Goal: Information Seeking & Learning: Learn about a topic

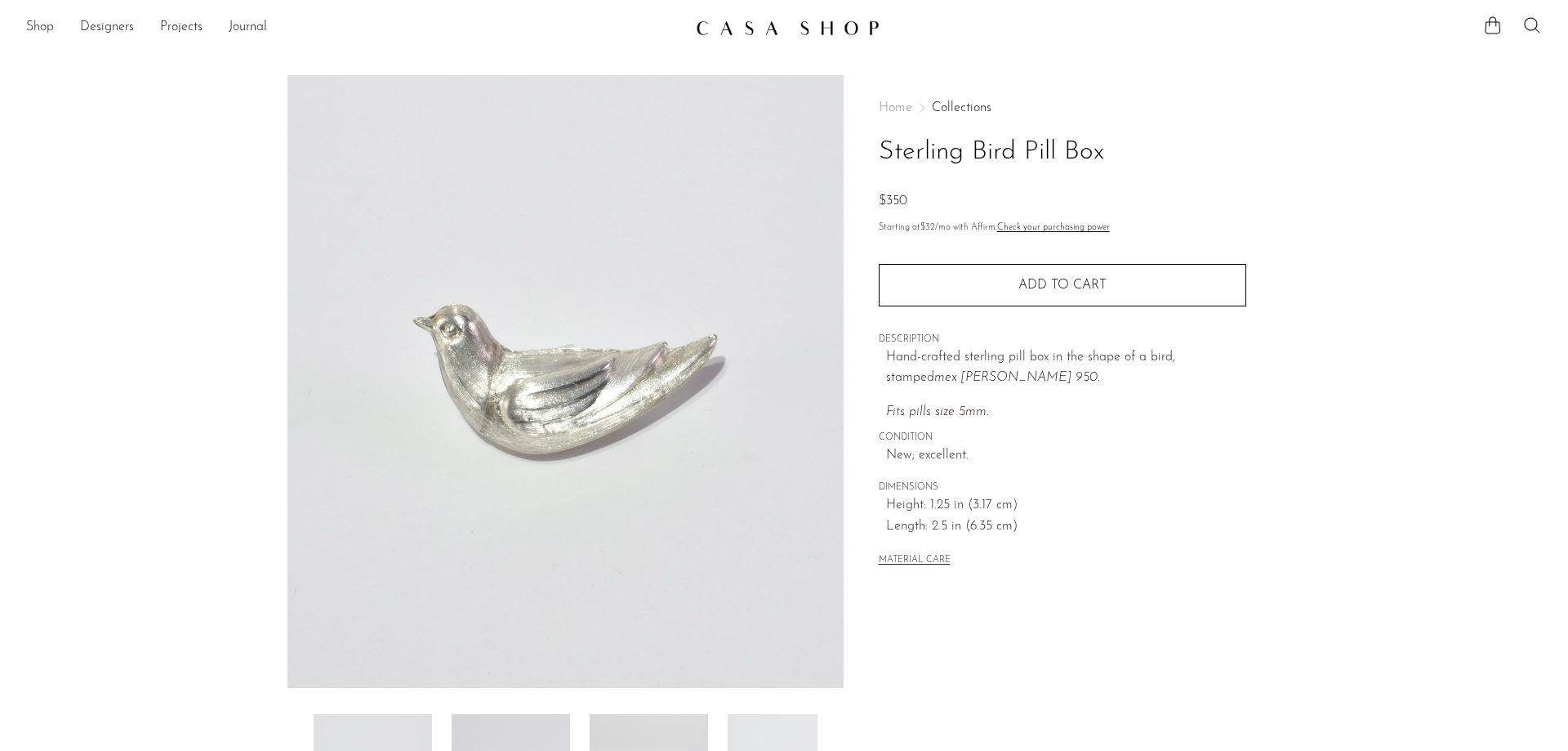
click at [31, 21] on link "Shop" at bounding box center [40, 28] width 27 height 22
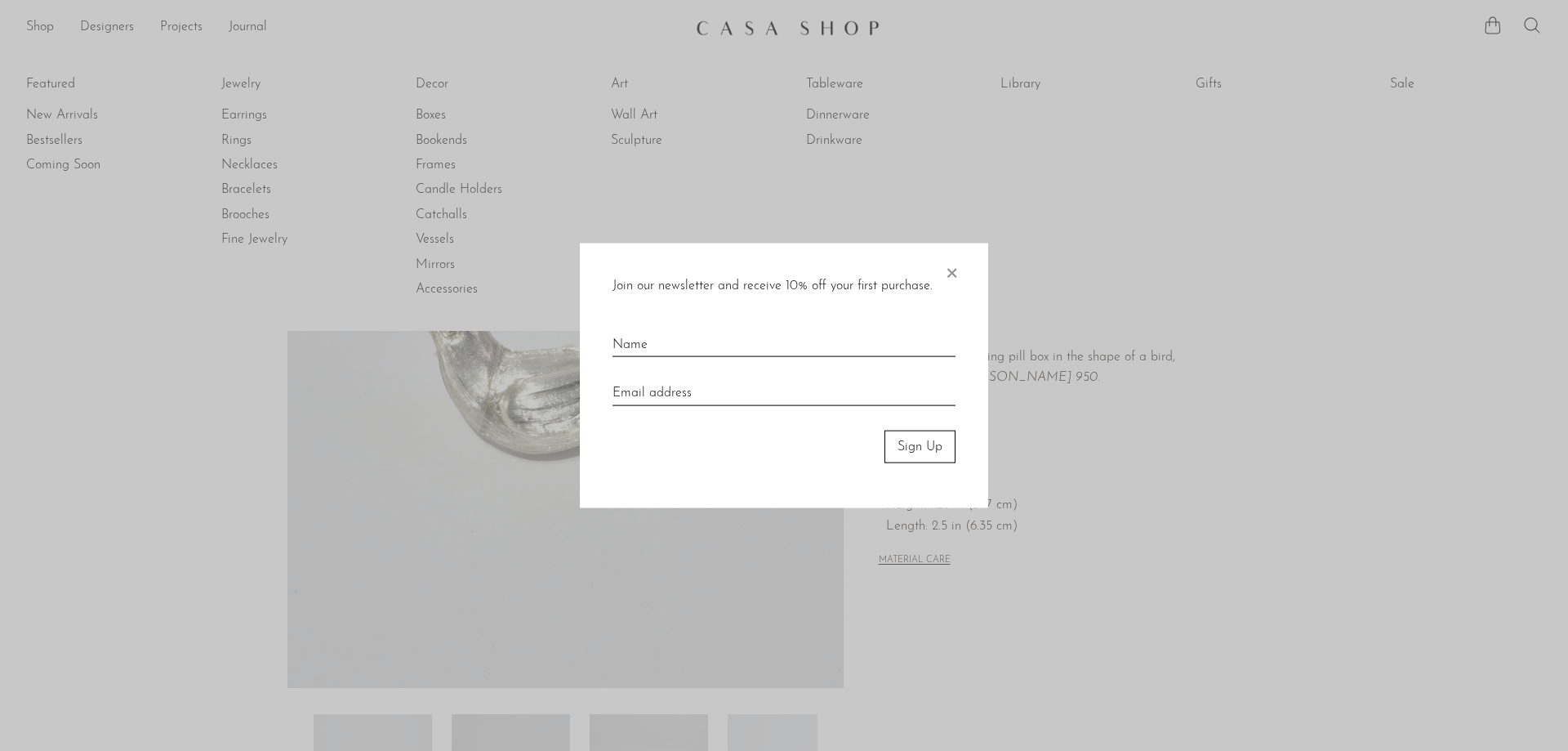
click at [81, 111] on div at bounding box center [784, 375] width 1568 height 751
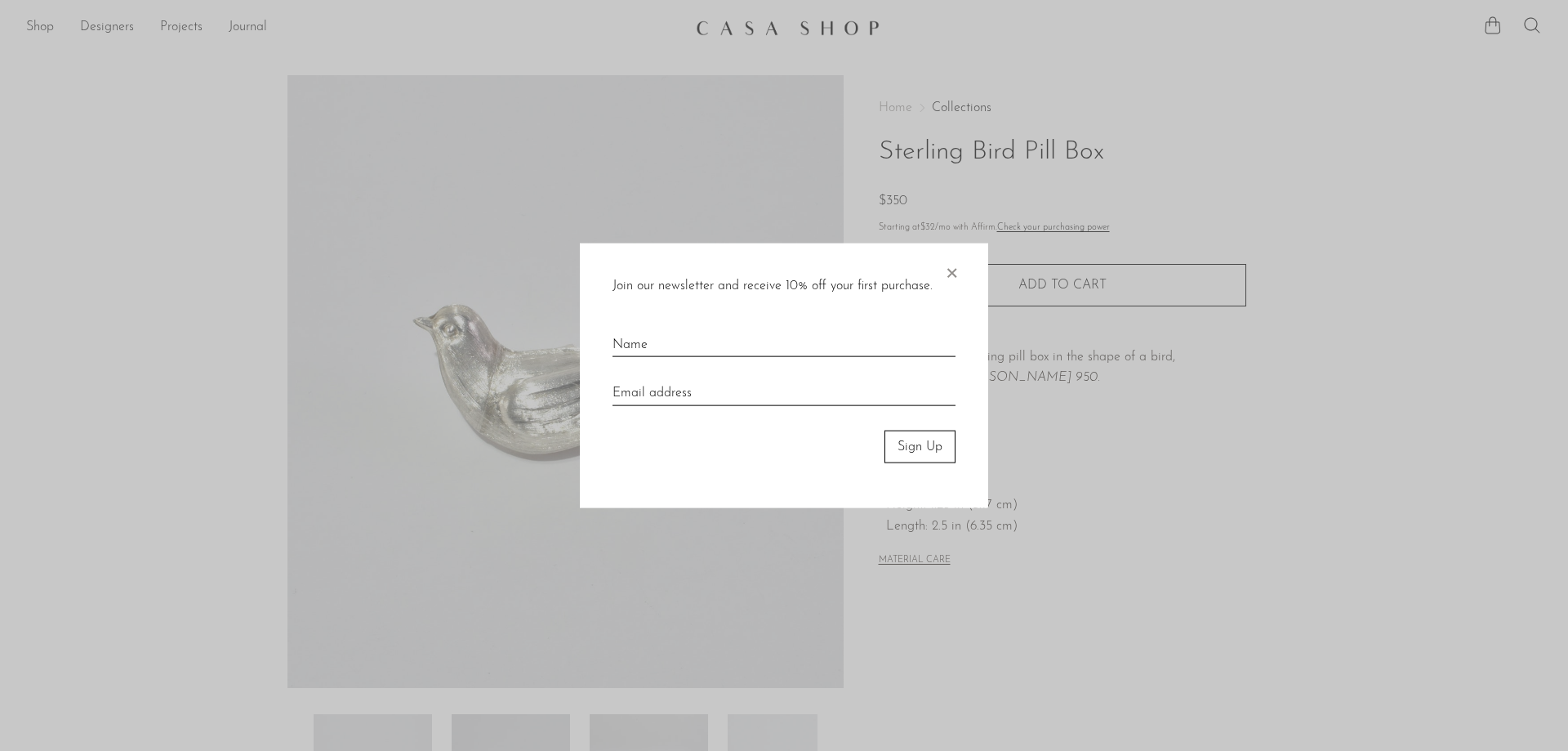
click at [954, 273] on span "×" at bounding box center [951, 268] width 17 height 52
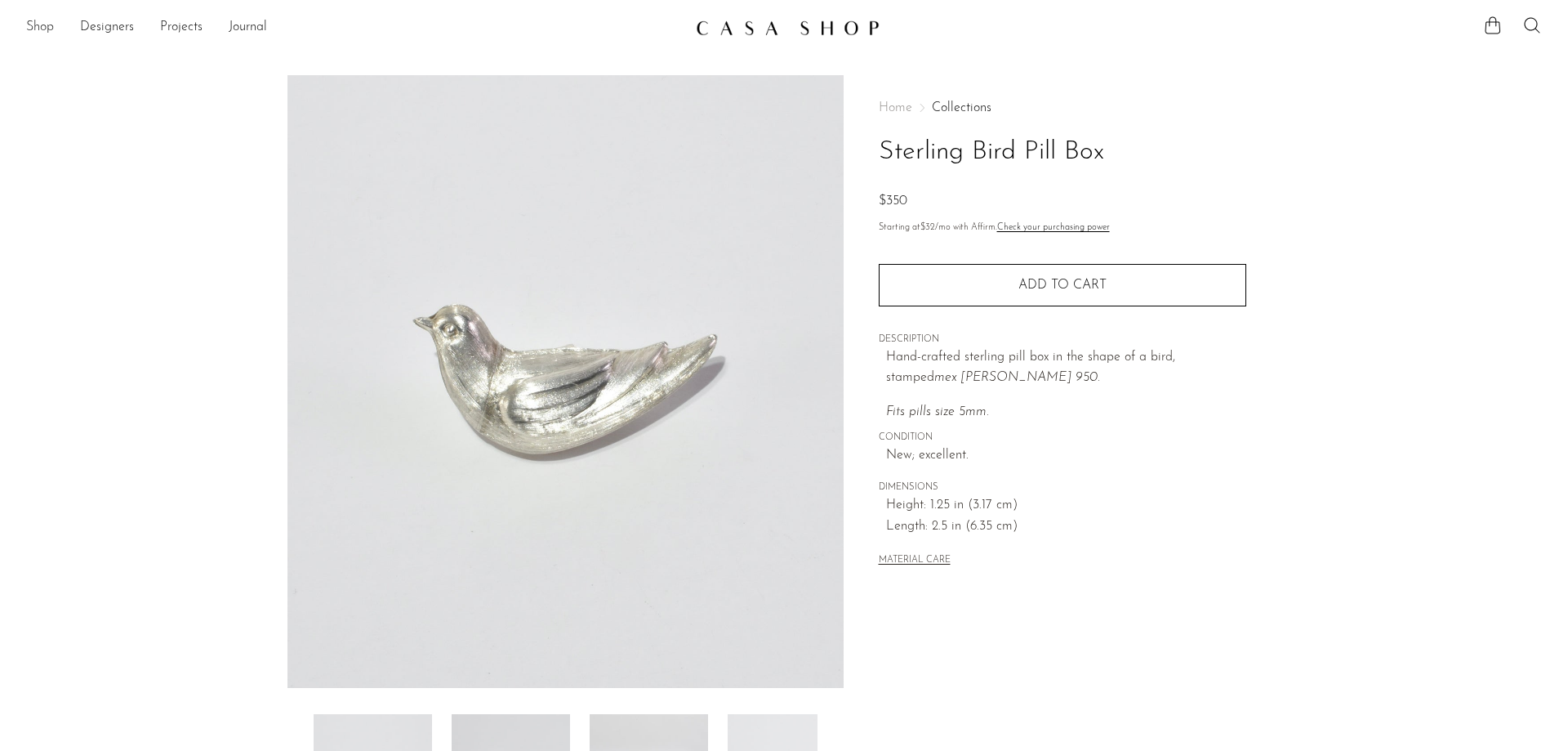
click at [41, 27] on link "Shop" at bounding box center [40, 28] width 27 height 22
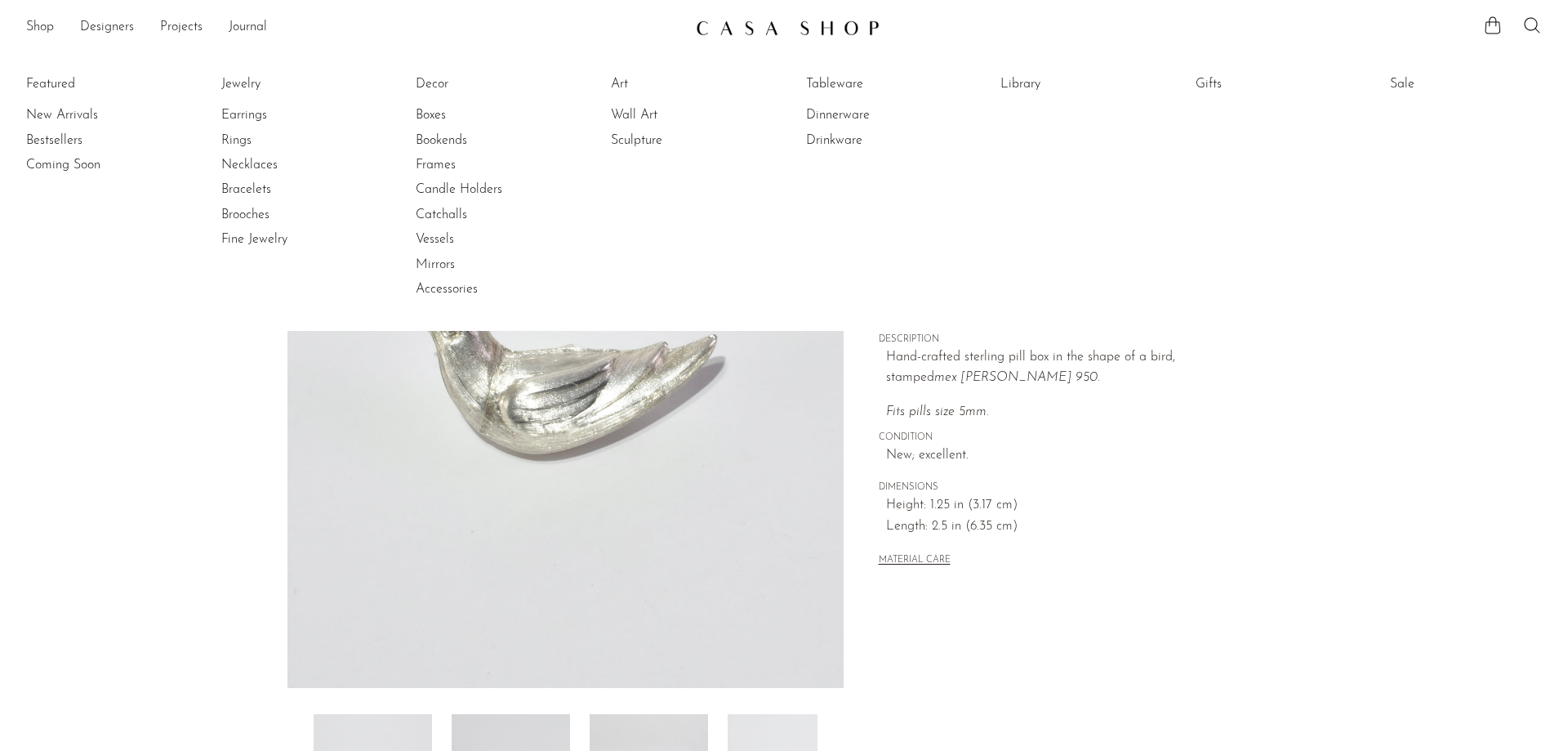
click at [140, 432] on section "Sterling Bird Pill Box $350" at bounding box center [784, 460] width 1568 height 770
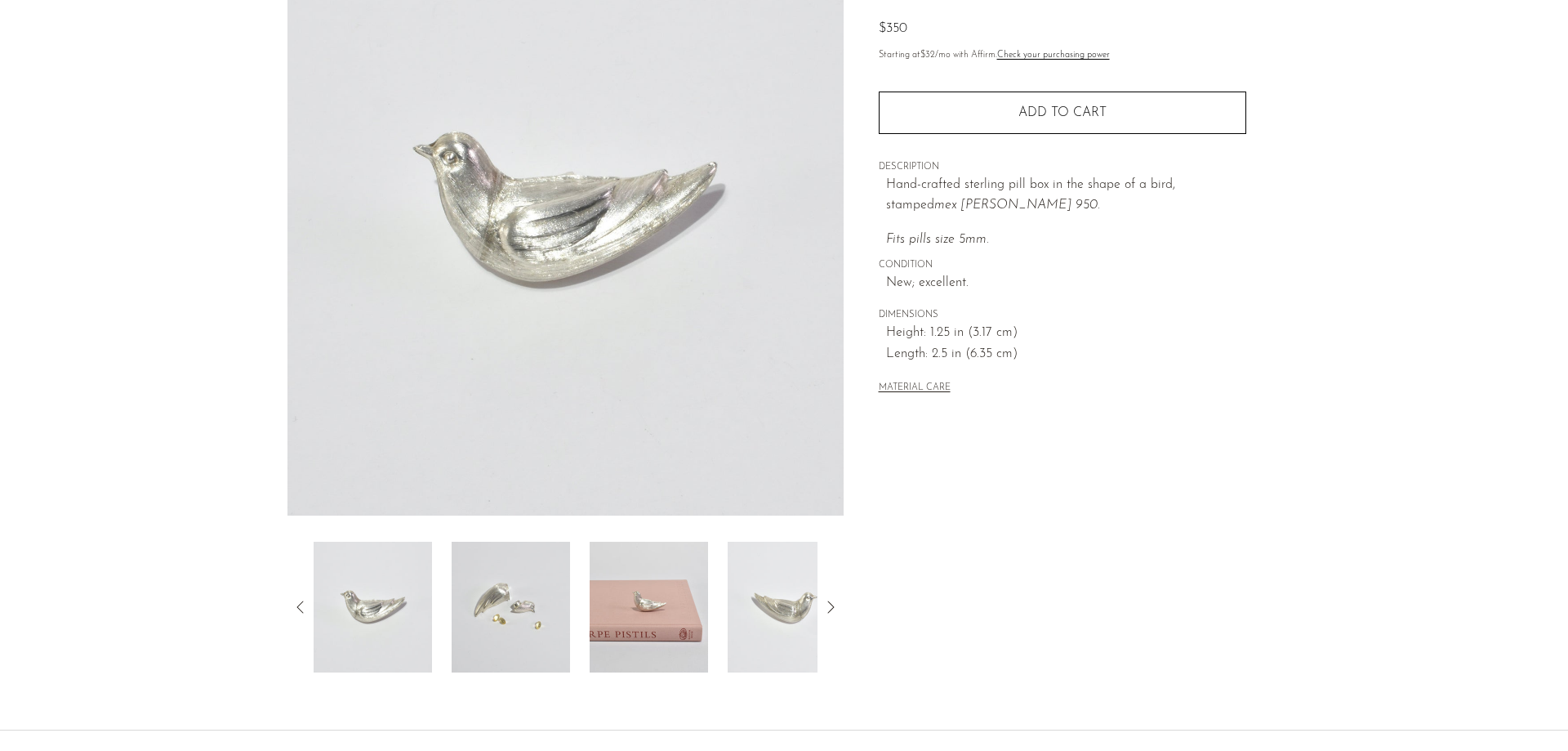
scroll to position [313, 0]
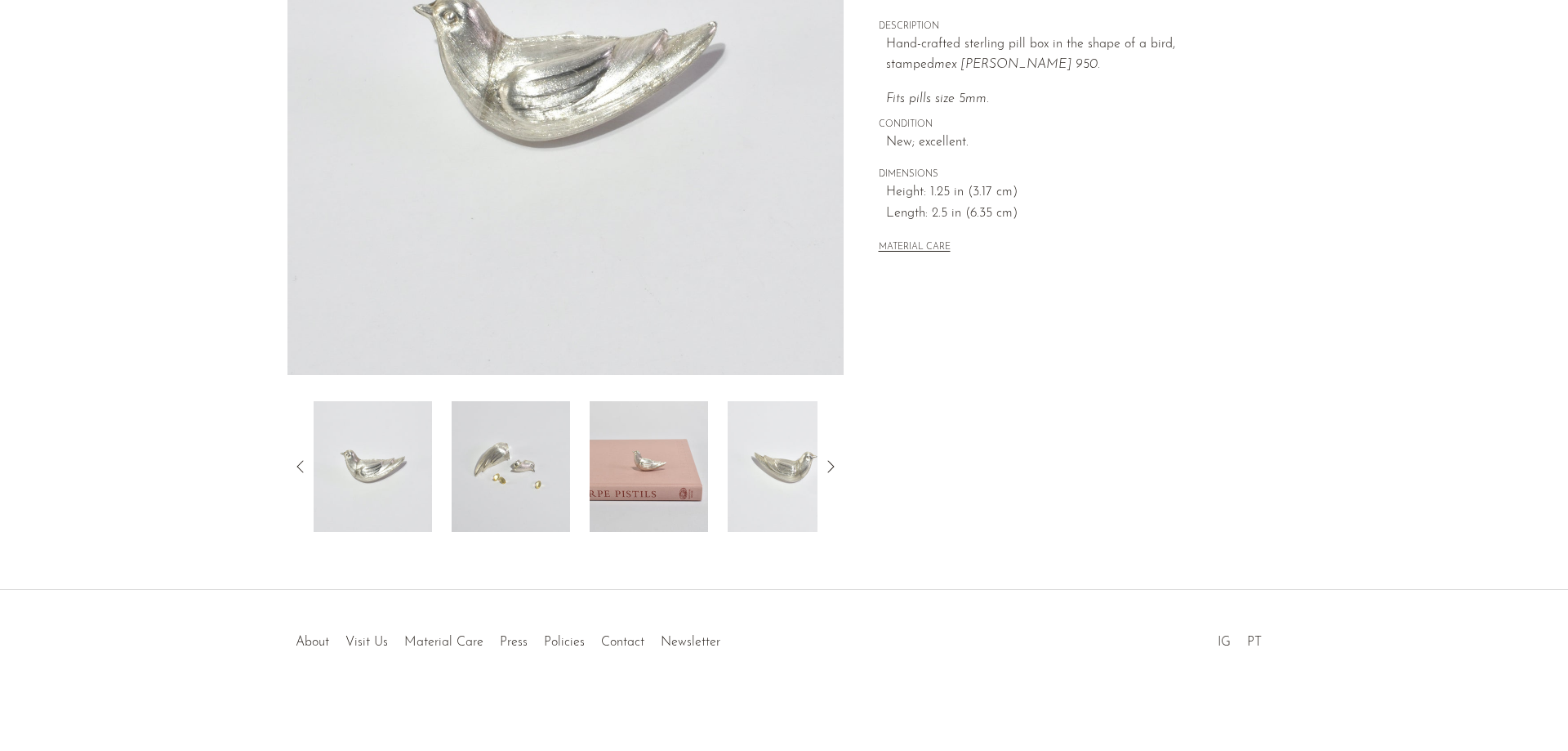
click at [758, 462] on img at bounding box center [786, 466] width 118 height 130
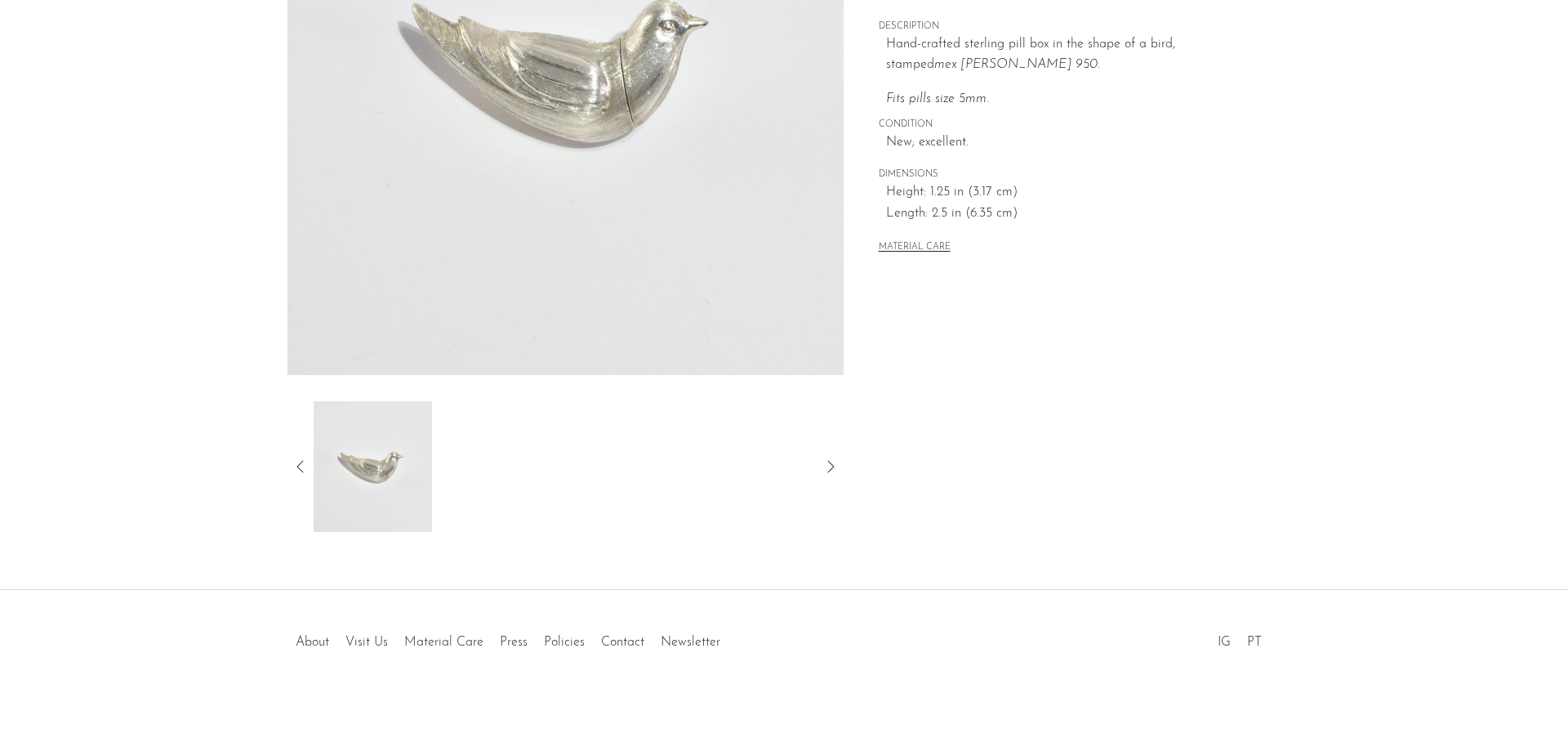
click at [302, 464] on icon at bounding box center [300, 466] width 20 height 20
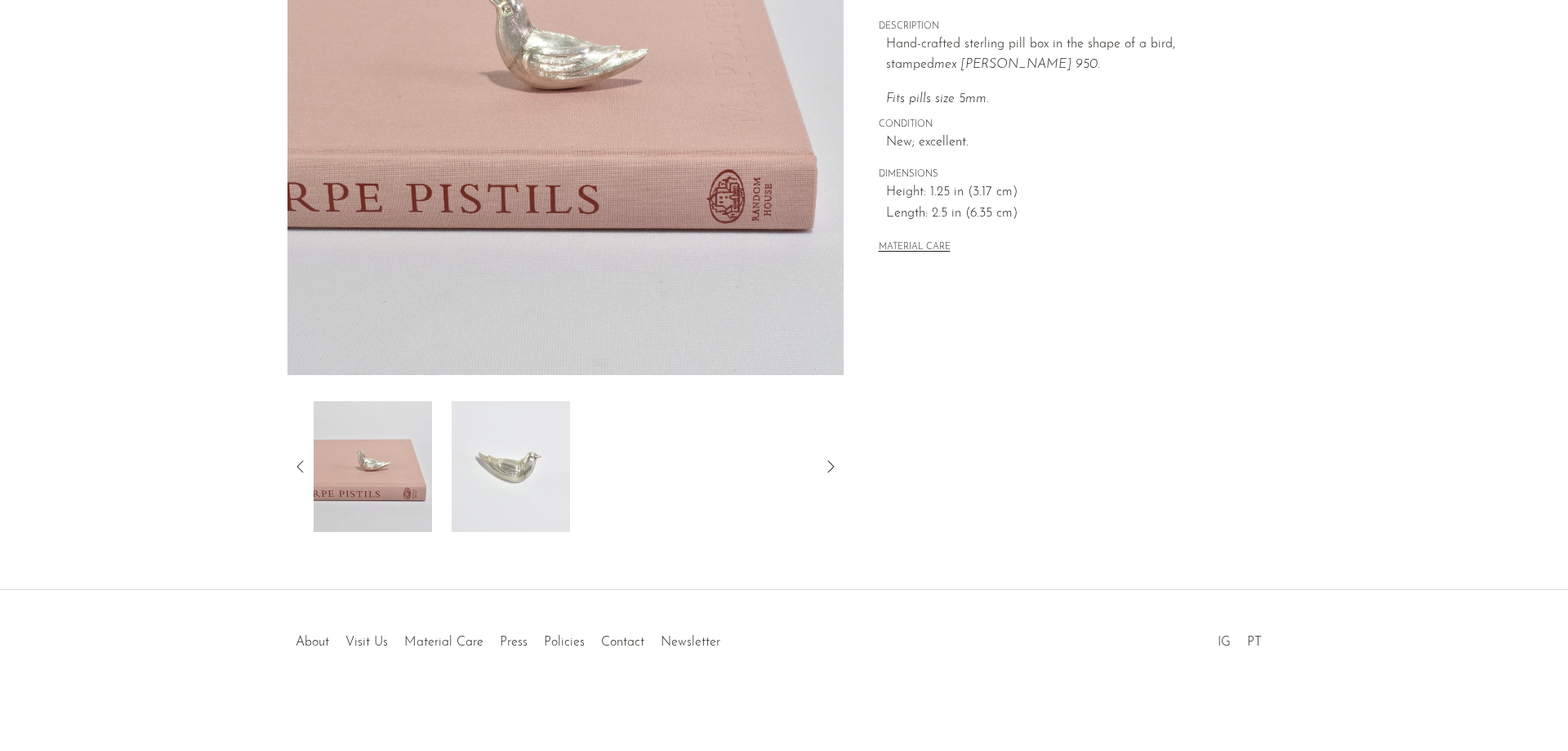
scroll to position [231, 0]
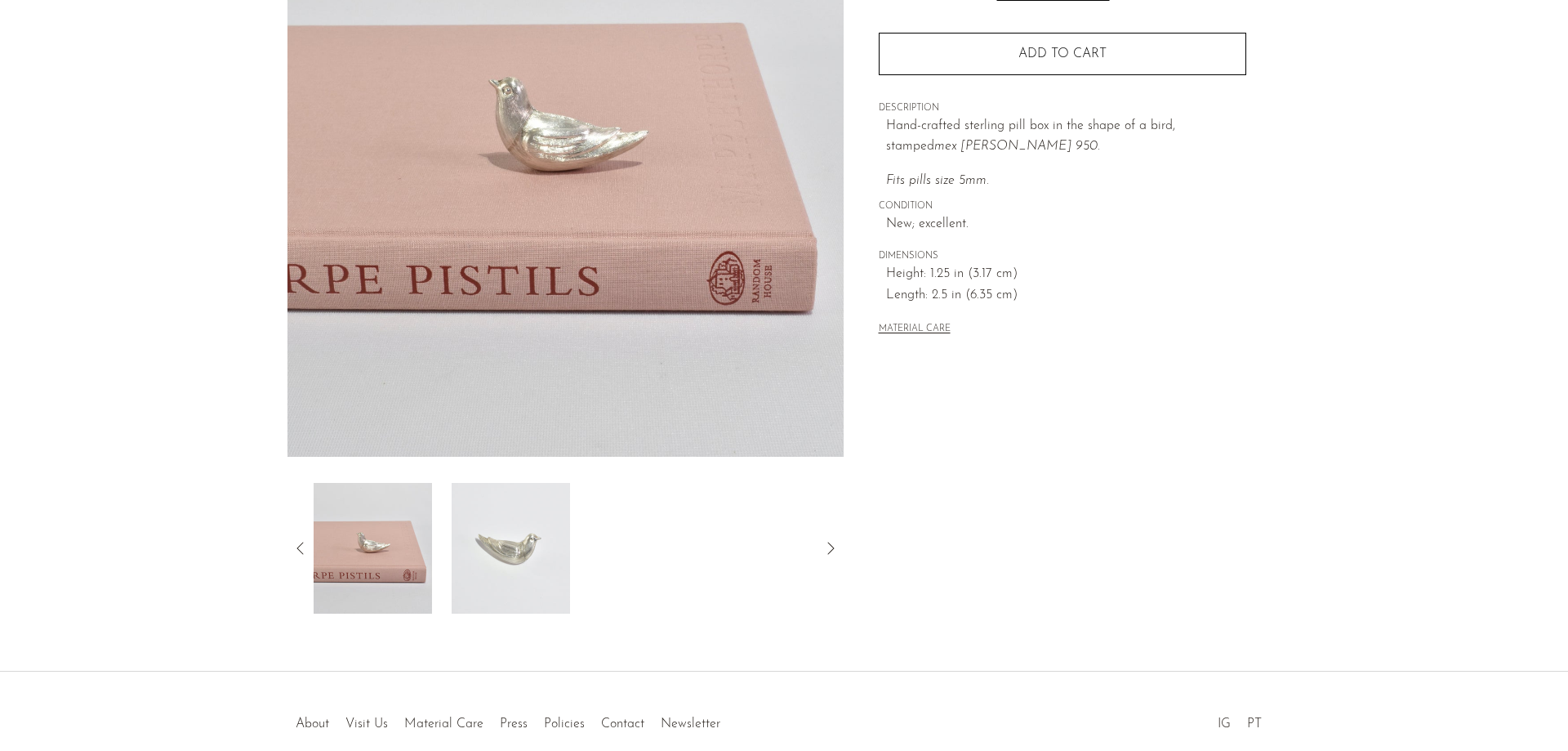
click at [392, 532] on img at bounding box center [372, 547] width 118 height 130
click at [296, 545] on icon at bounding box center [300, 548] width 20 height 20
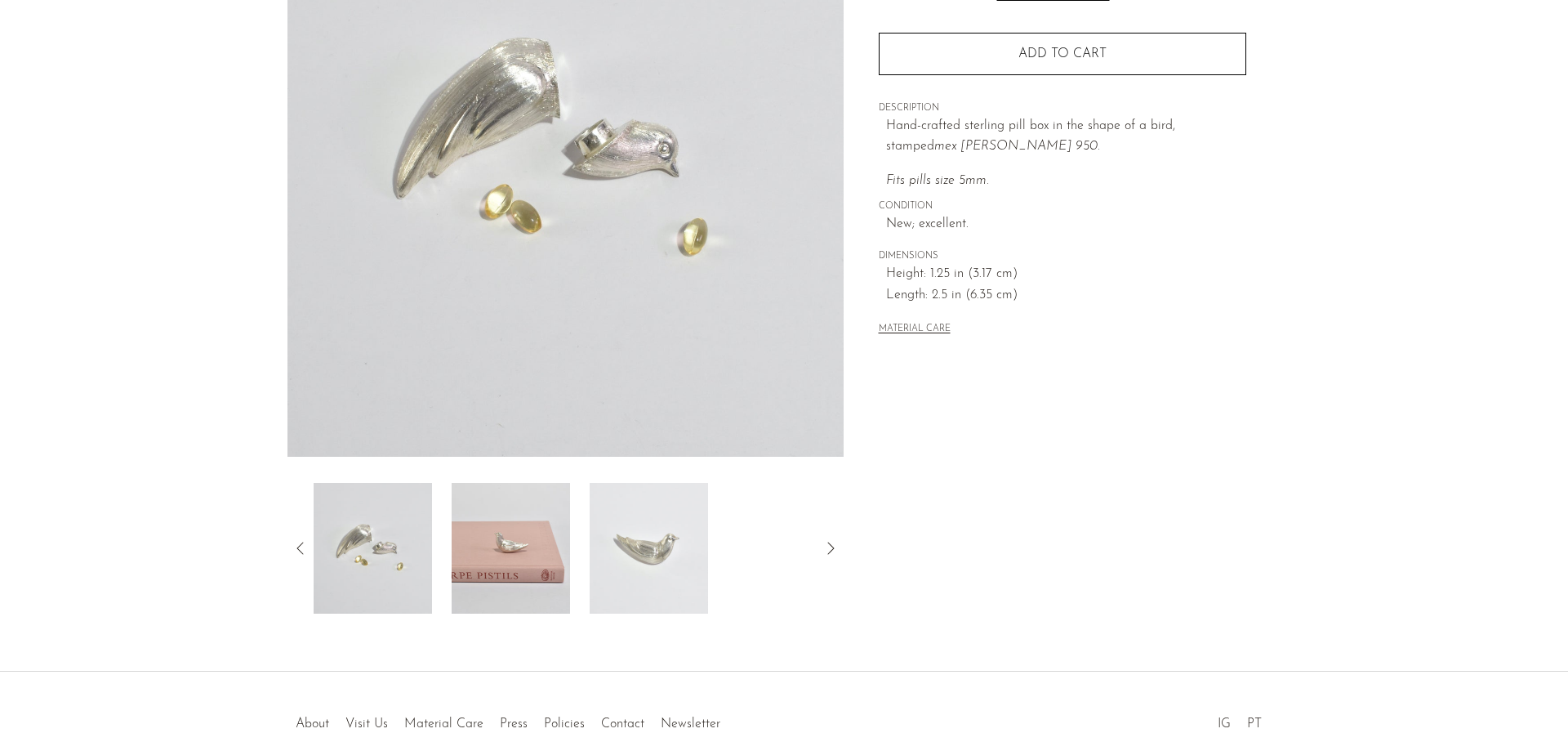
click at [357, 554] on img at bounding box center [372, 547] width 118 height 130
click at [311, 561] on div at bounding box center [566, 547] width 556 height 130
click at [295, 546] on icon at bounding box center [300, 548] width 20 height 20
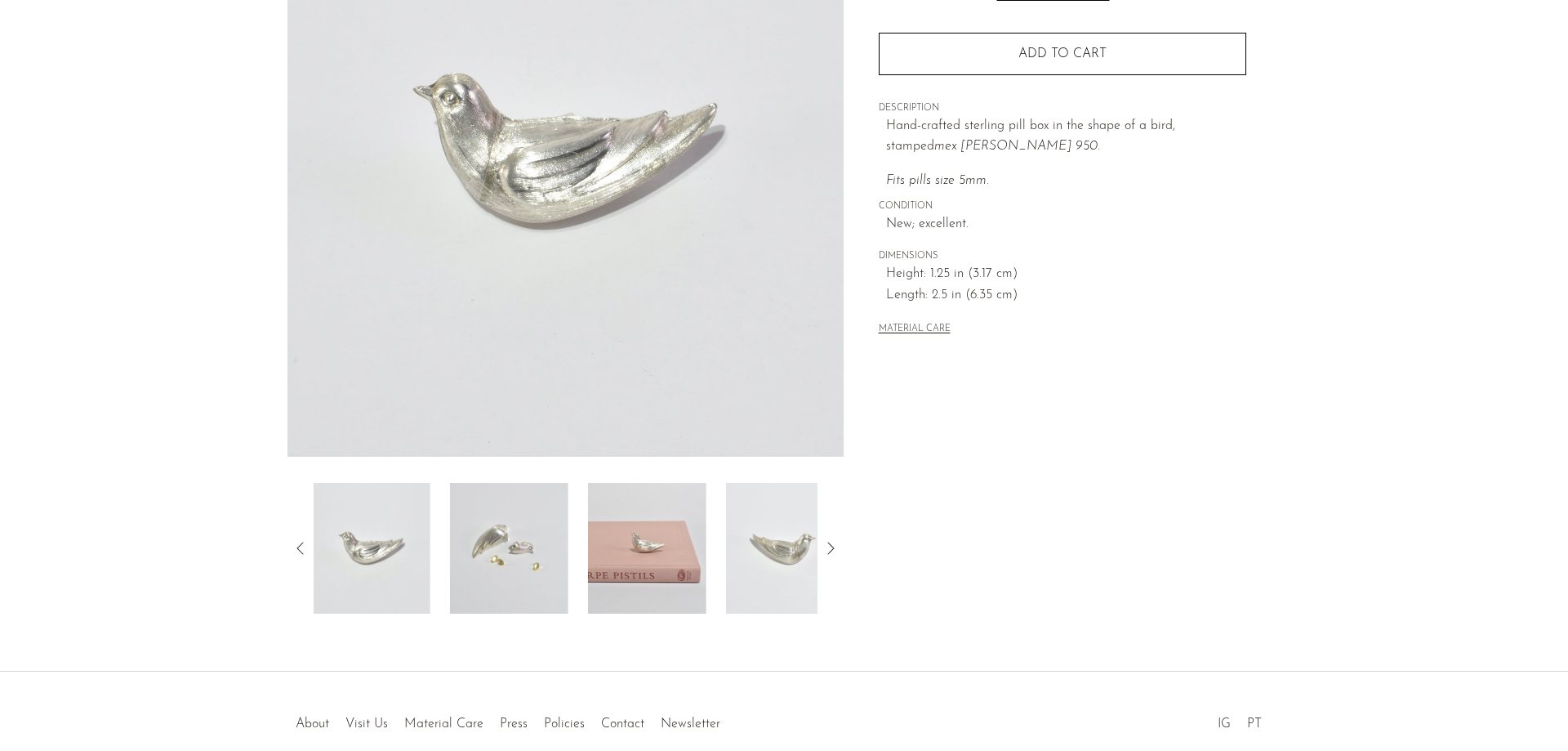
click at [364, 544] on img at bounding box center [371, 547] width 118 height 130
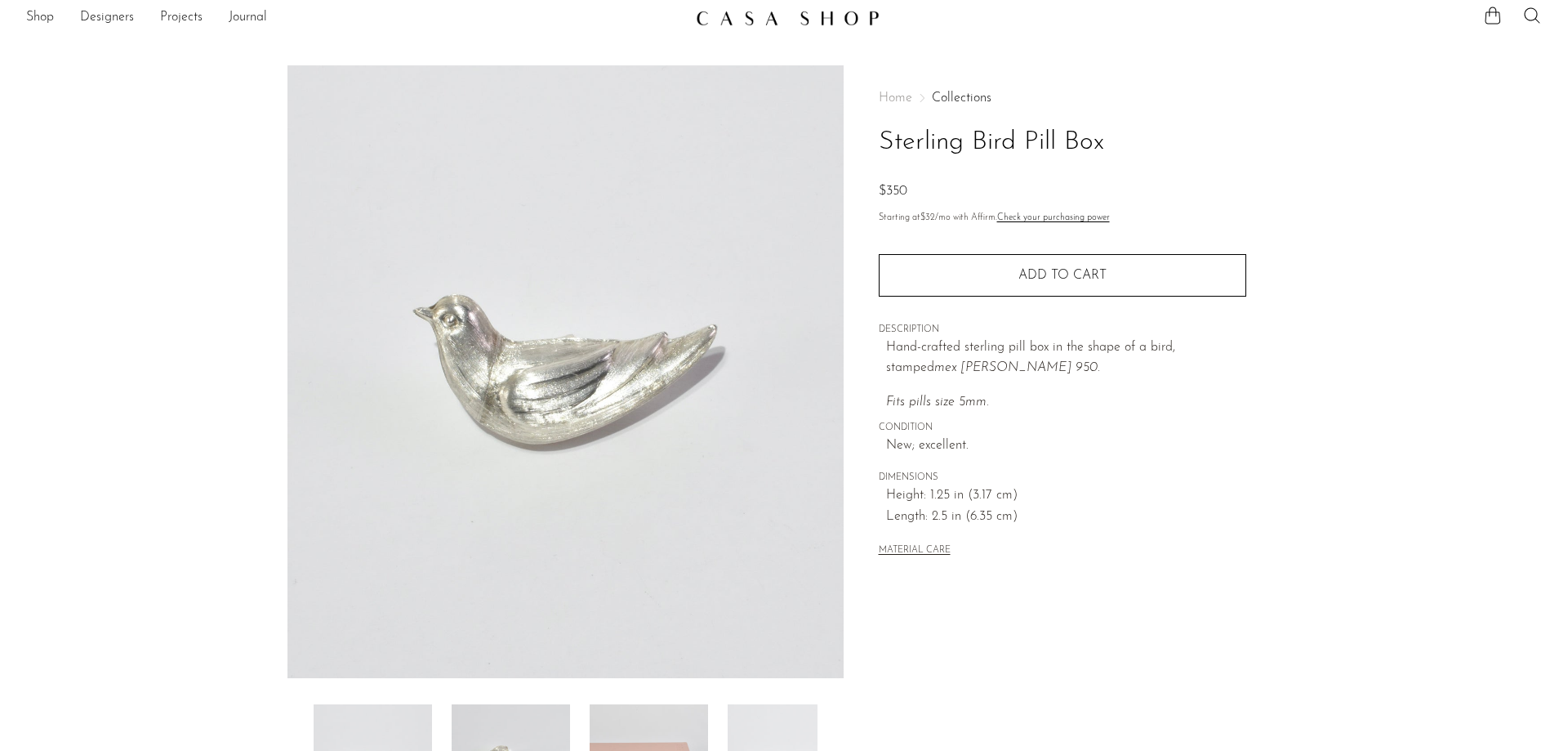
scroll to position [0, 0]
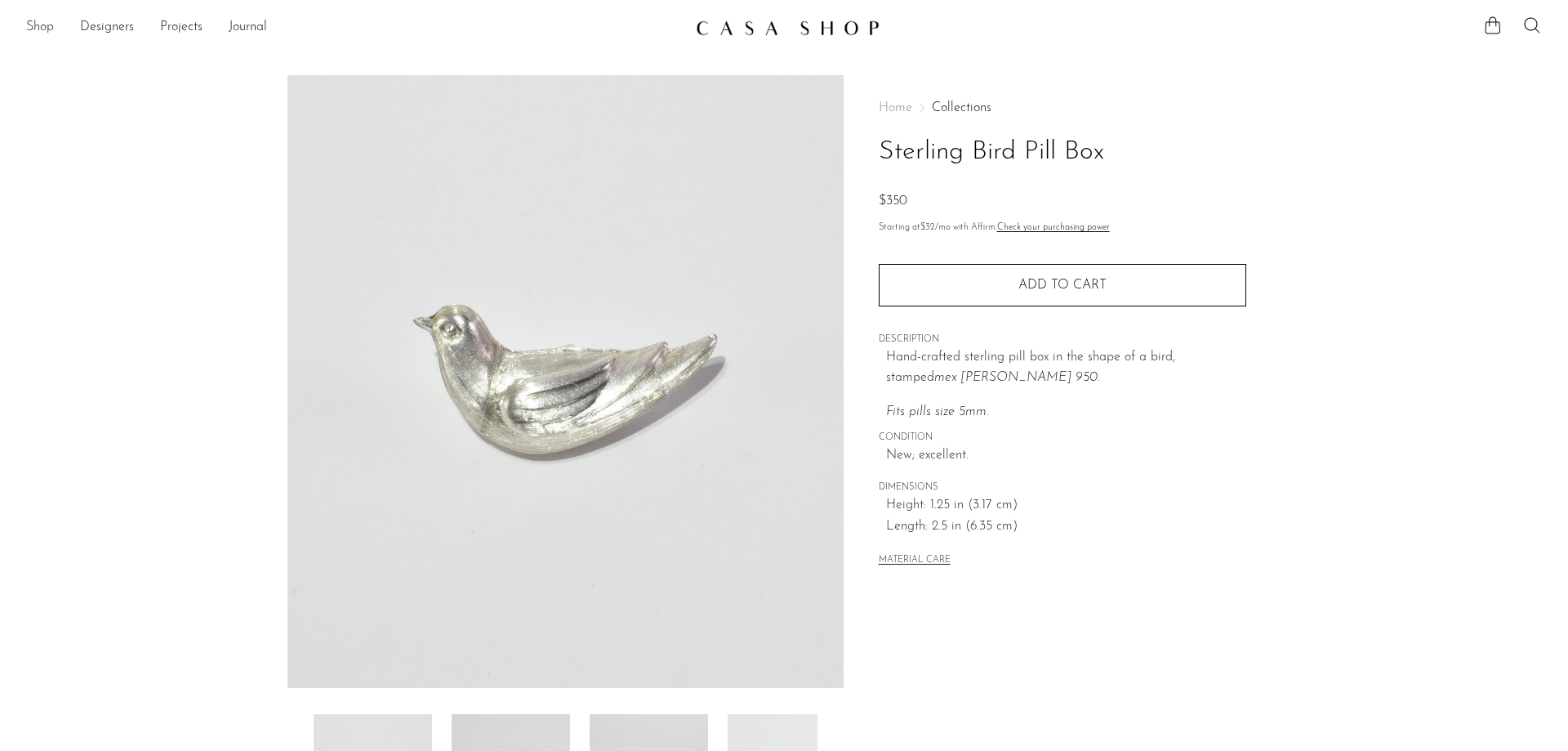
click at [41, 28] on link "Shop" at bounding box center [40, 28] width 27 height 22
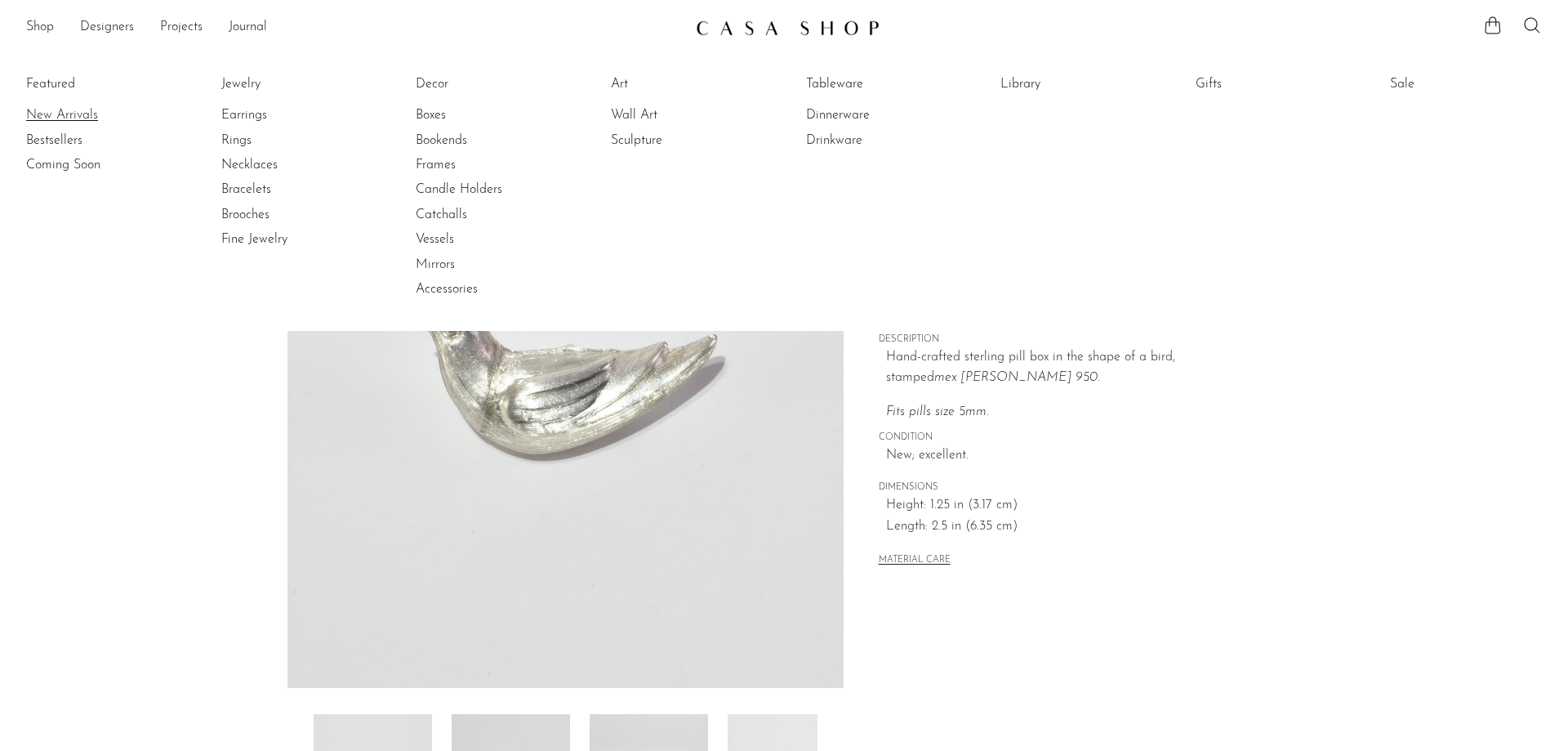
click at [70, 115] on link "New Arrivals" at bounding box center [87, 115] width 122 height 18
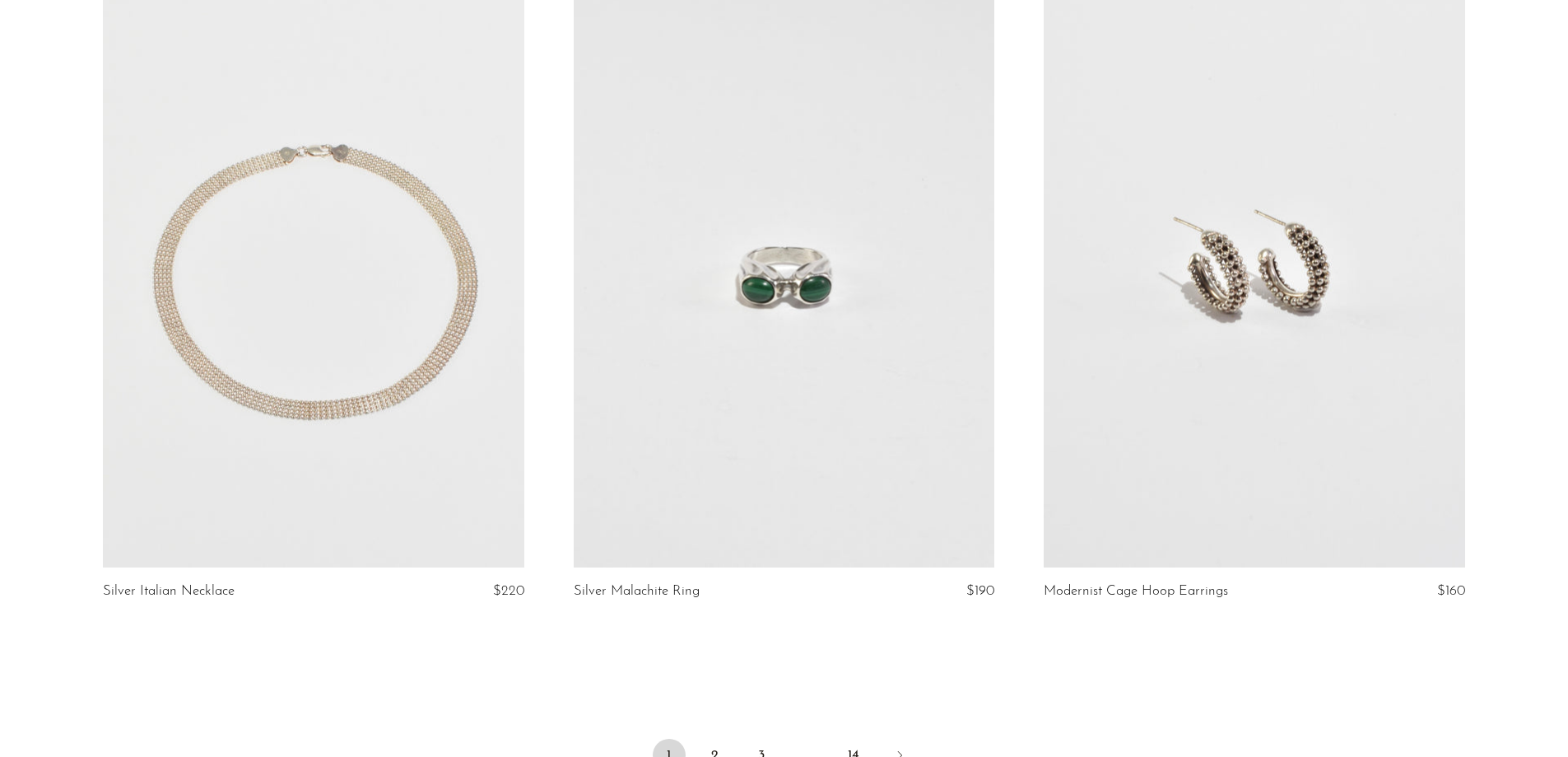
scroll to position [7728, 0]
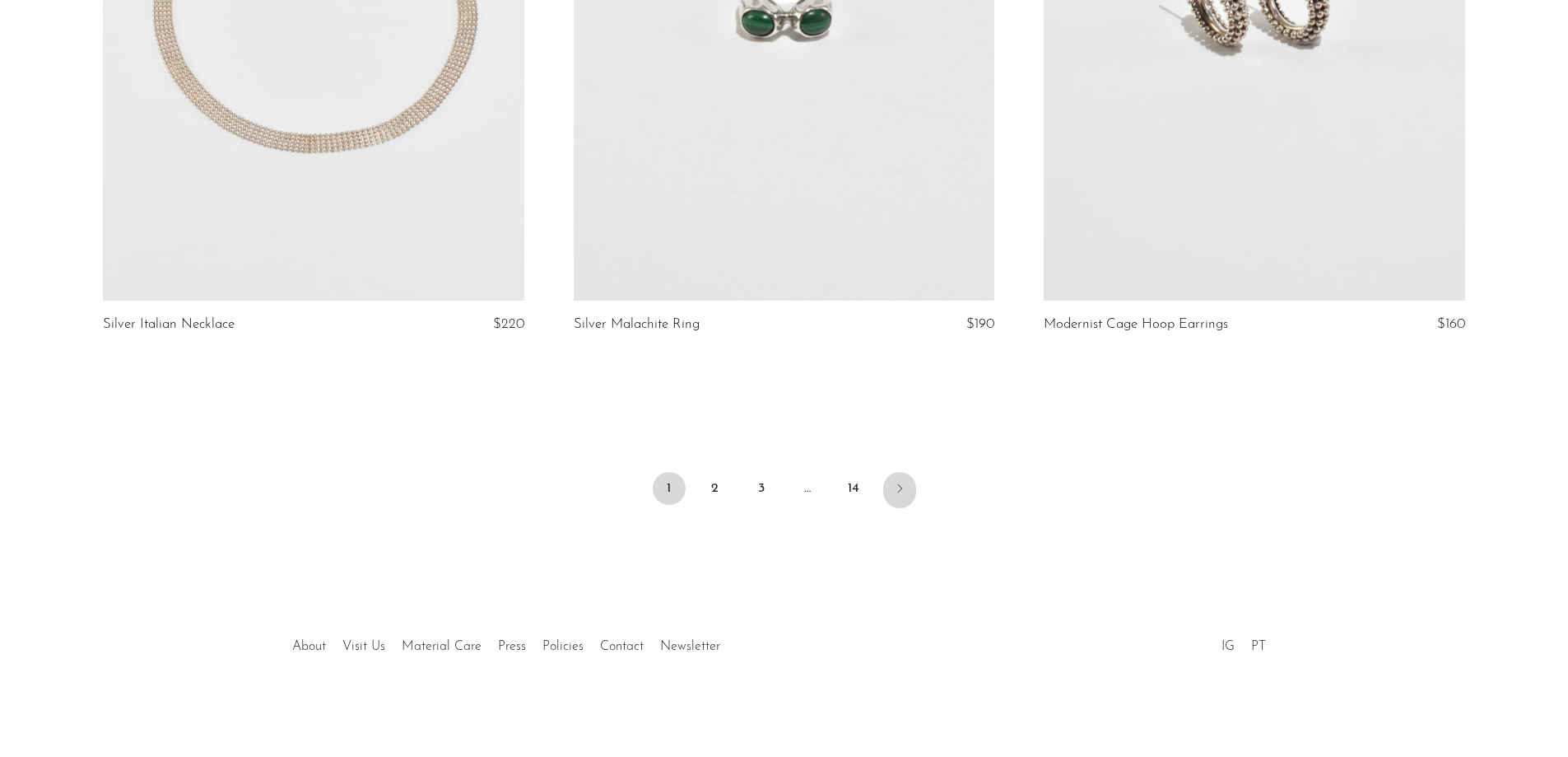
click at [892, 491] on link "Next" at bounding box center [899, 490] width 33 height 37
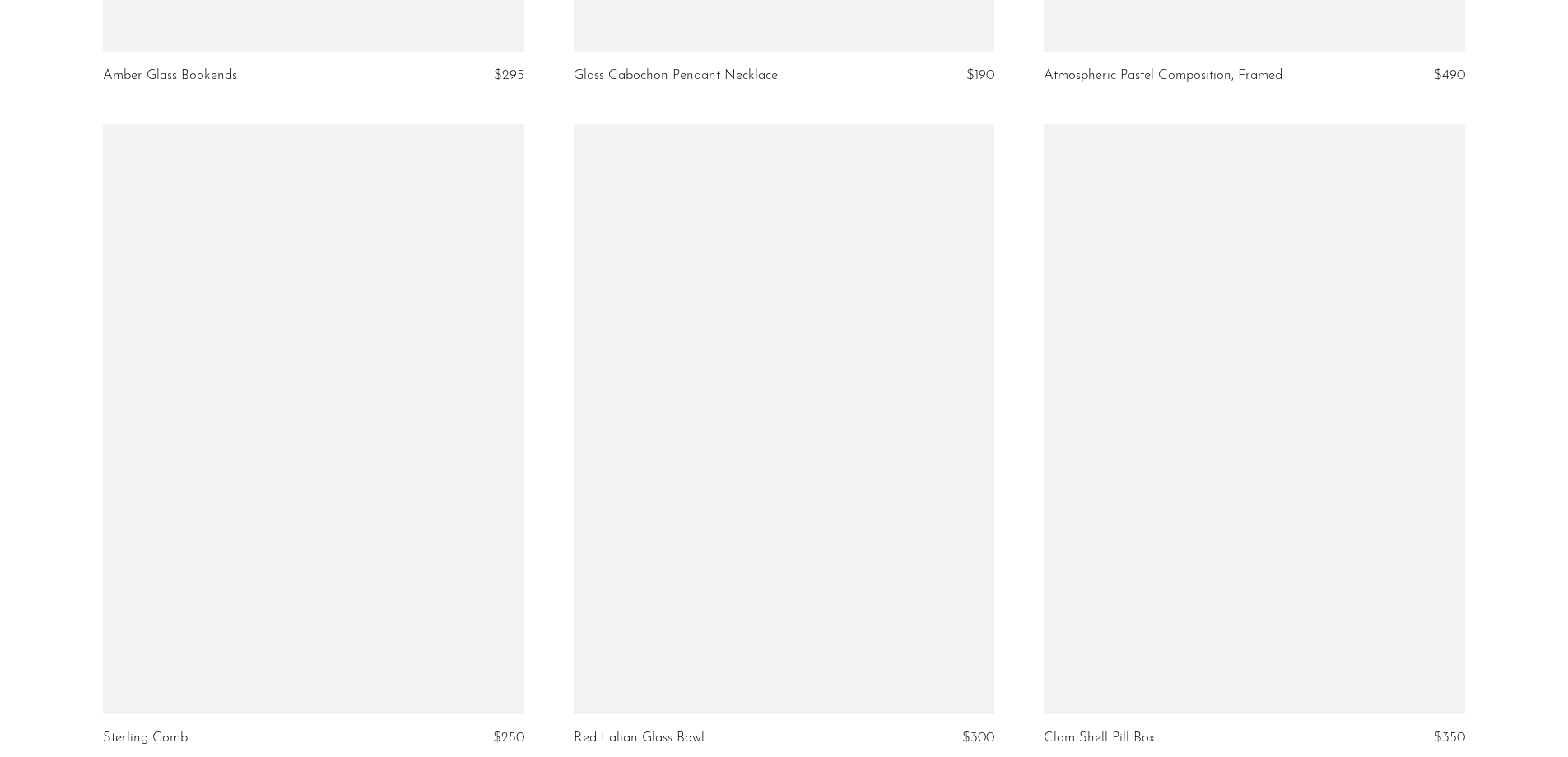
scroll to position [7728, 0]
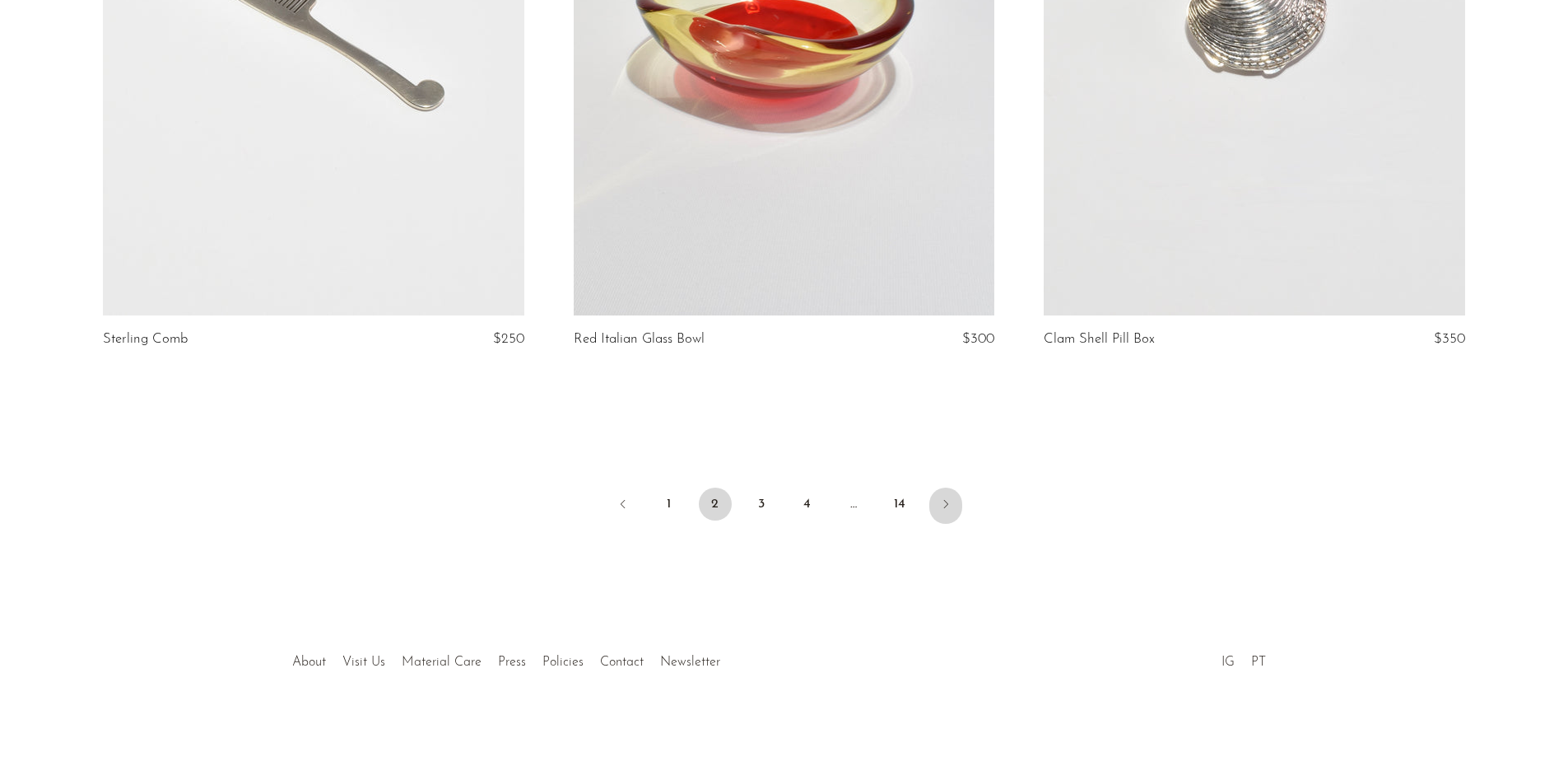
click at [940, 497] on icon "Next" at bounding box center [945, 503] width 13 height 13
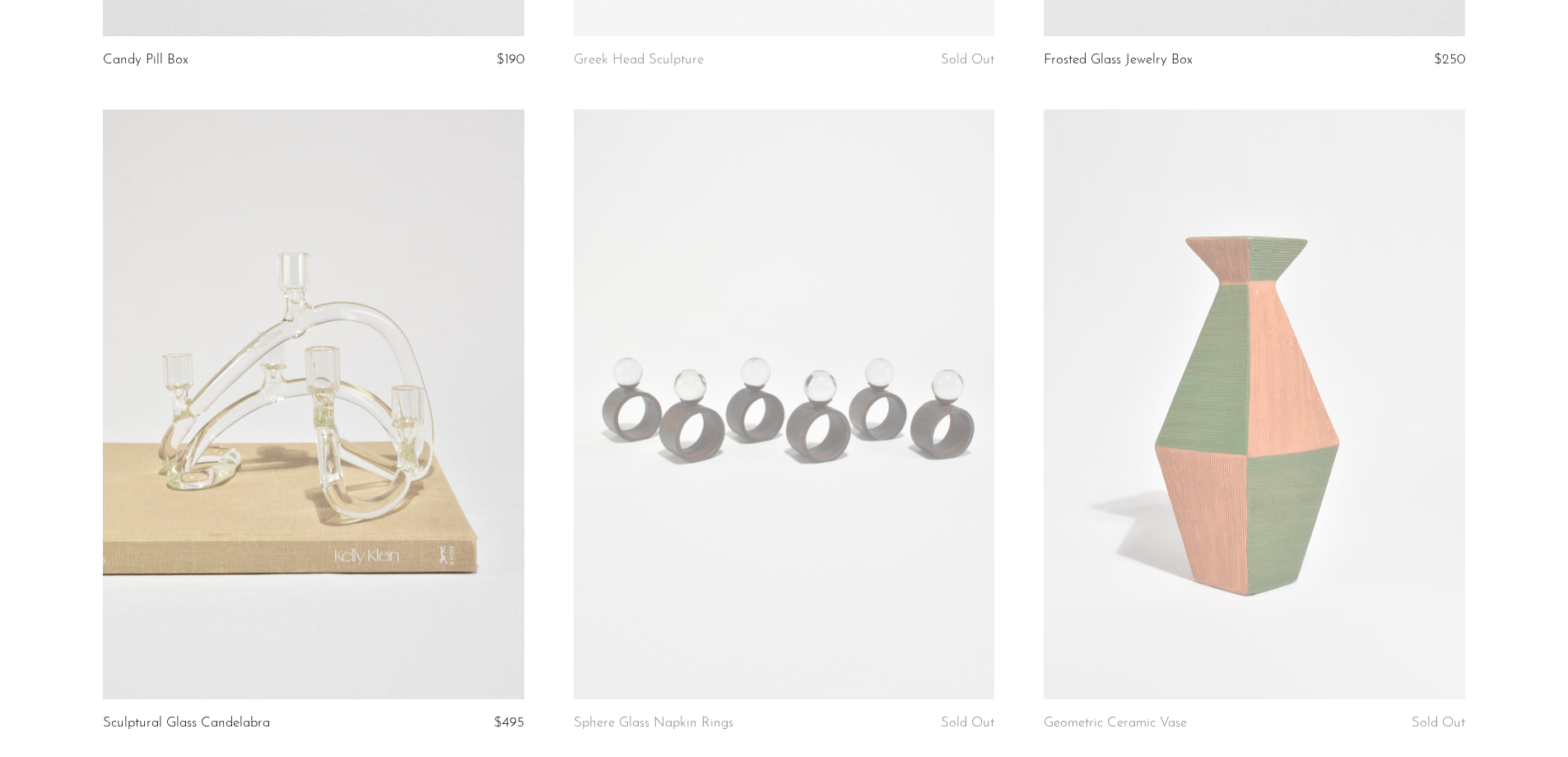
scroll to position [7728, 0]
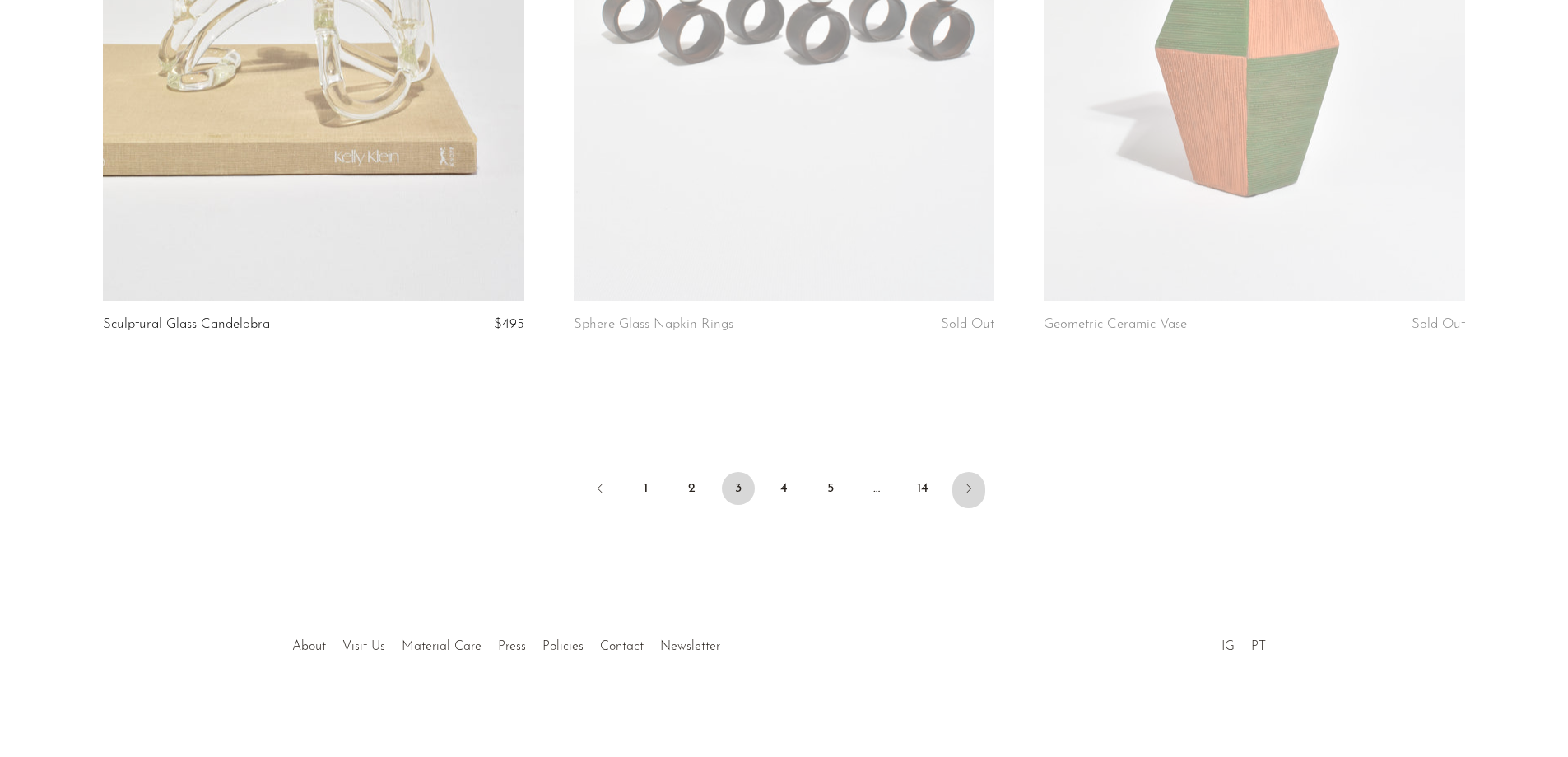
click at [967, 492] on icon "Next" at bounding box center [968, 488] width 13 height 13
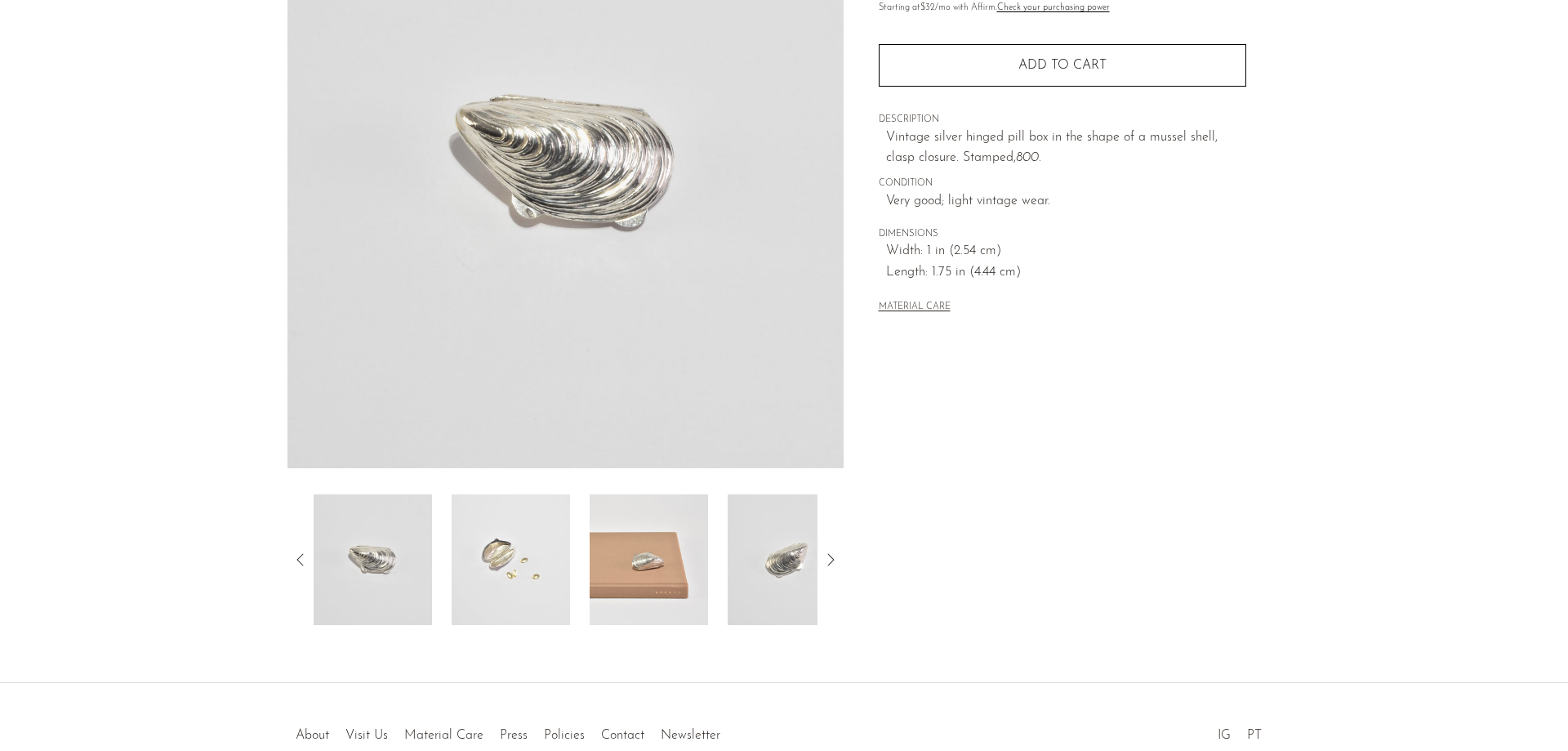
scroll to position [313, 0]
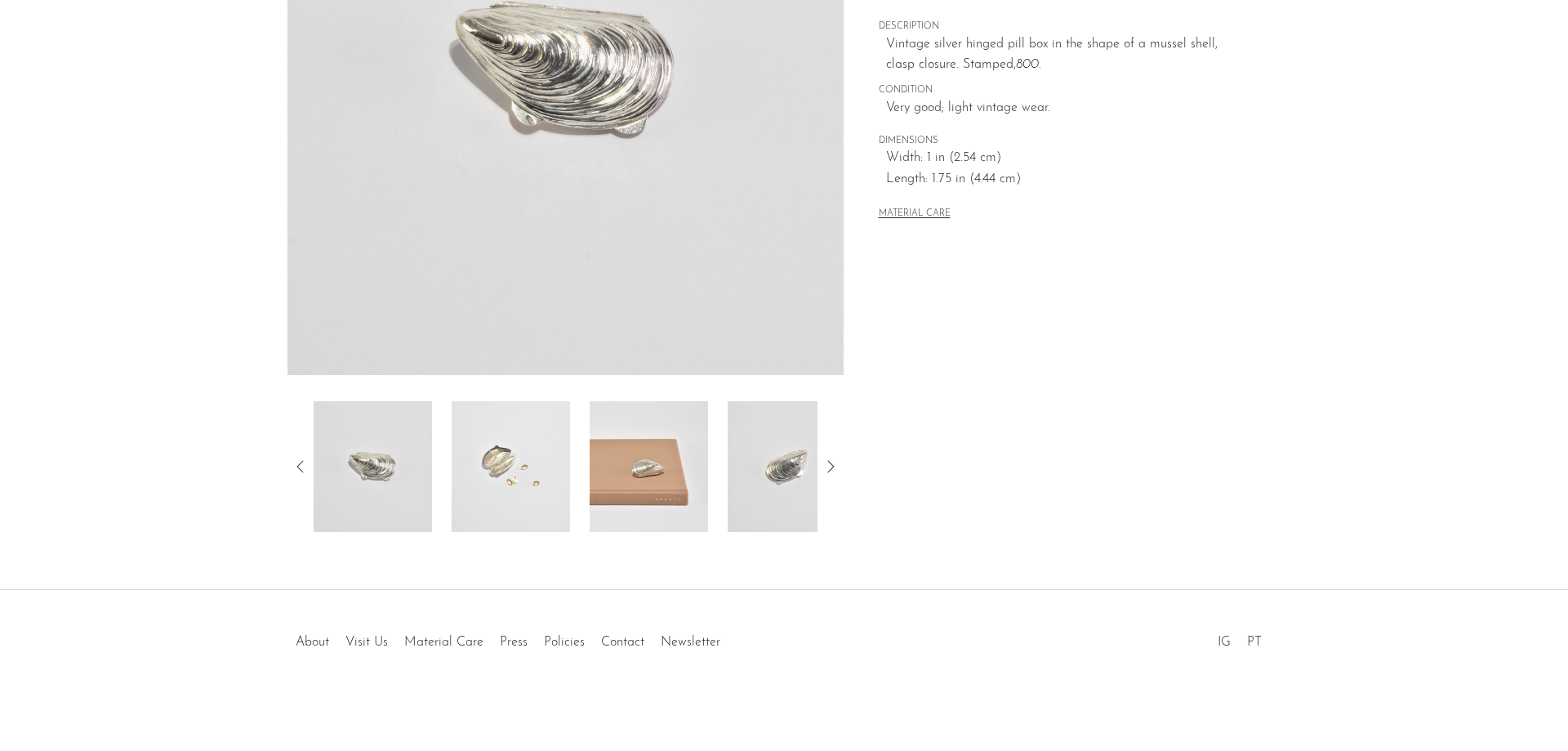
click at [796, 461] on img at bounding box center [786, 466] width 118 height 130
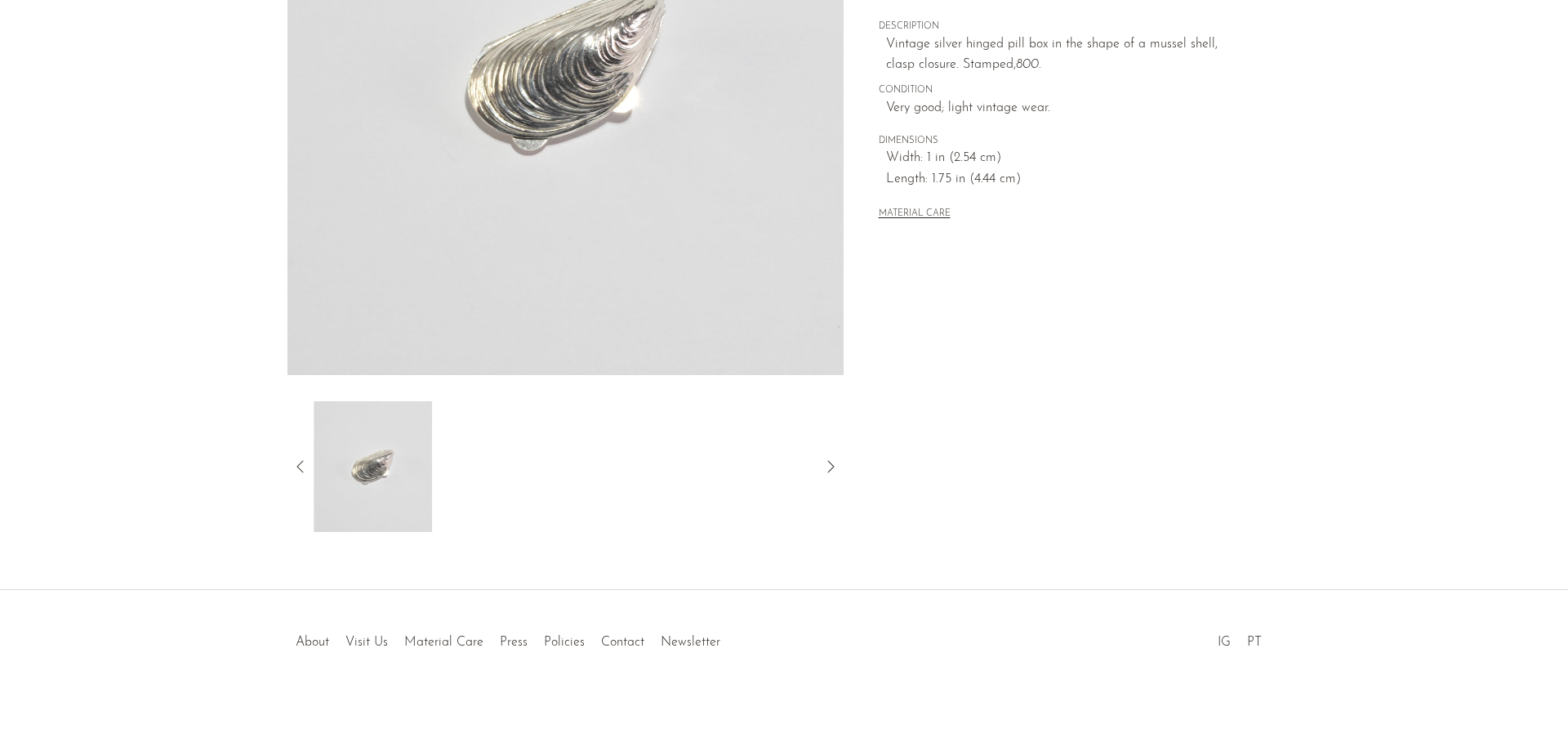
scroll to position [150, 0]
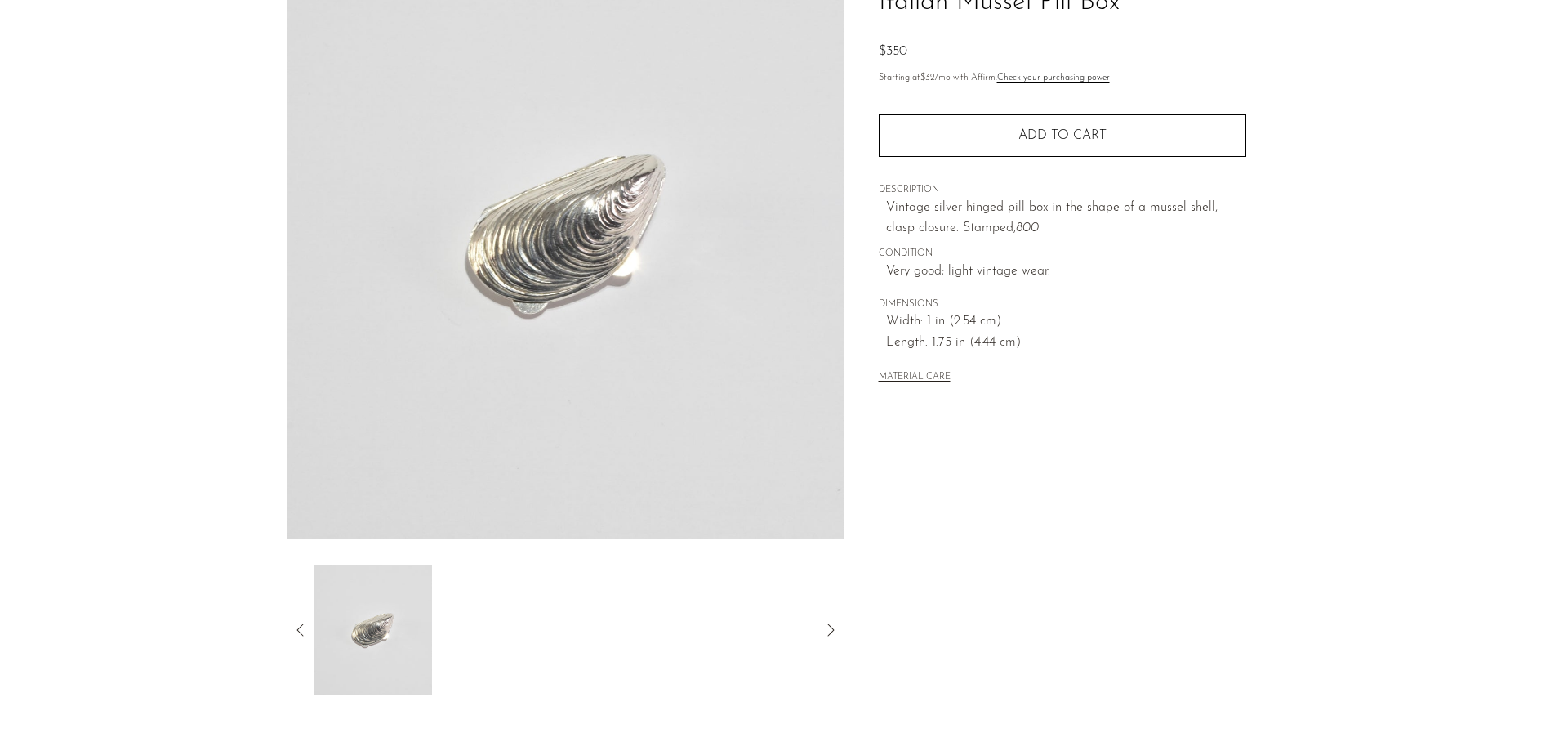
click at [296, 630] on icon at bounding box center [300, 630] width 20 height 20
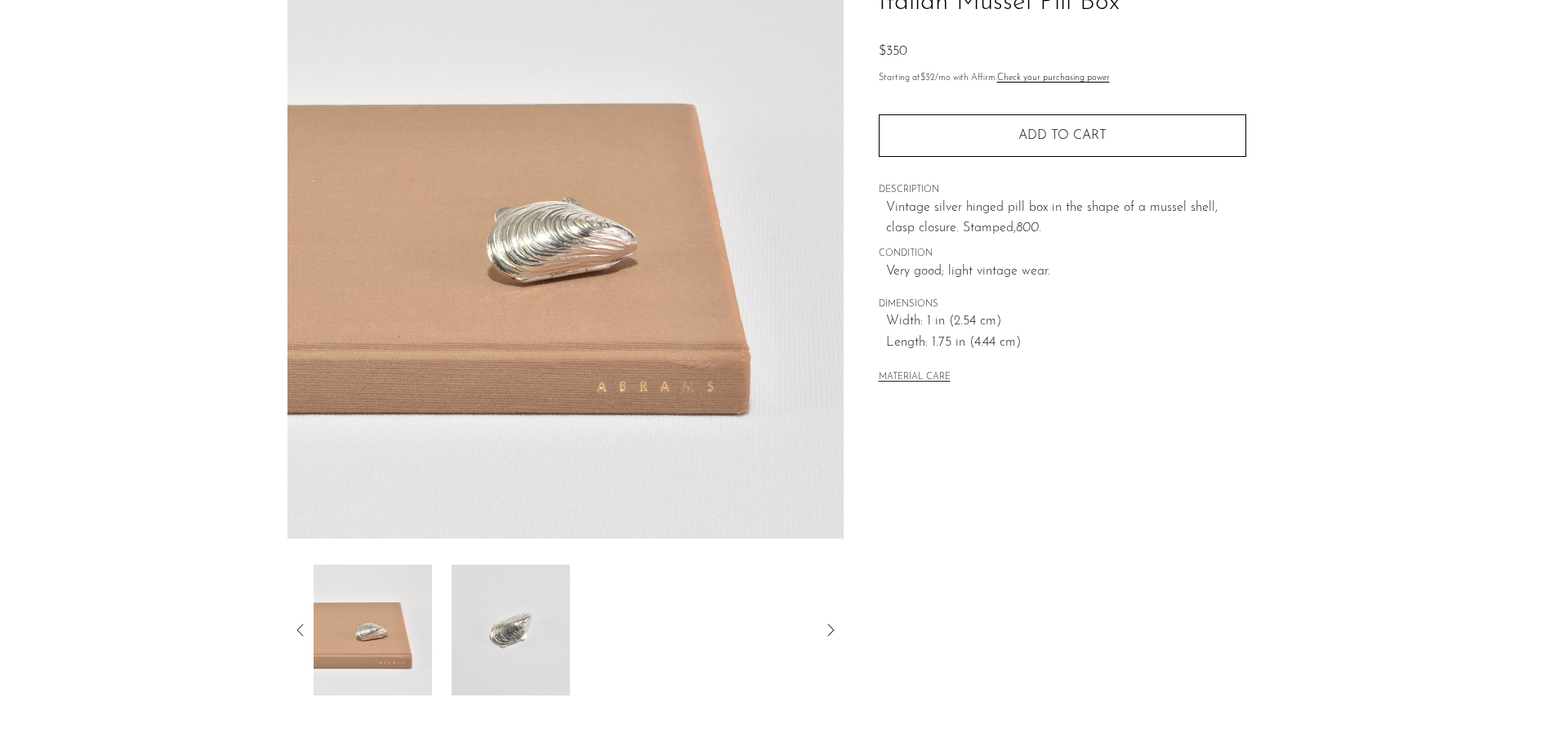
click at [296, 630] on icon at bounding box center [300, 630] width 20 height 20
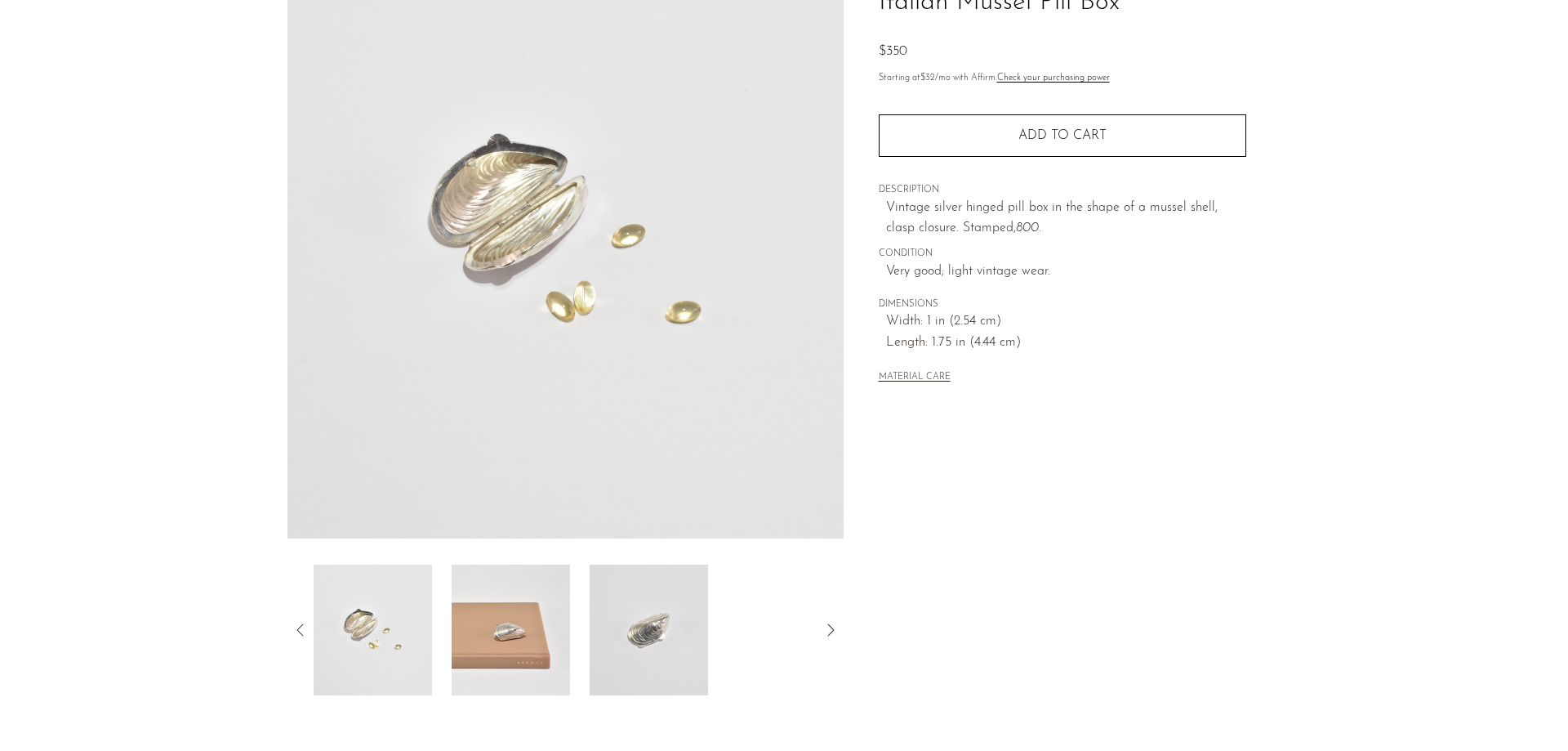
click at [296, 630] on icon at bounding box center [300, 630] width 20 height 20
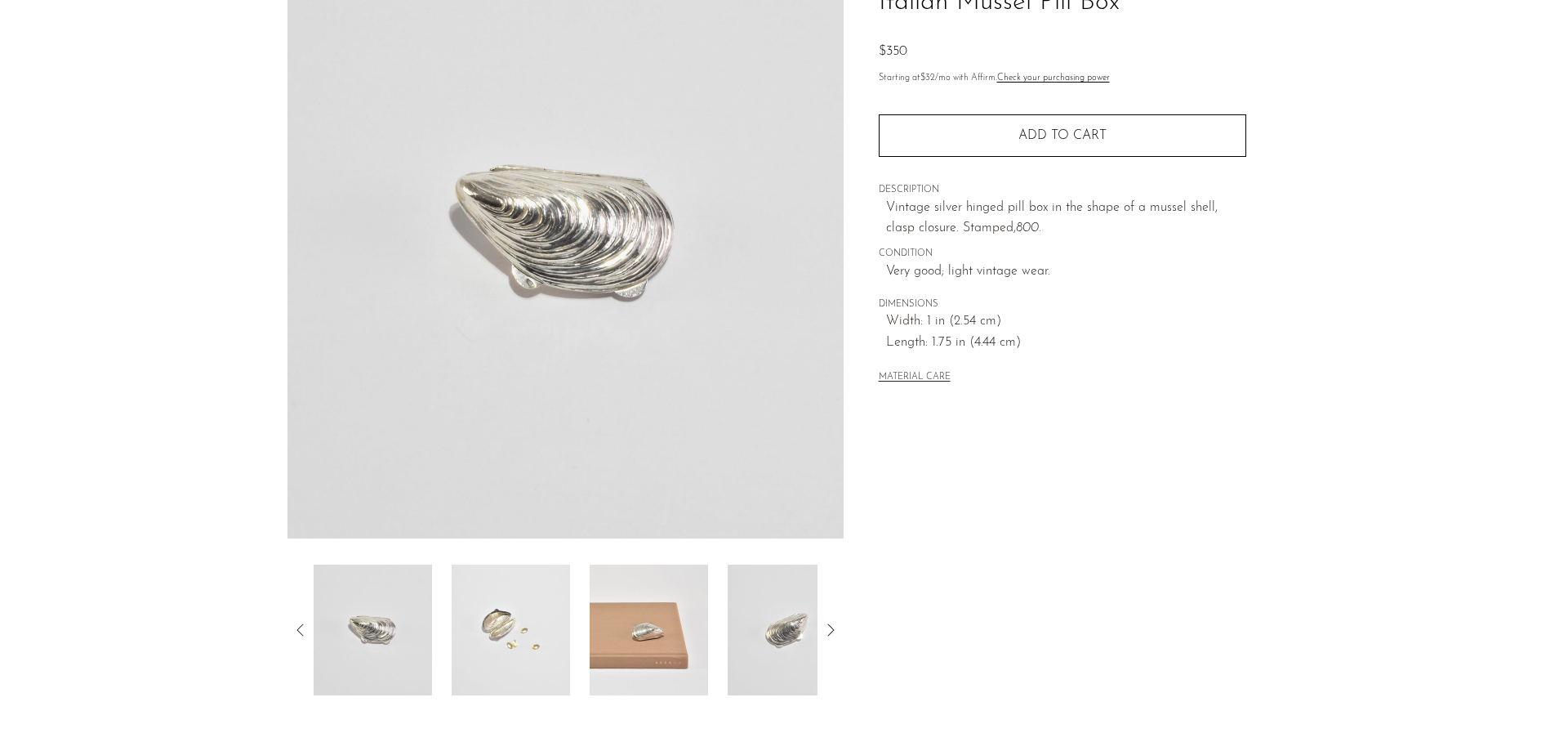
click at [560, 271] on img at bounding box center [566, 232] width 556 height 613
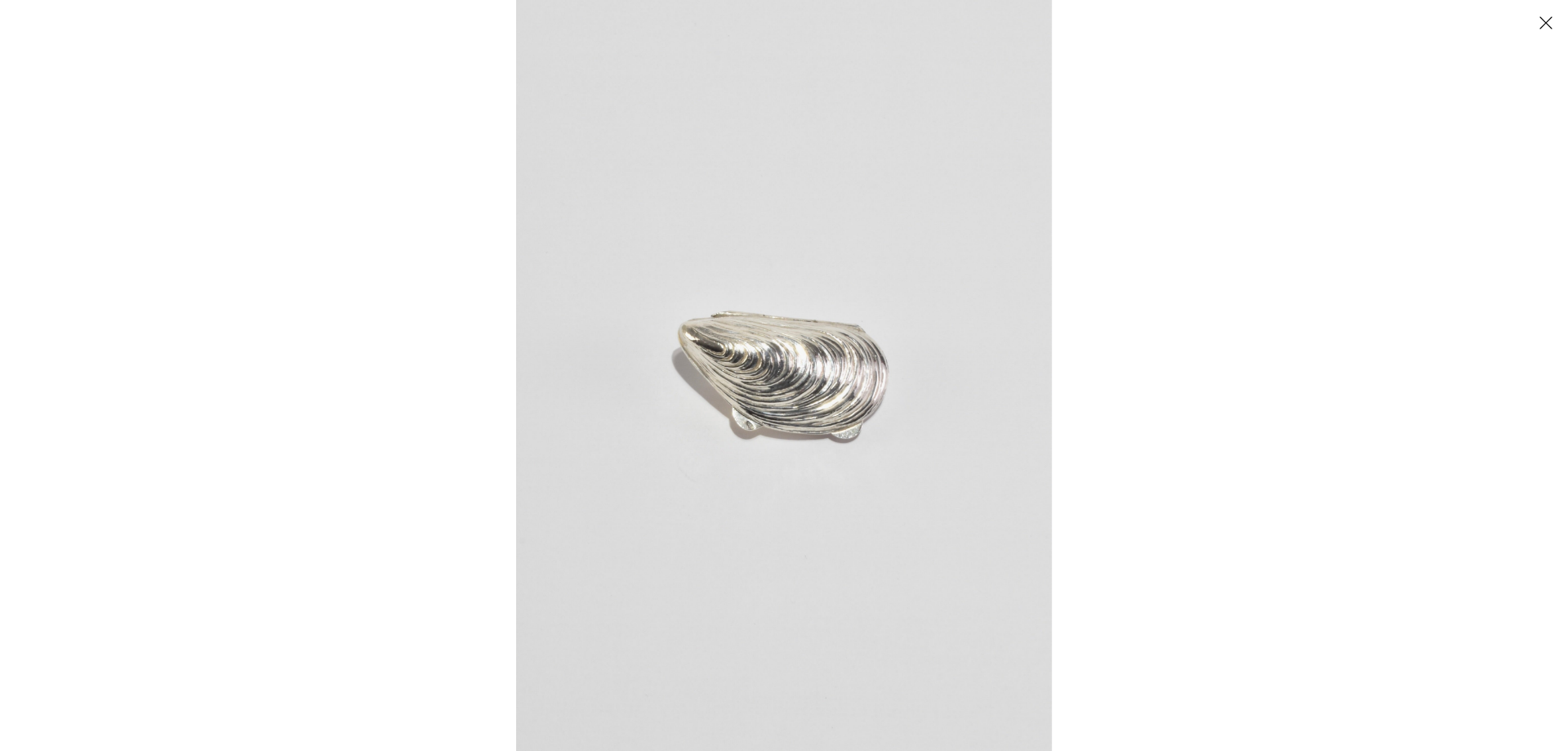
click at [715, 359] on img at bounding box center [783, 375] width 535 height 751
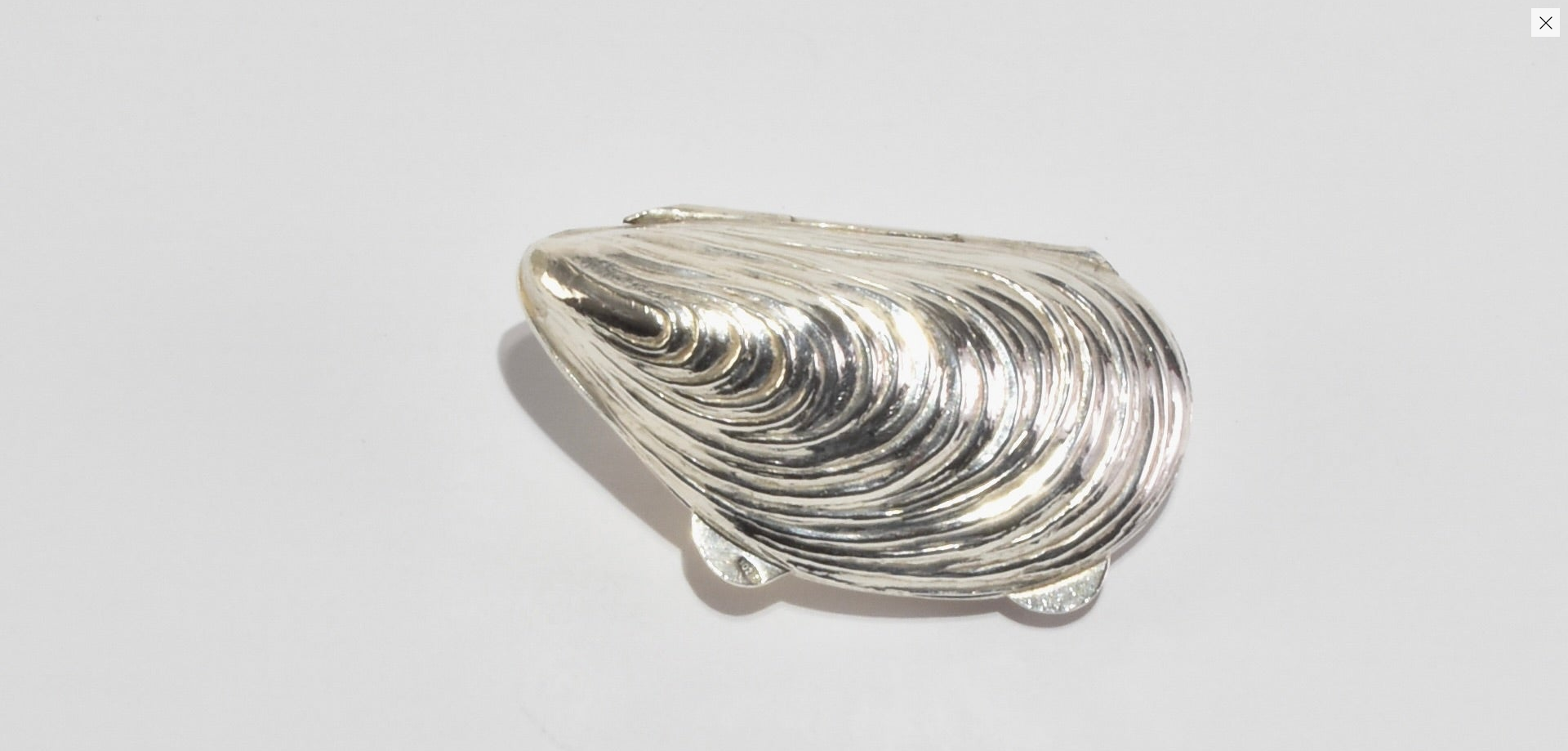
click at [1549, 27] on button "Close" at bounding box center [1545, 22] width 28 height 28
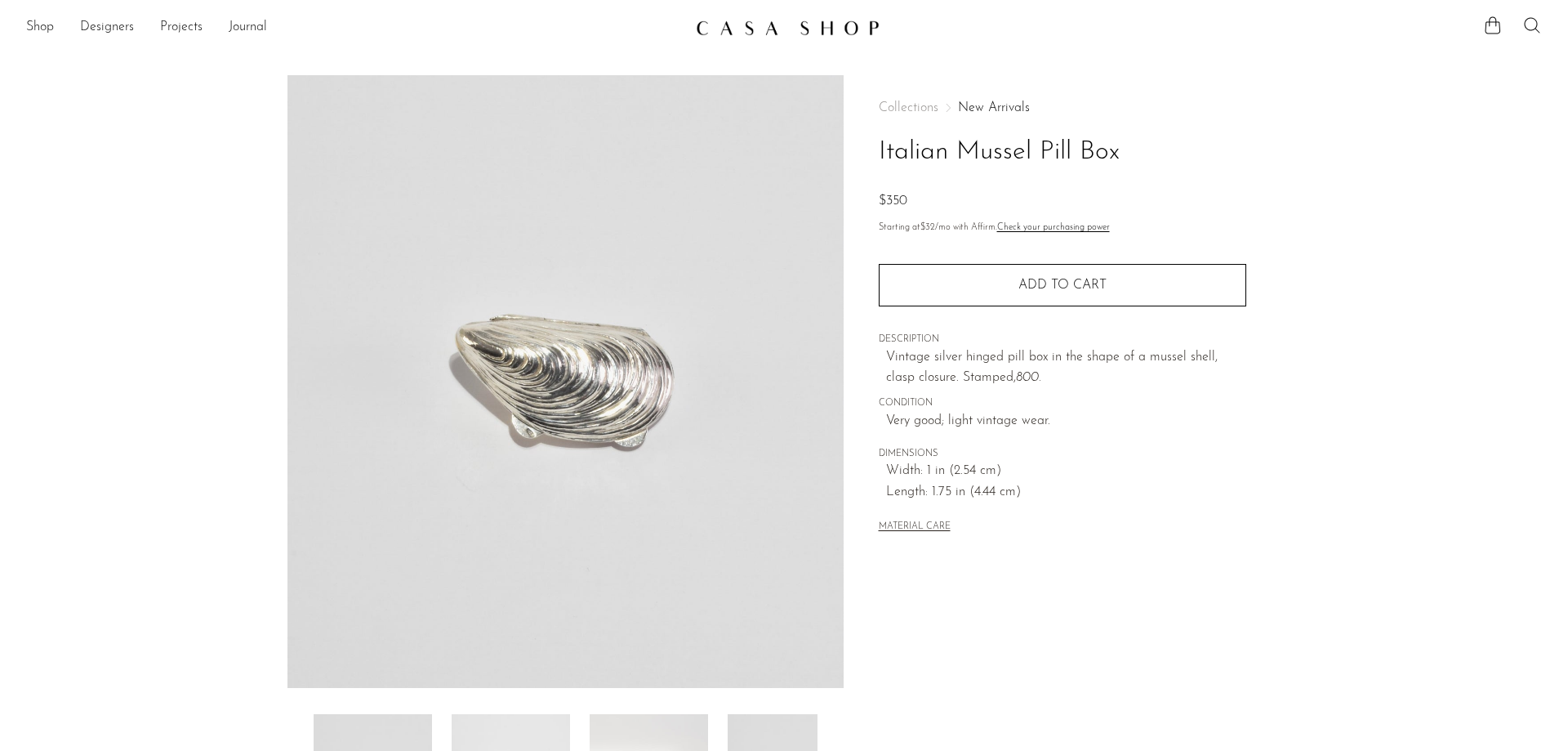
click at [1537, 24] on icon at bounding box center [1532, 25] width 20 height 20
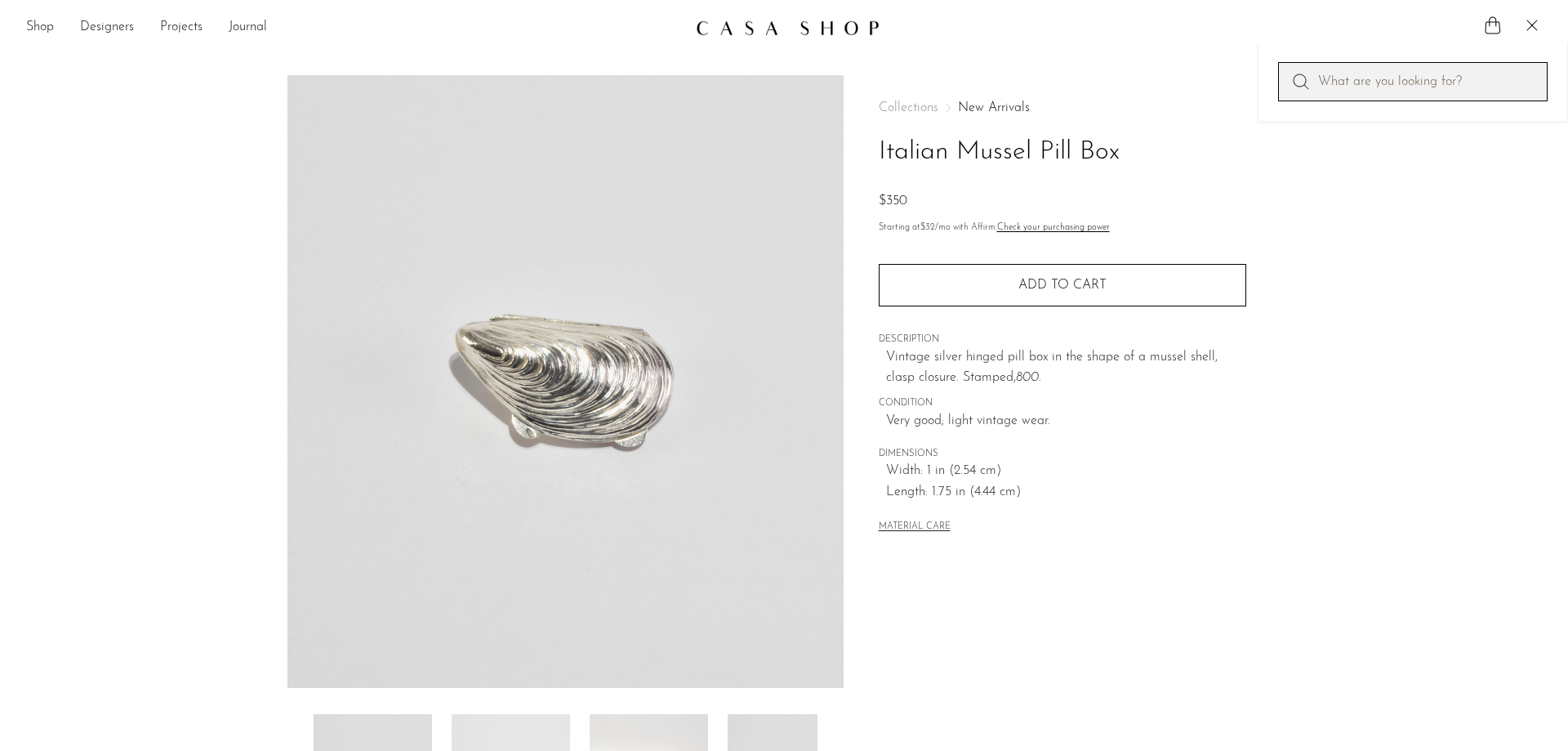
click at [1363, 83] on input "Perform a search" at bounding box center [1412, 81] width 269 height 39
type input "strawberry"
click at [1291, 83] on icon at bounding box center [1301, 81] width 20 height 20
click at [1297, 82] on icon at bounding box center [1301, 81] width 20 height 20
click at [1444, 91] on input "strawberry" at bounding box center [1412, 81] width 269 height 39
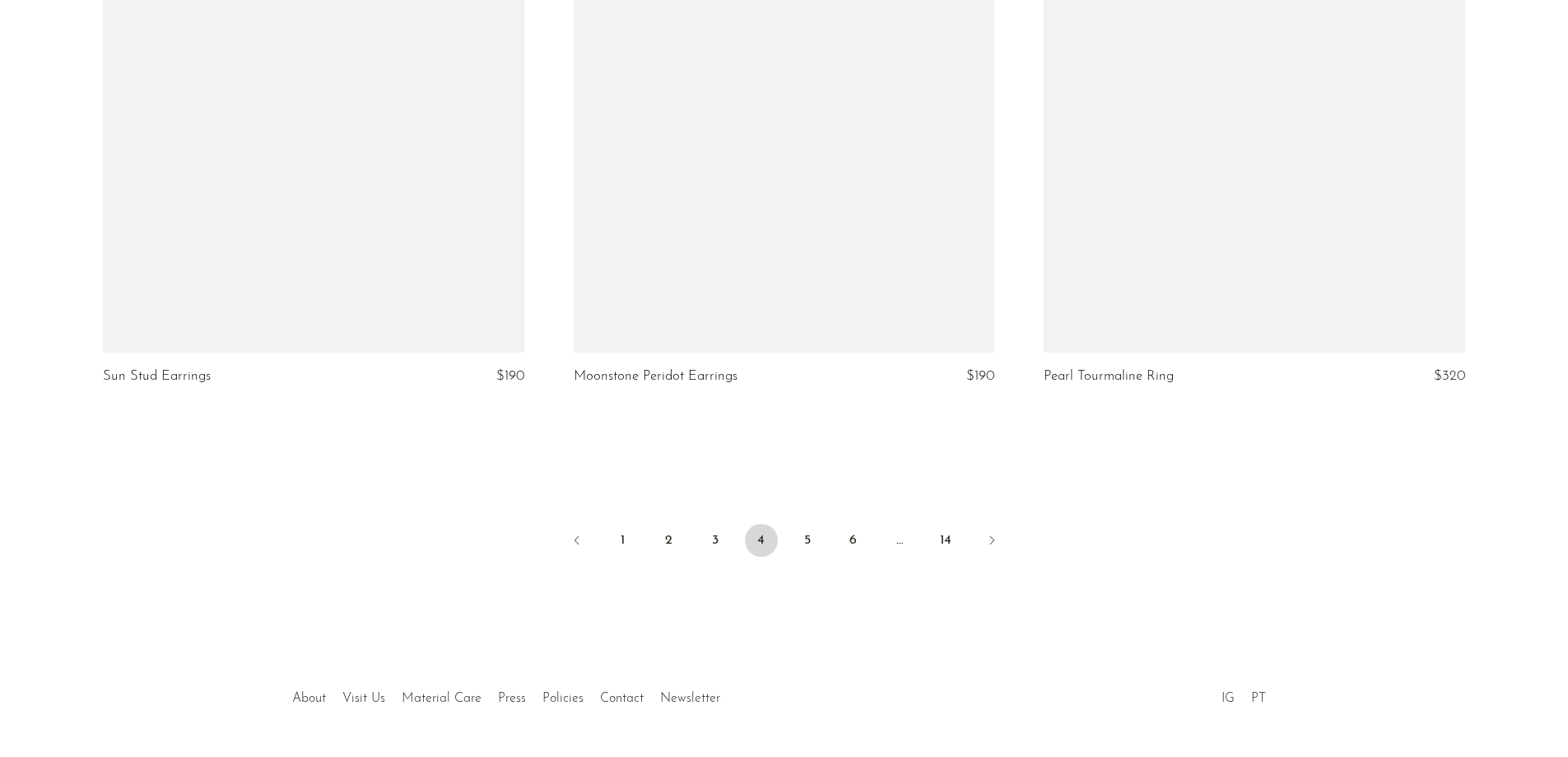
scroll to position [7728, 0]
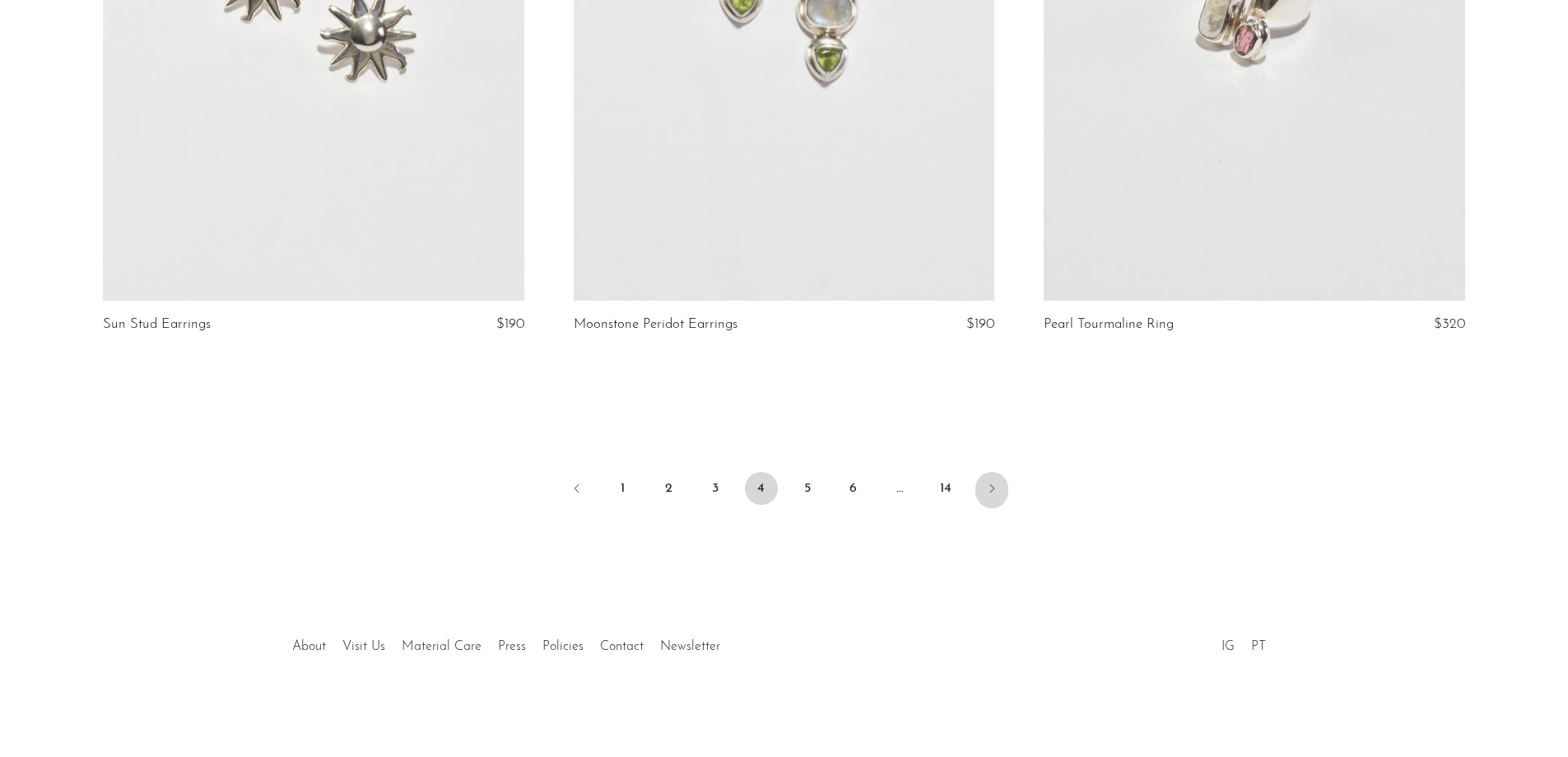
click at [987, 484] on icon "Next" at bounding box center [992, 488] width 13 height 13
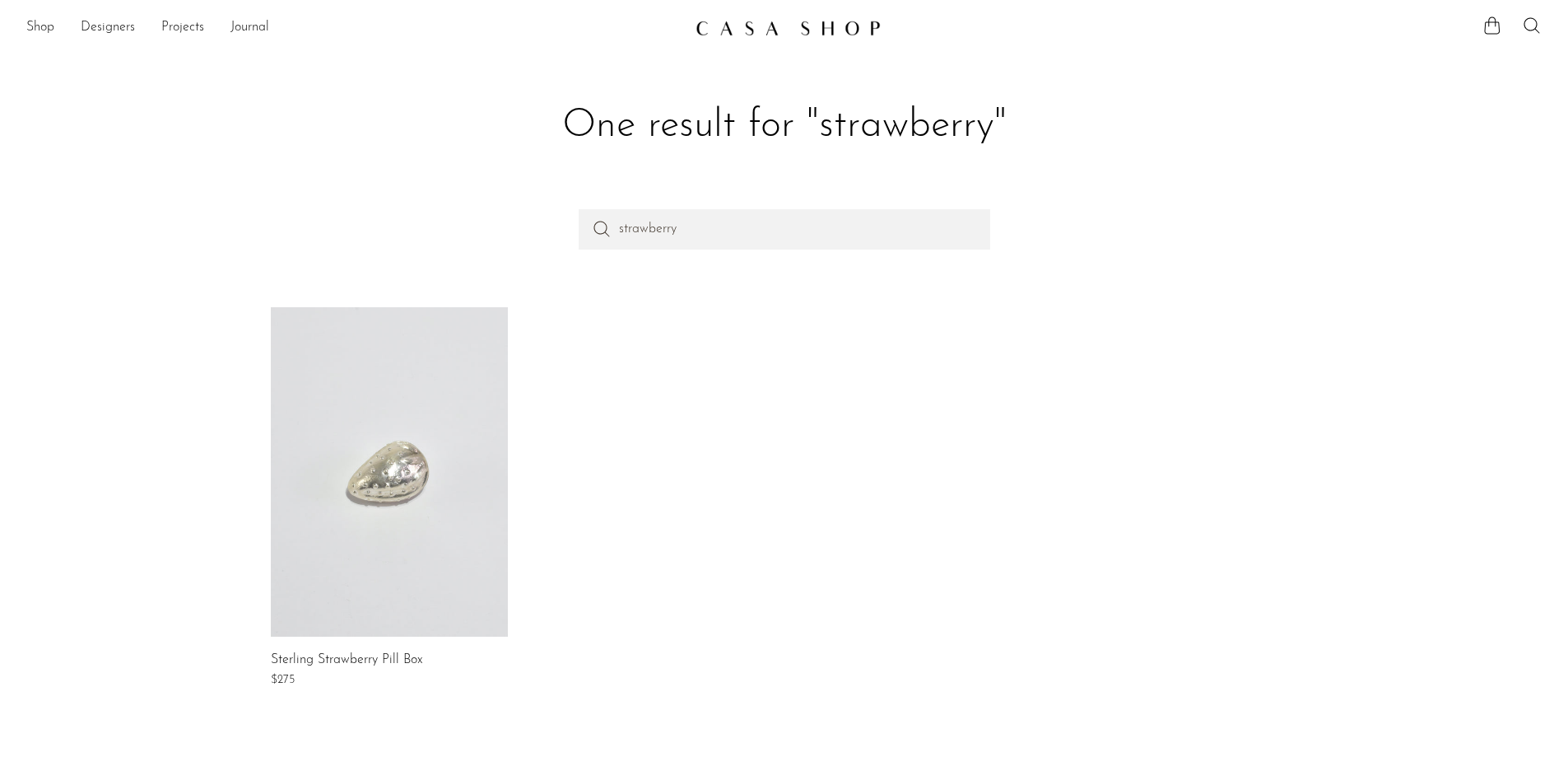
click at [378, 389] on link at bounding box center [390, 472] width 237 height 330
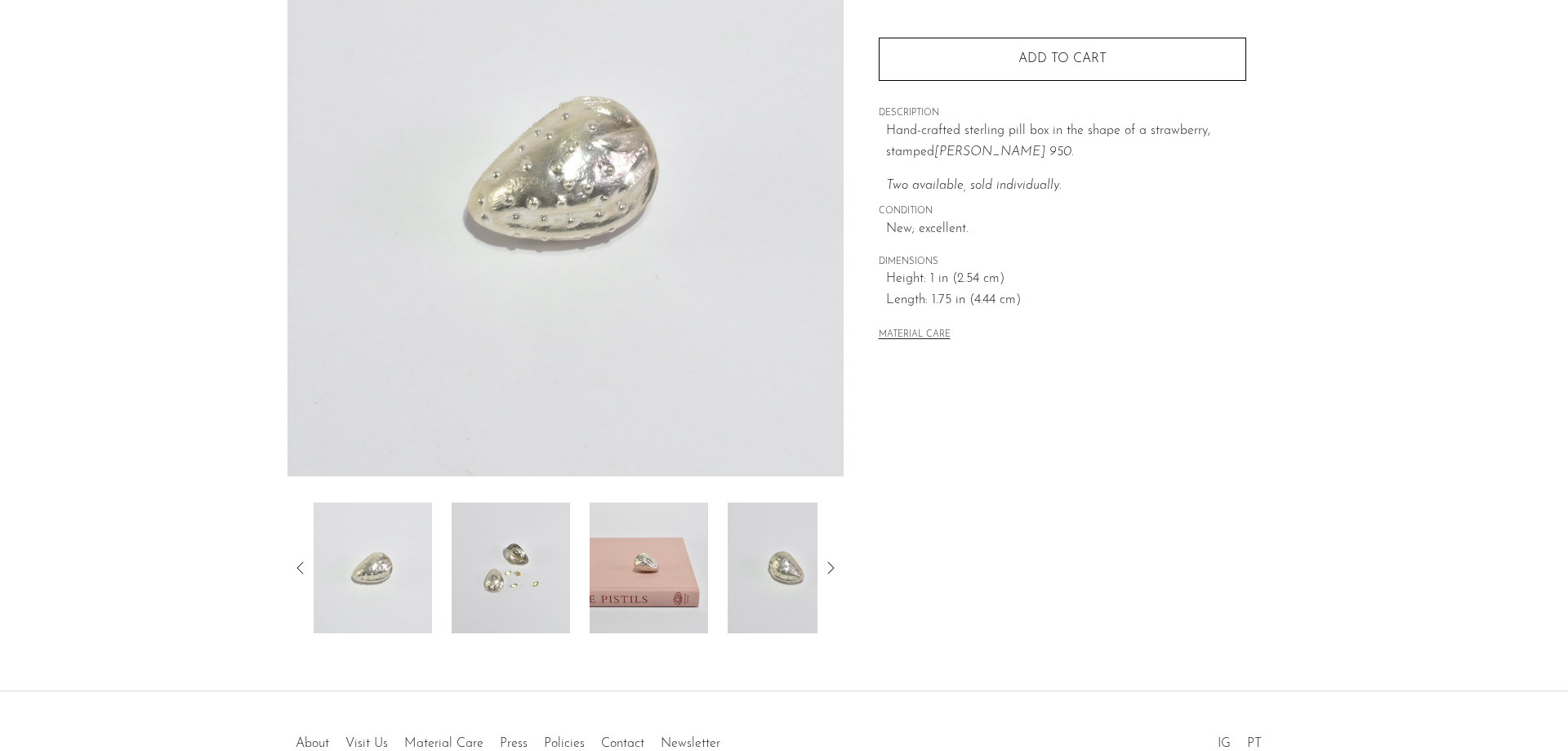
scroll to position [245, 0]
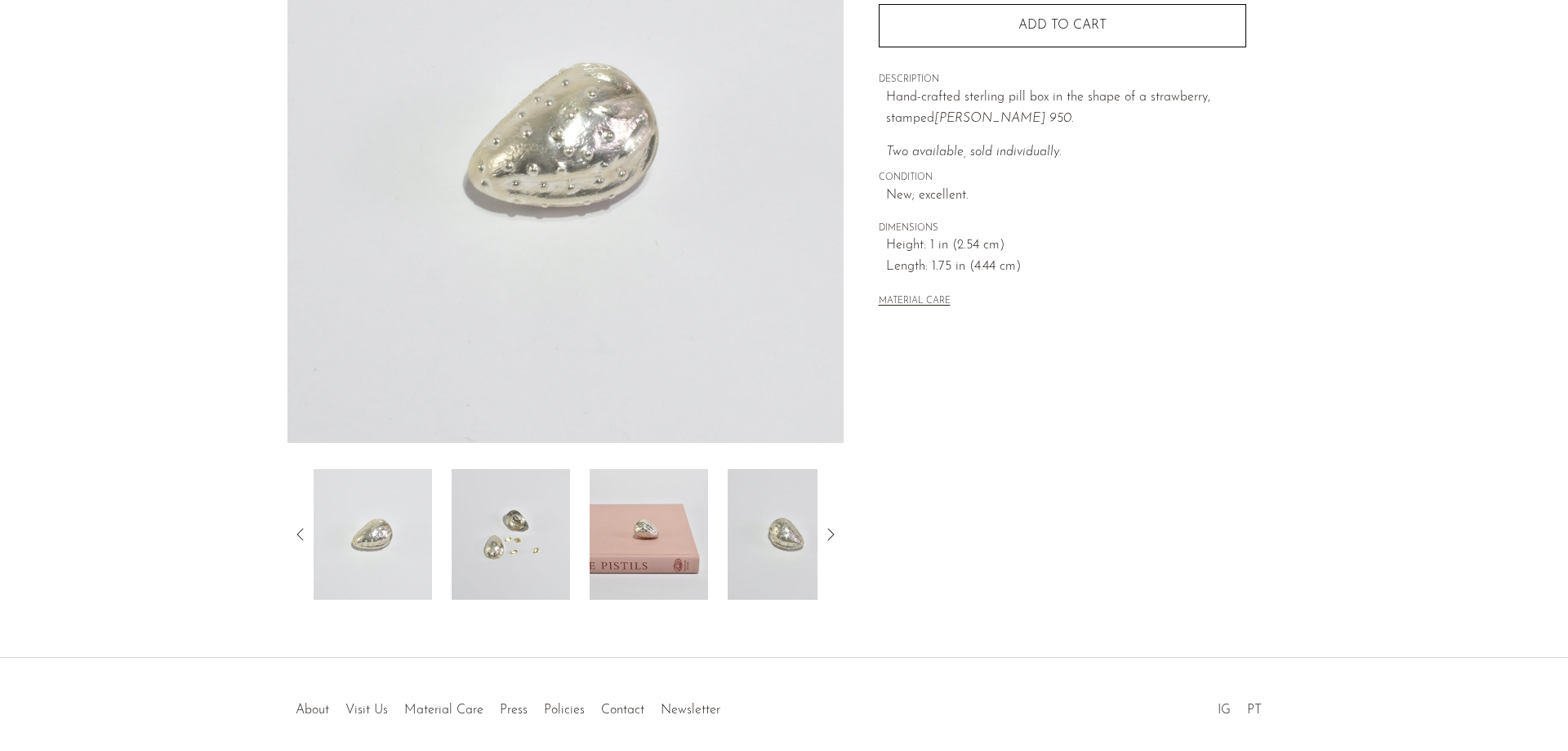
click at [778, 527] on img at bounding box center [786, 534] width 118 height 130
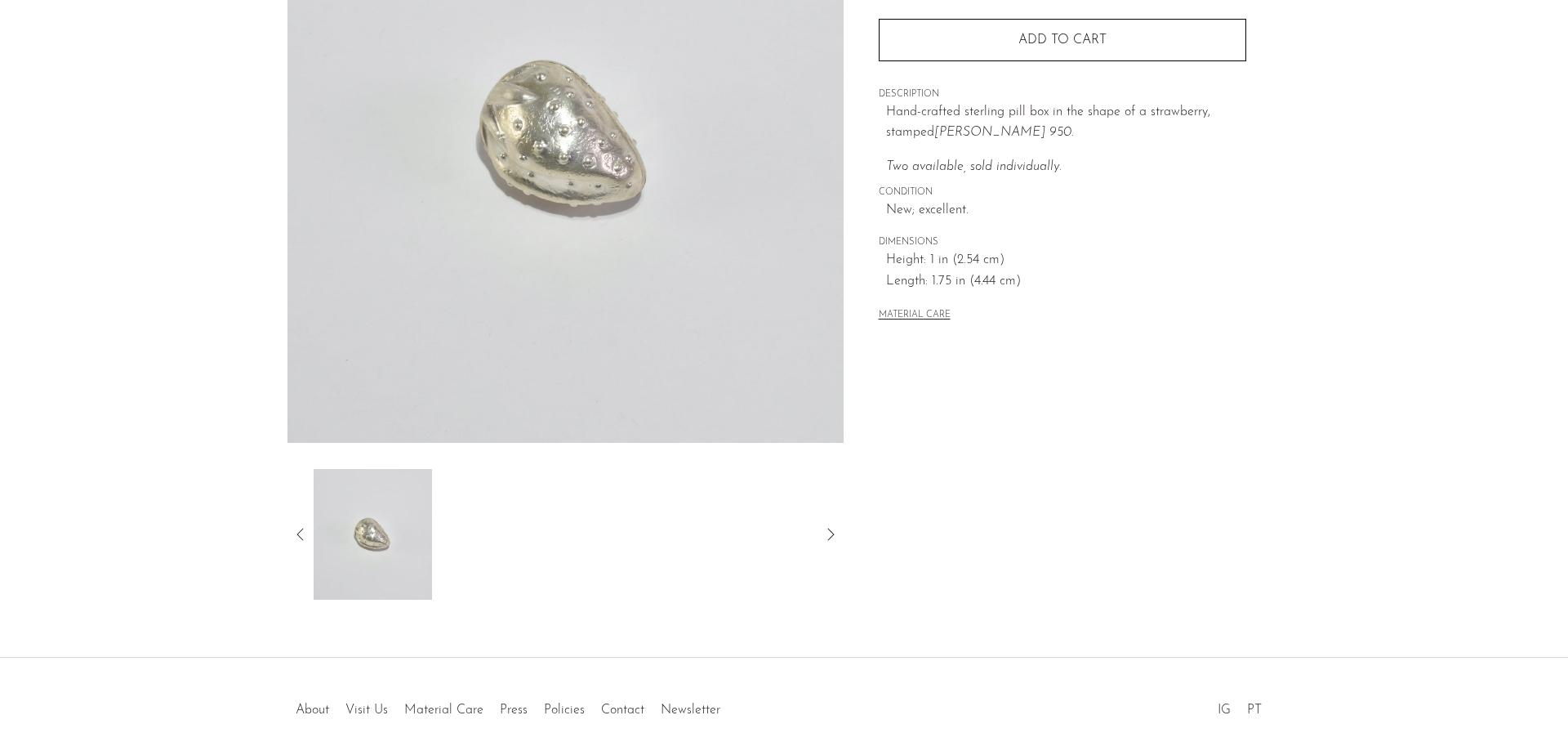
click at [298, 531] on icon at bounding box center [300, 535] width 20 height 20
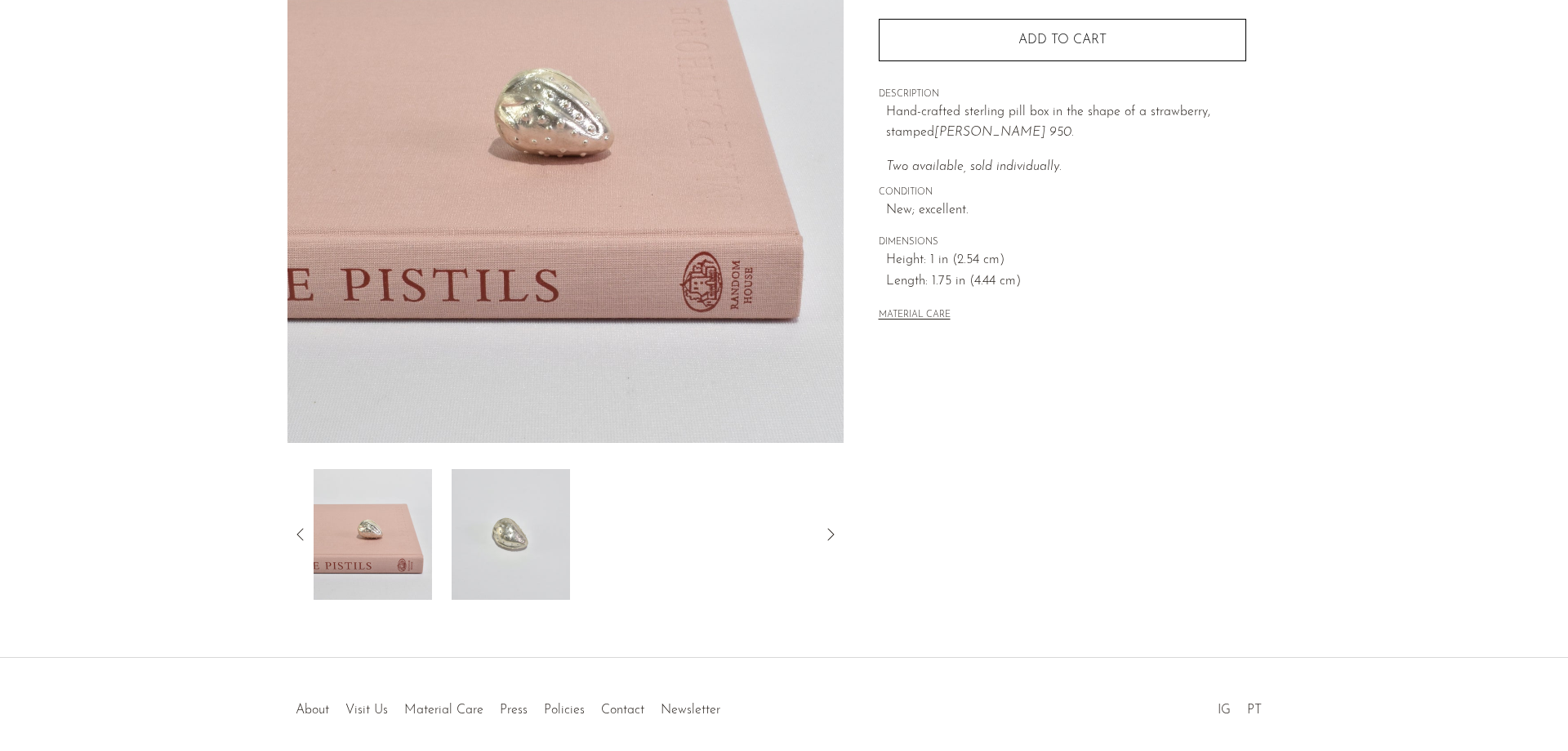
click at [298, 531] on icon at bounding box center [300, 535] width 20 height 20
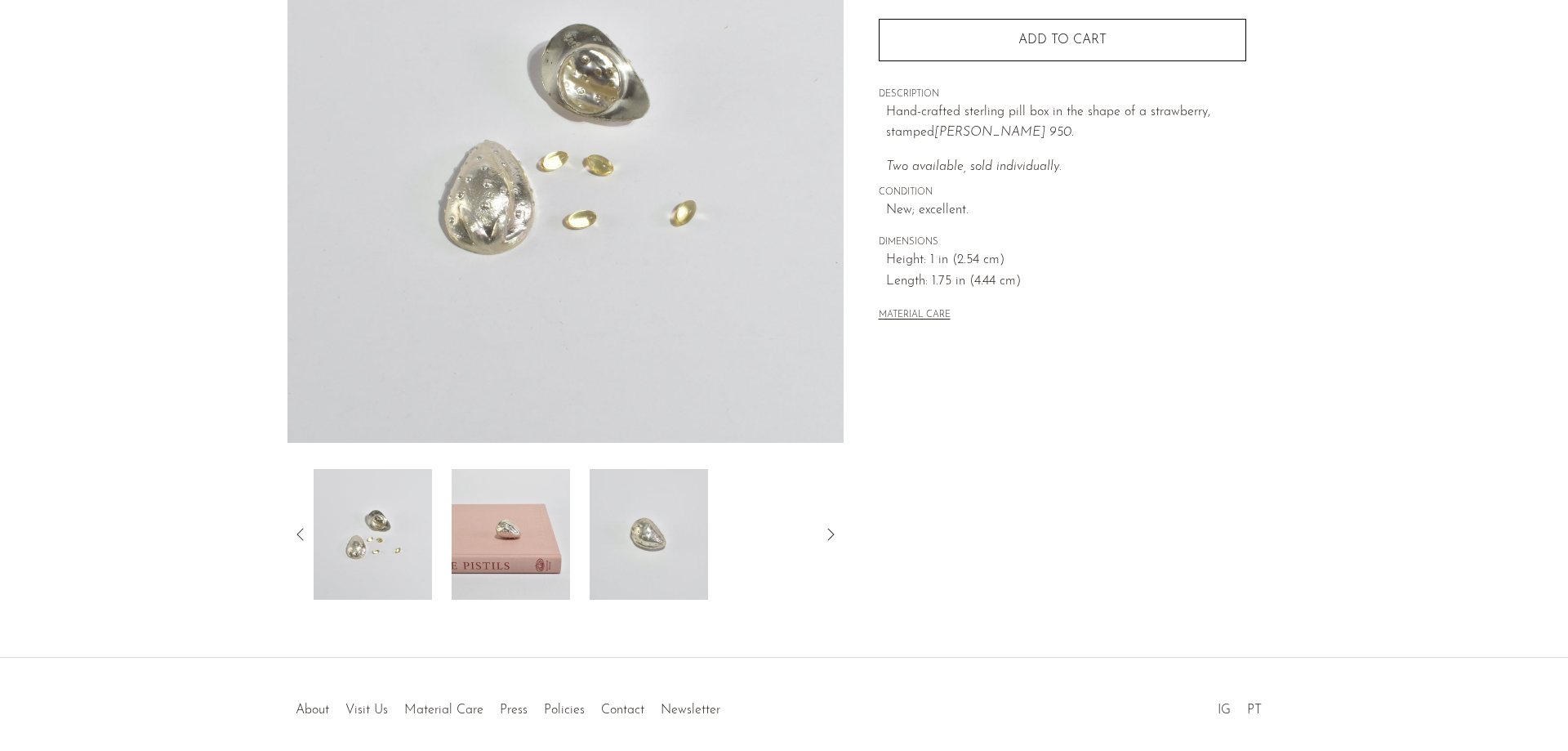
click at [298, 531] on icon at bounding box center [300, 535] width 20 height 20
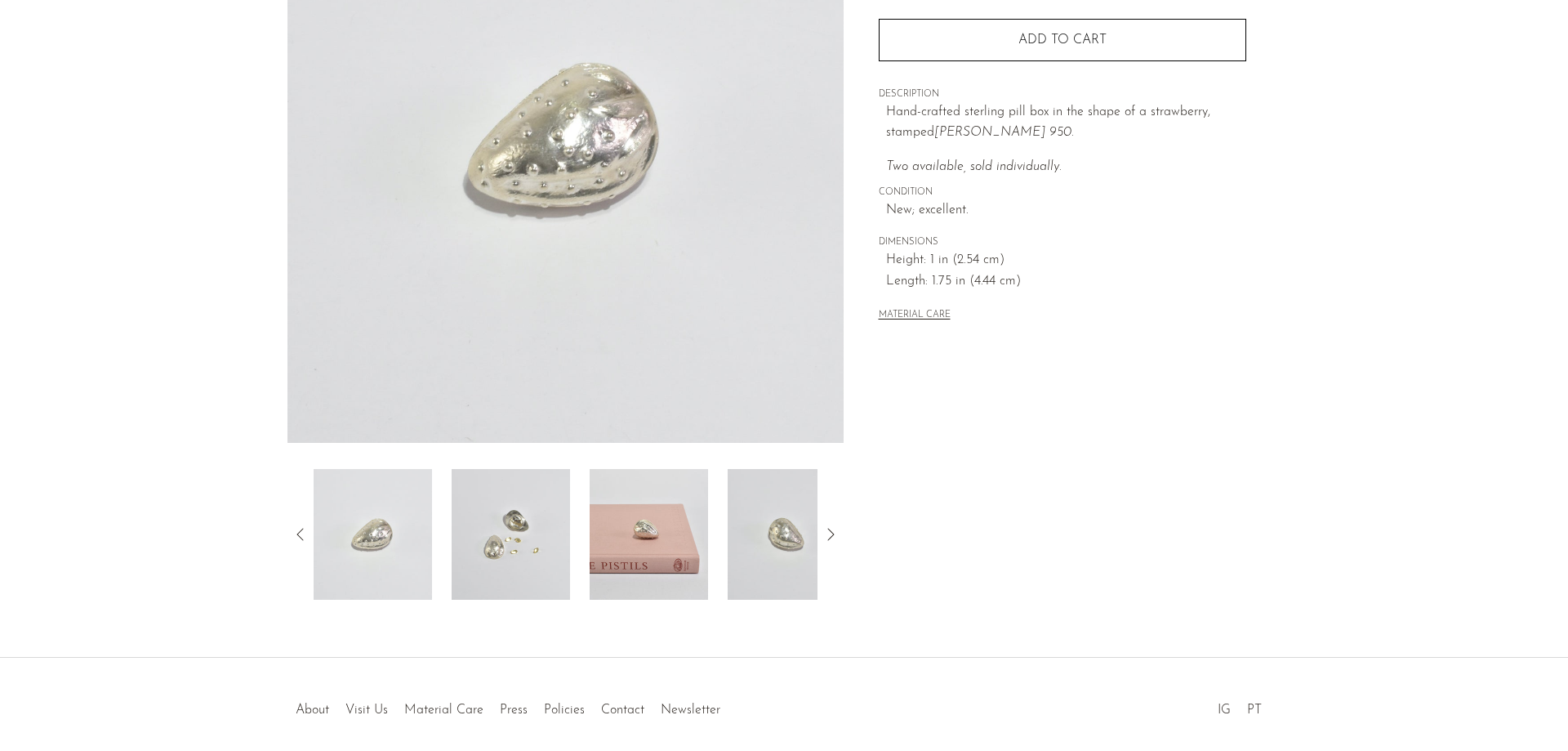
click at [379, 536] on img at bounding box center [372, 534] width 118 height 130
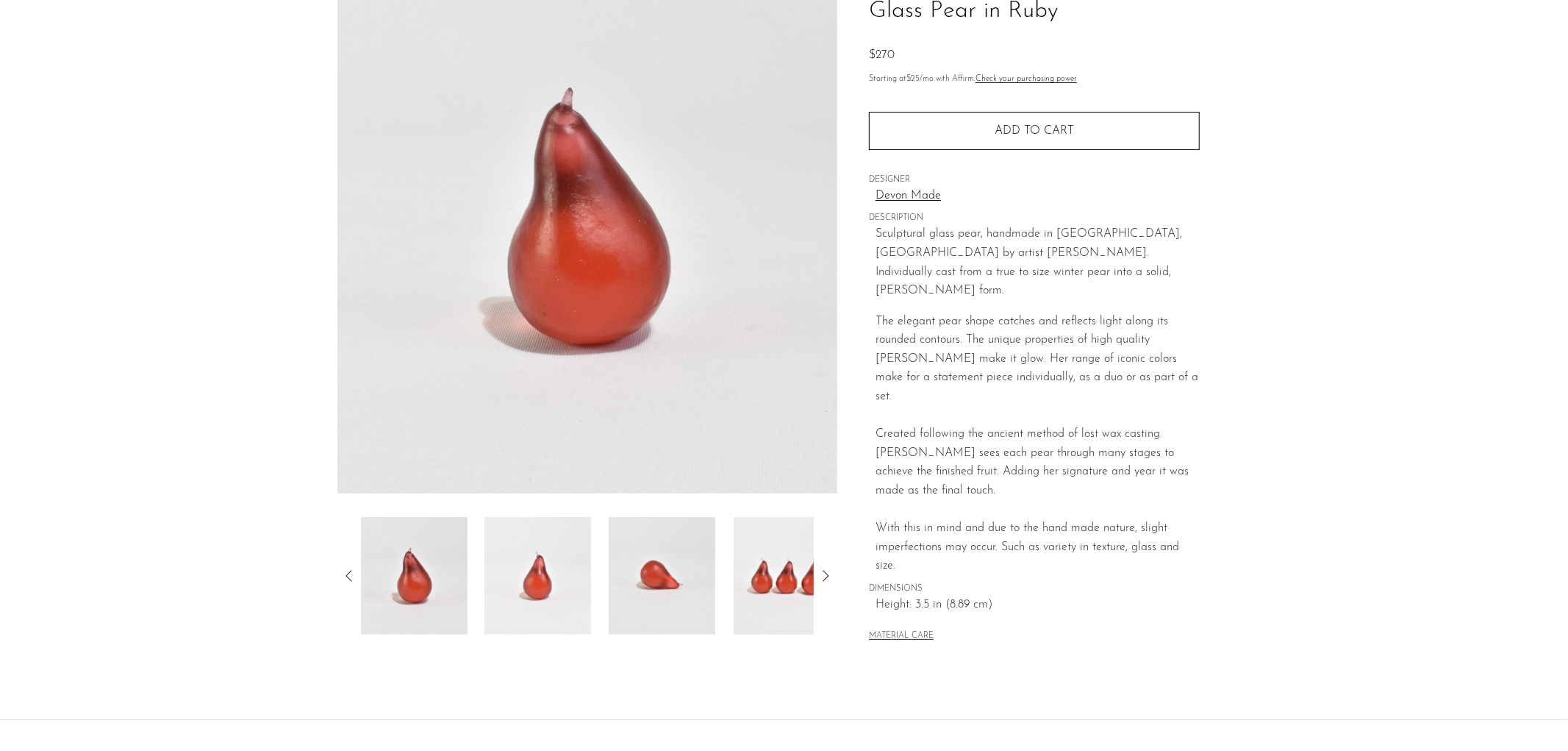
scroll to position [206, 0]
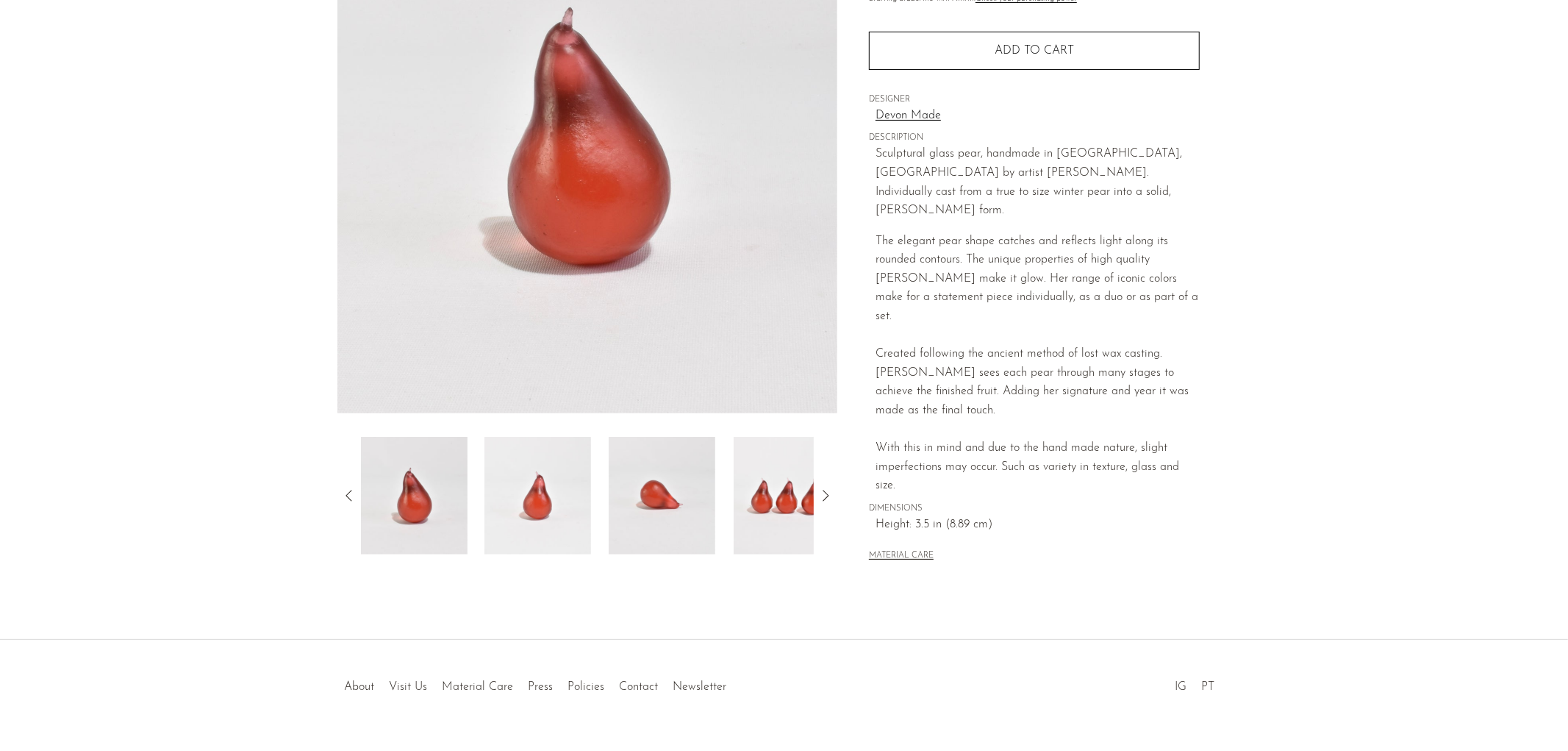
click at [773, 472] on img at bounding box center [787, 495] width 107 height 117
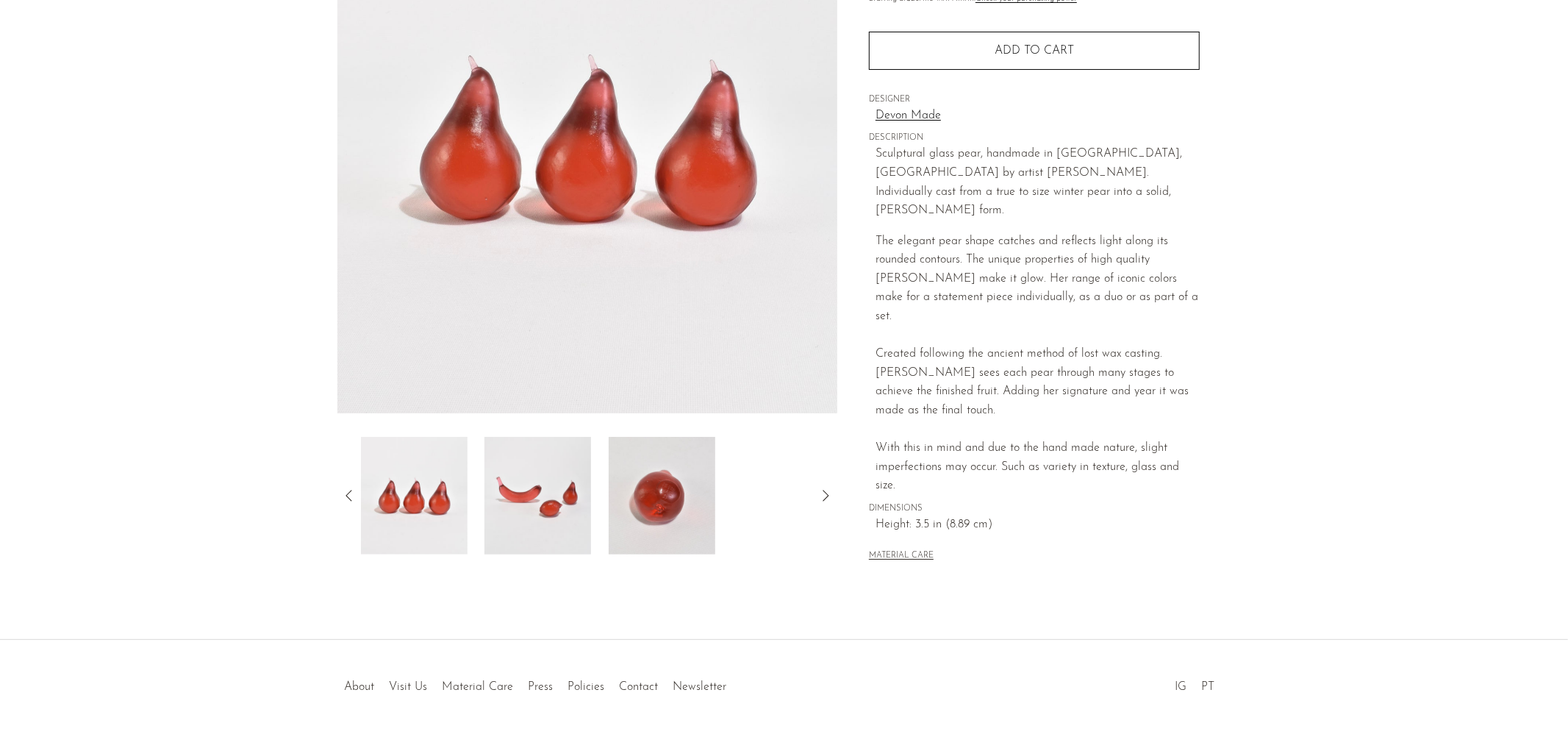
click at [529, 502] on img at bounding box center [537, 495] width 107 height 117
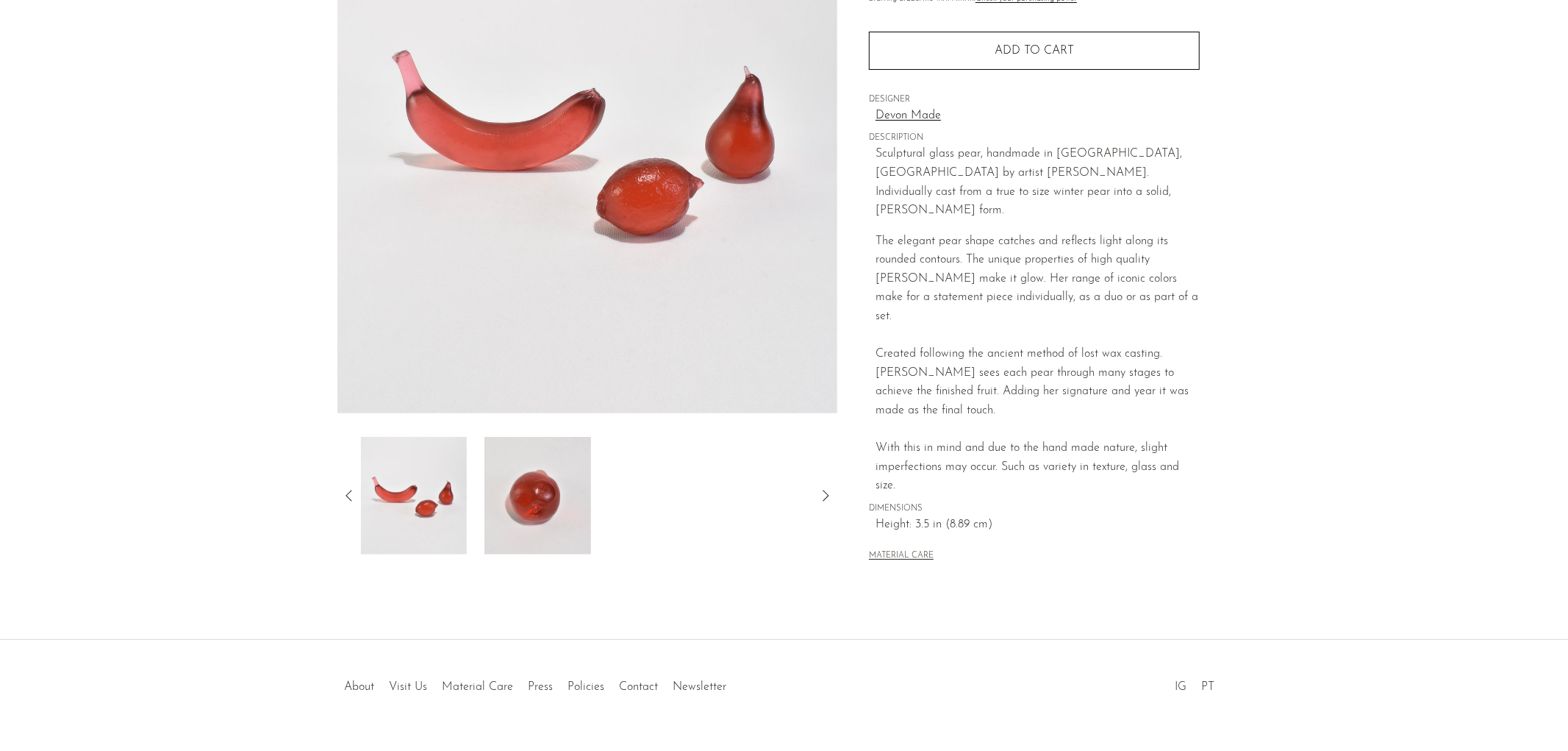
click at [344, 494] on icon at bounding box center [349, 495] width 18 height 18
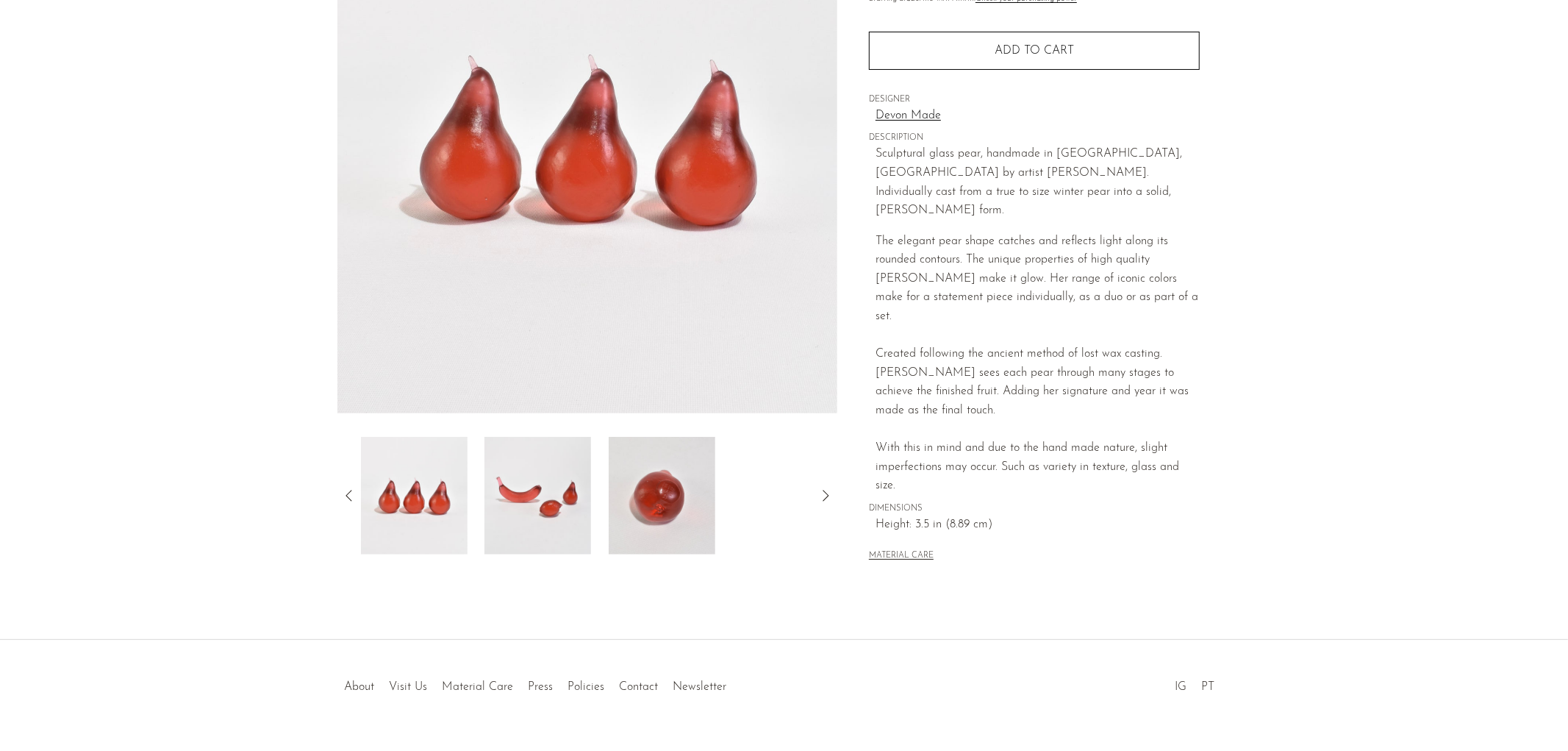
click at [351, 490] on icon at bounding box center [348, 495] width 6 height 11
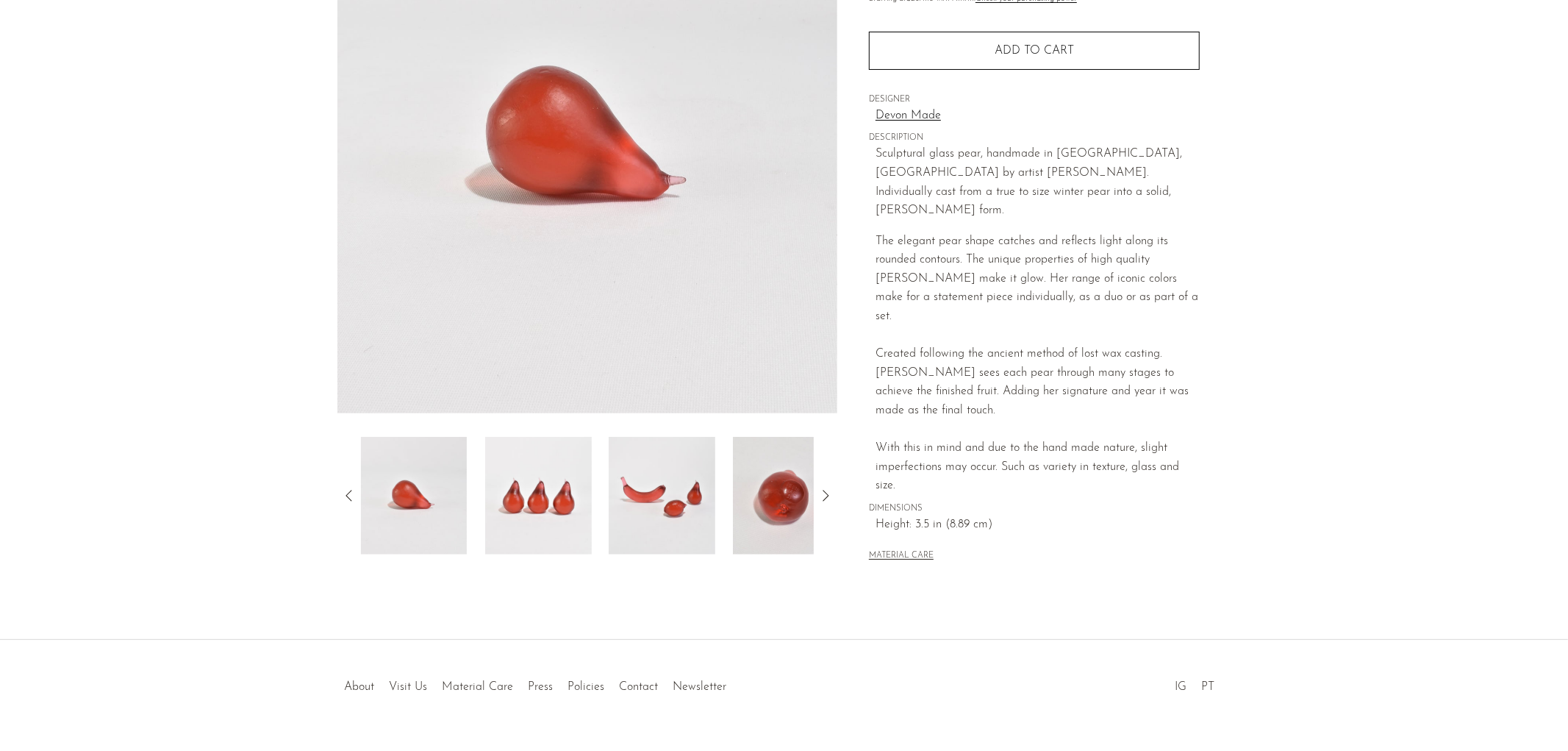
click at [340, 497] on icon at bounding box center [349, 495] width 18 height 18
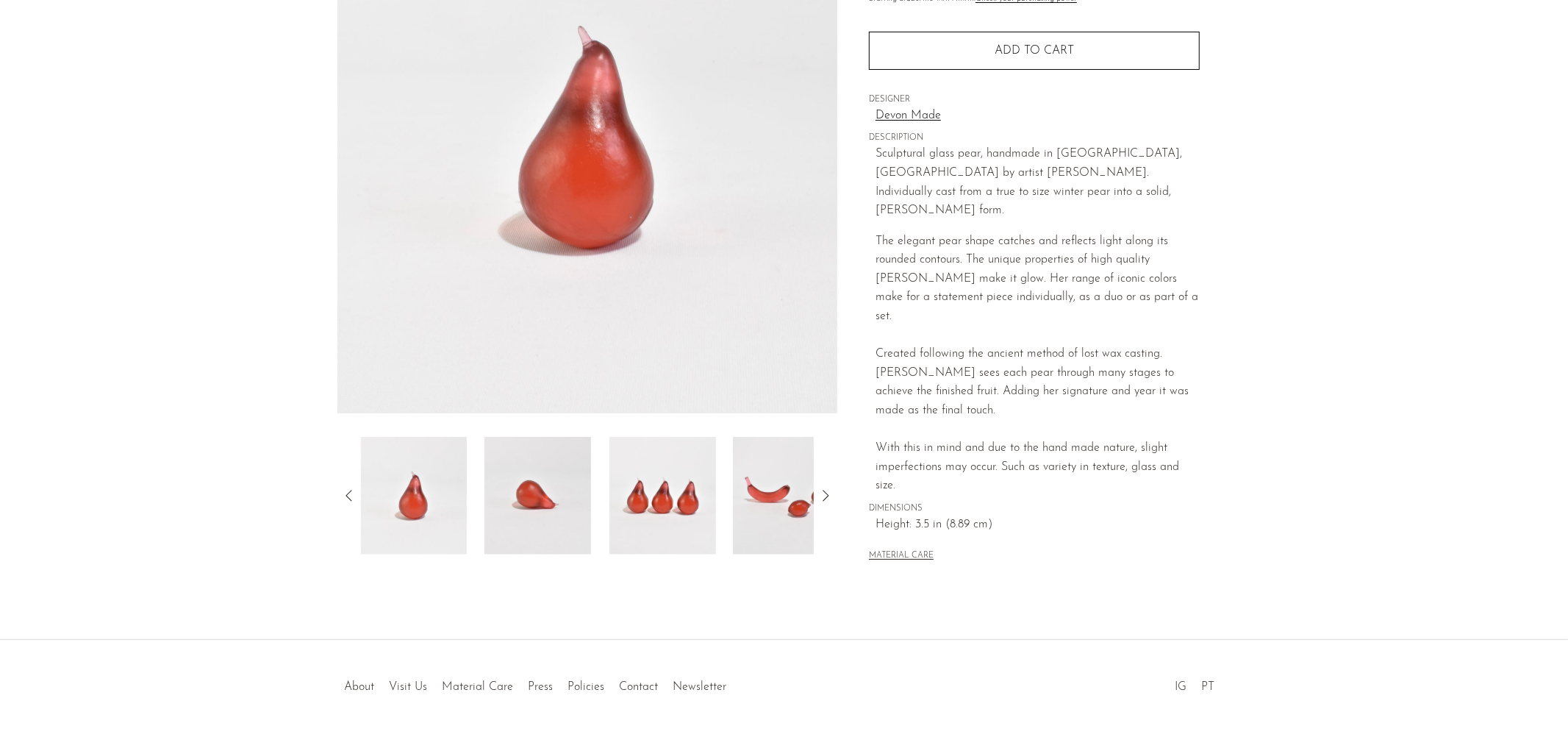
click at [637, 504] on img at bounding box center [662, 495] width 107 height 117
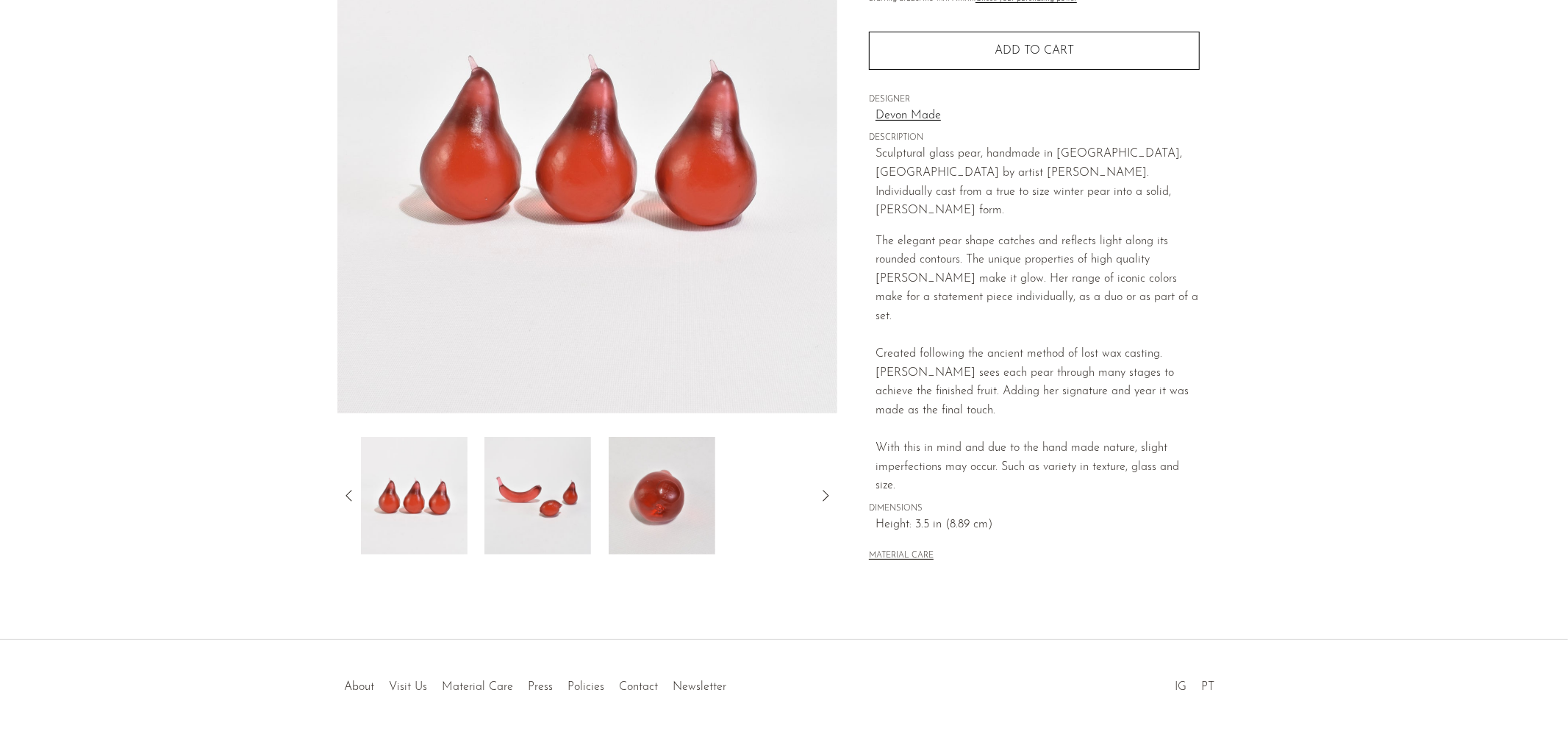
click at [352, 492] on icon at bounding box center [349, 495] width 18 height 18
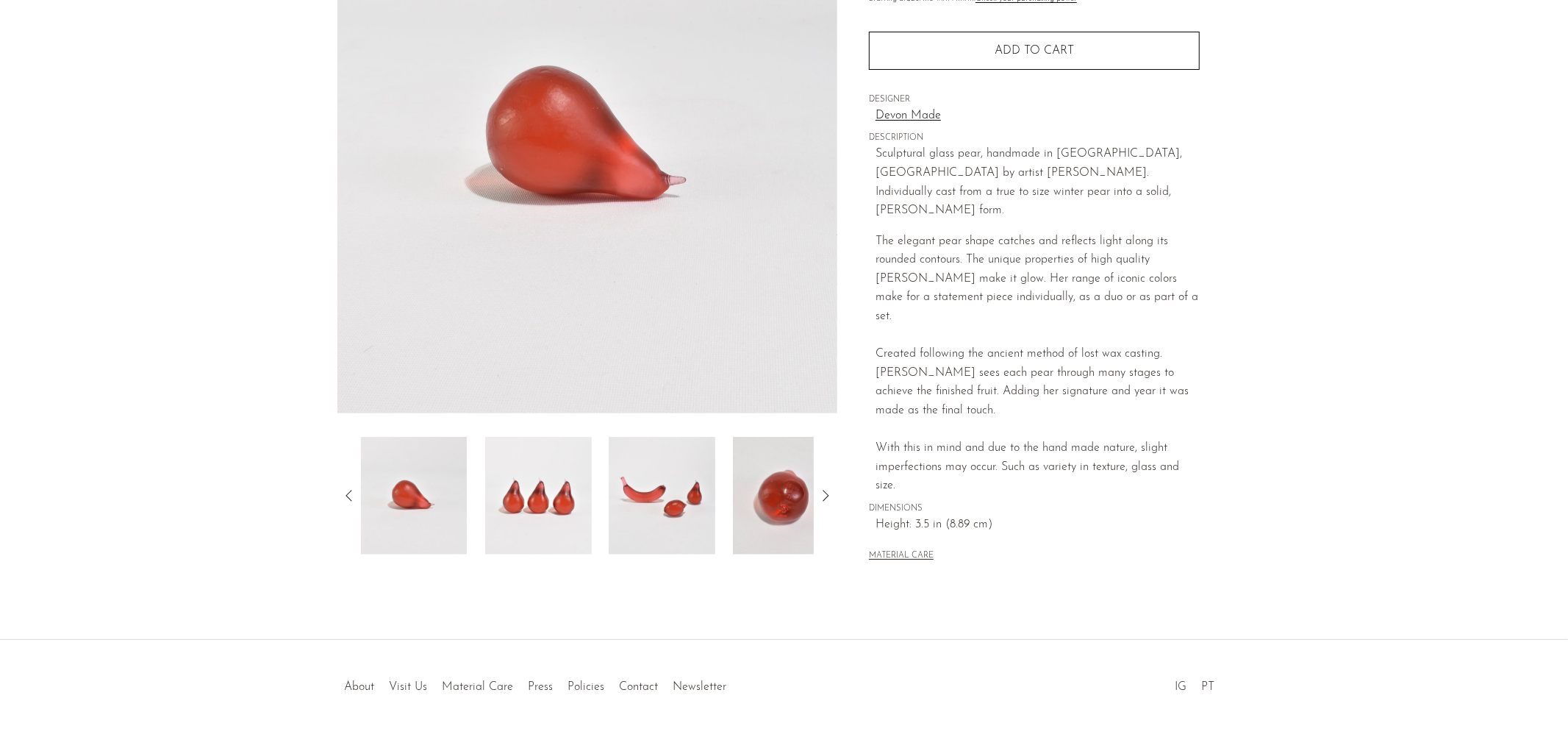
click at [428, 472] on img at bounding box center [413, 495] width 107 height 117
click at [341, 487] on icon at bounding box center [349, 495] width 18 height 18
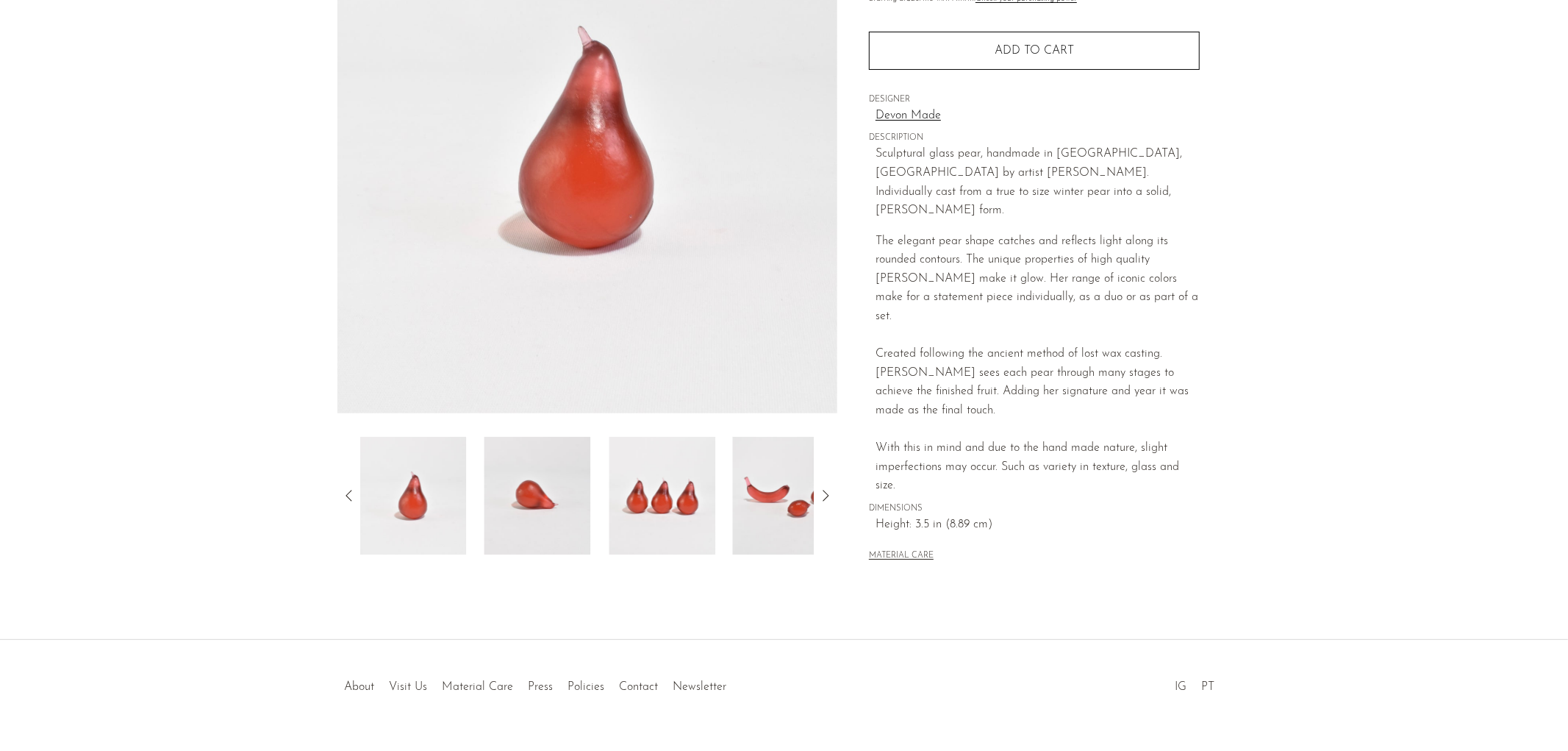
click at [433, 478] on img at bounding box center [413, 495] width 107 height 117
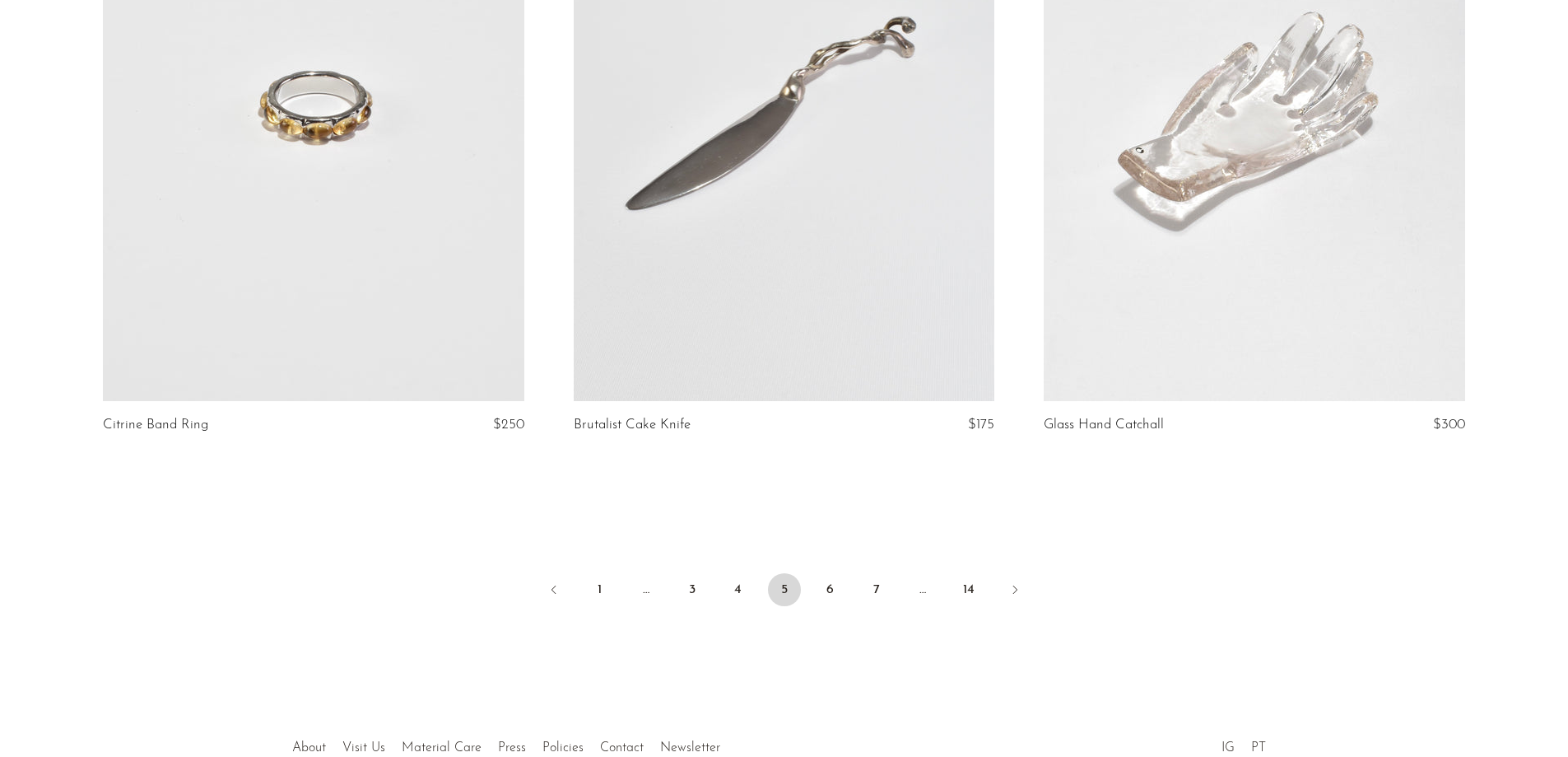
scroll to position [7728, 0]
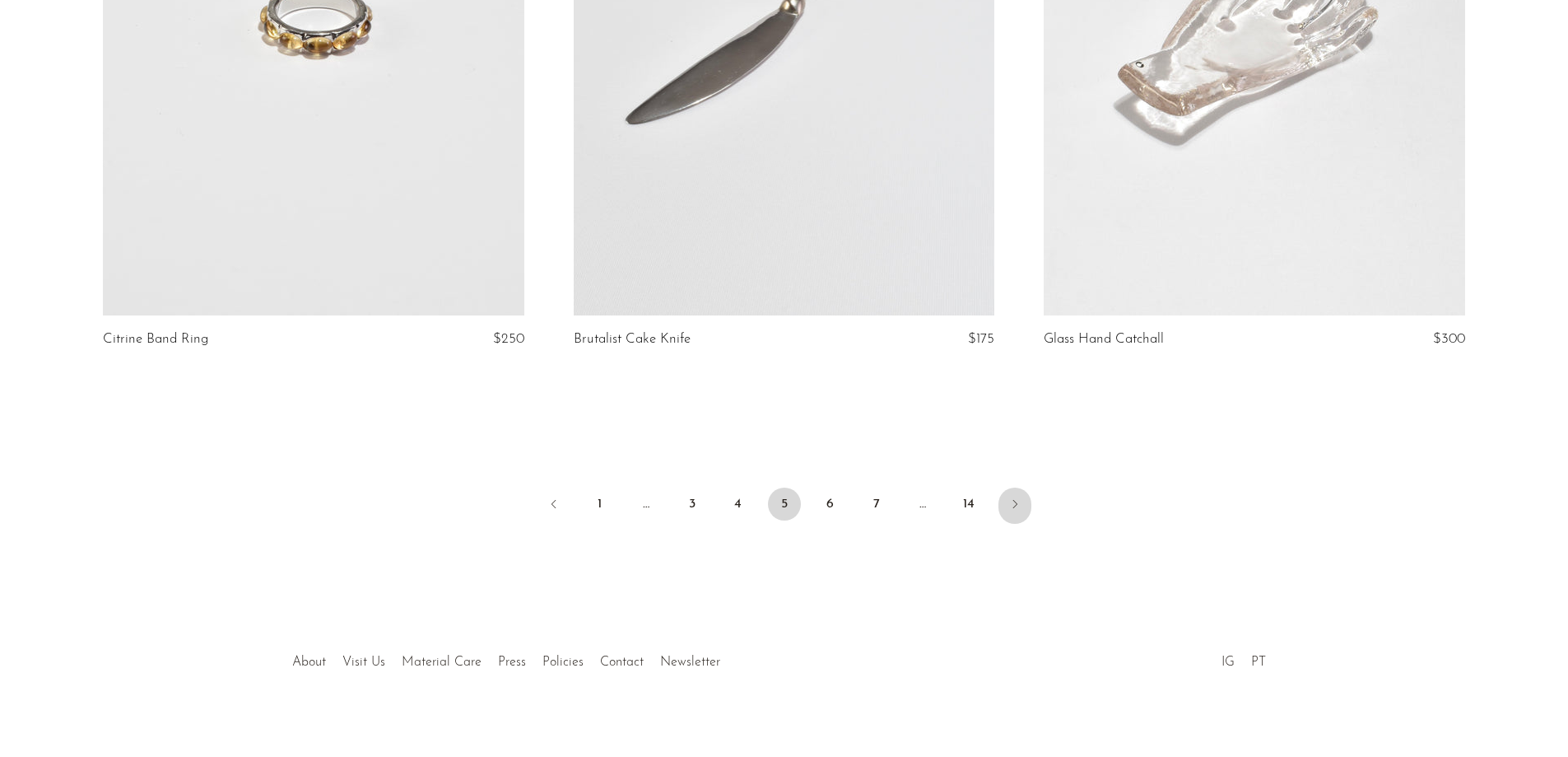
click at [1016, 497] on icon "Next" at bounding box center [1014, 503] width 13 height 13
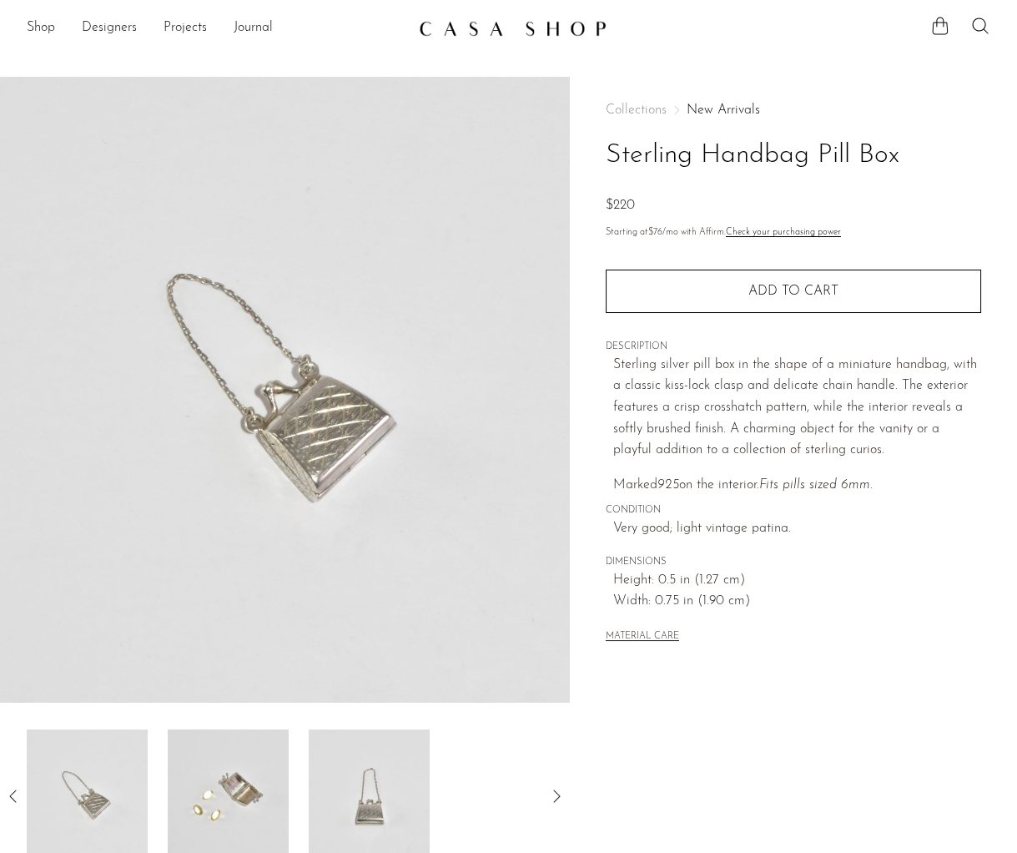
click at [230, 766] on img at bounding box center [228, 795] width 121 height 133
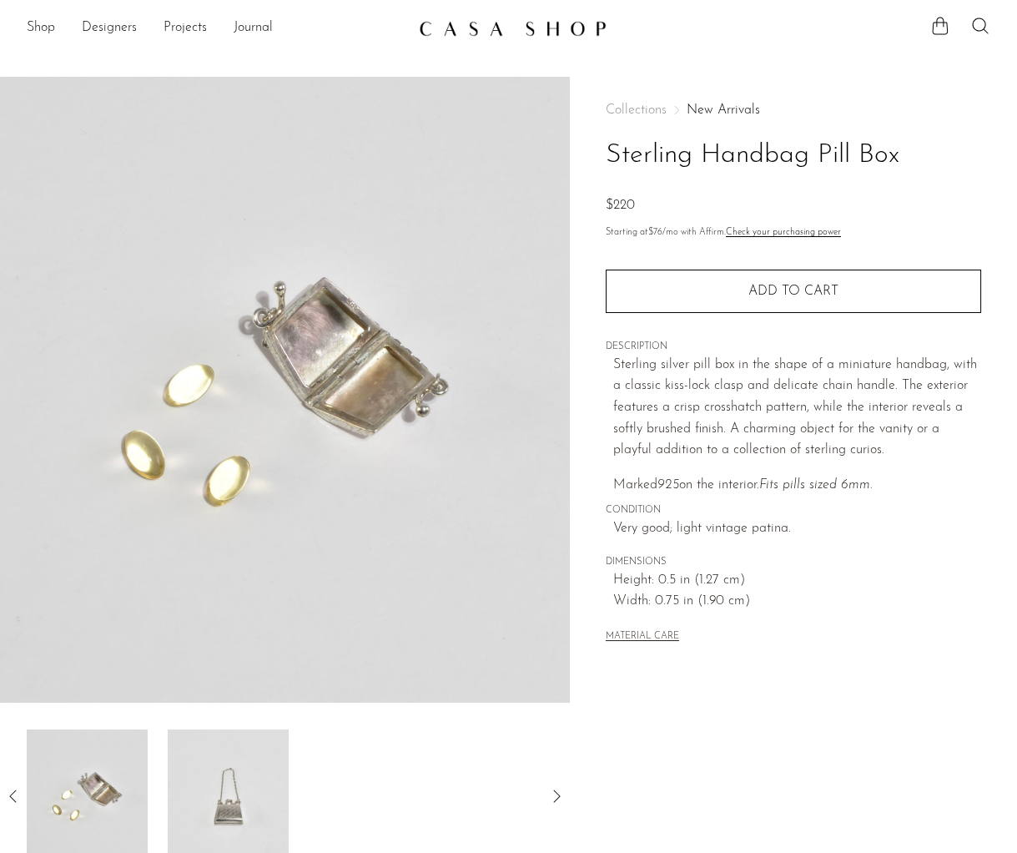
click at [248, 766] on img at bounding box center [228, 795] width 121 height 133
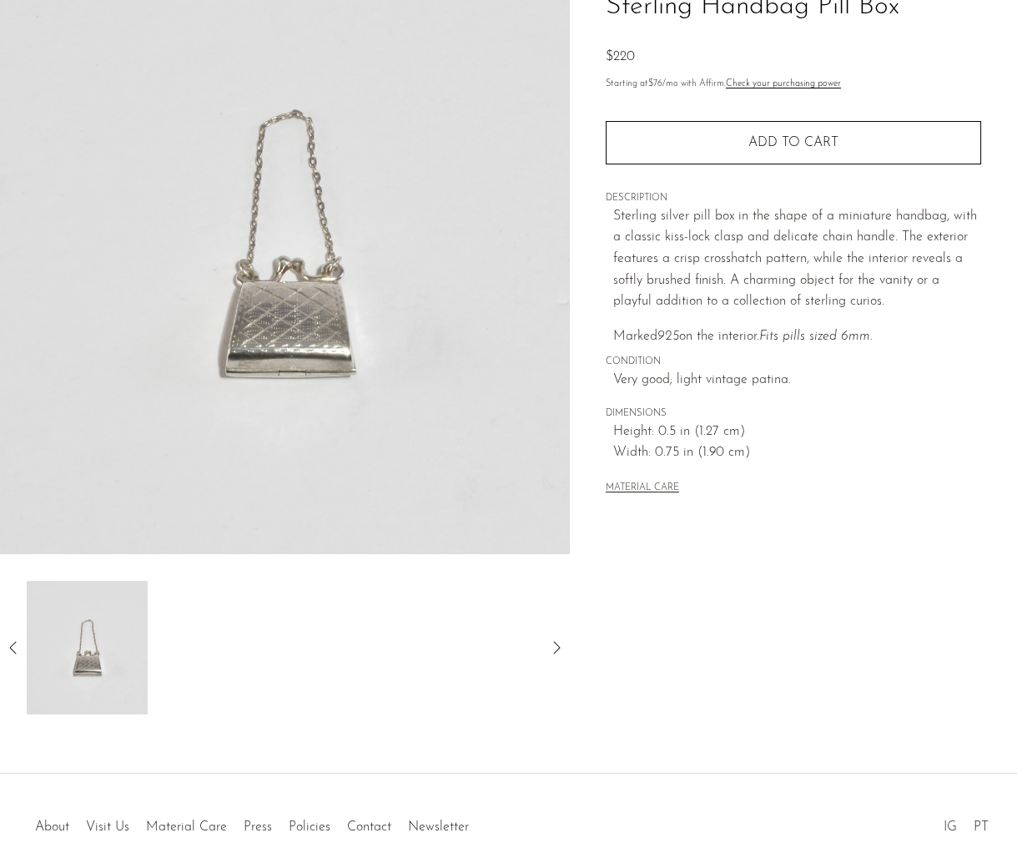
scroll to position [185, 0]
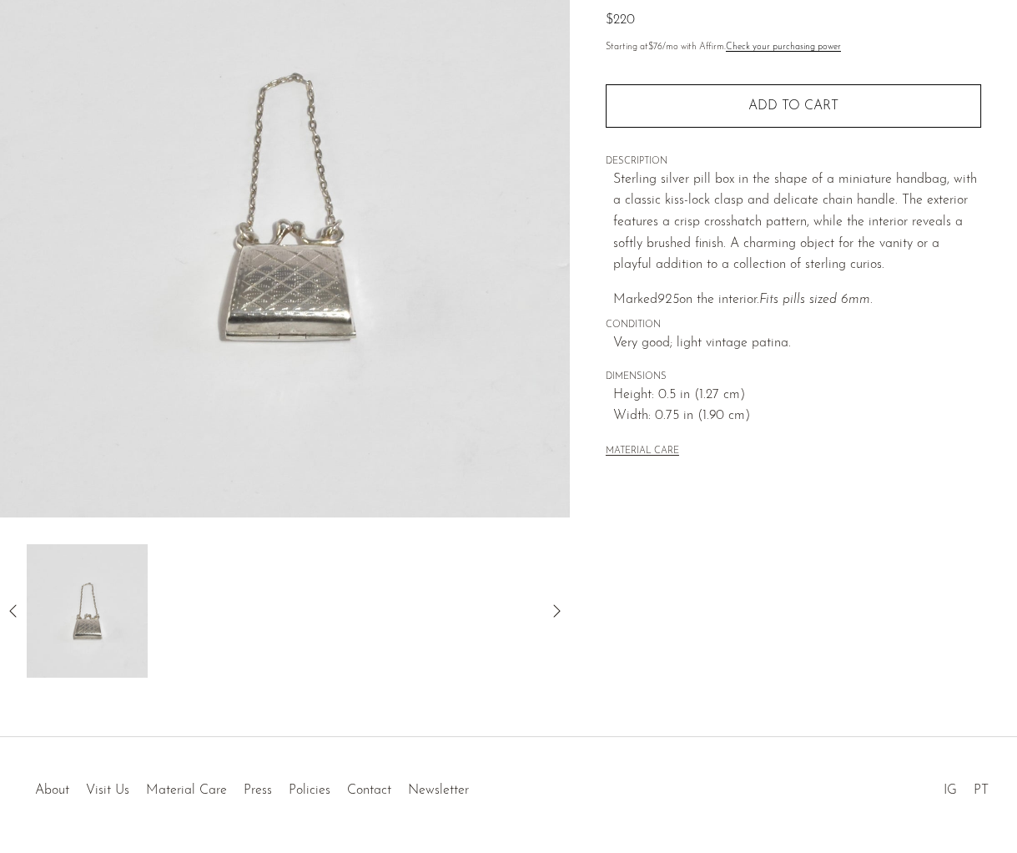
click at [16, 607] on icon at bounding box center [13, 611] width 20 height 20
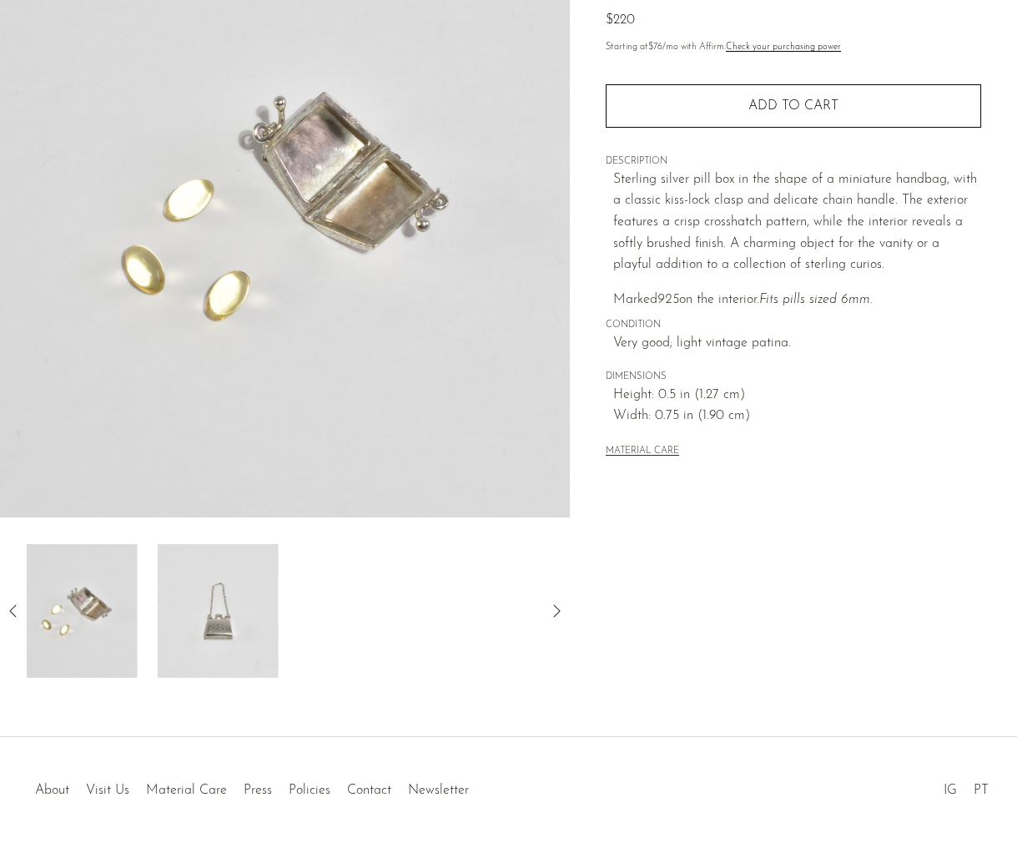
click at [16, 607] on icon at bounding box center [13, 611] width 20 height 20
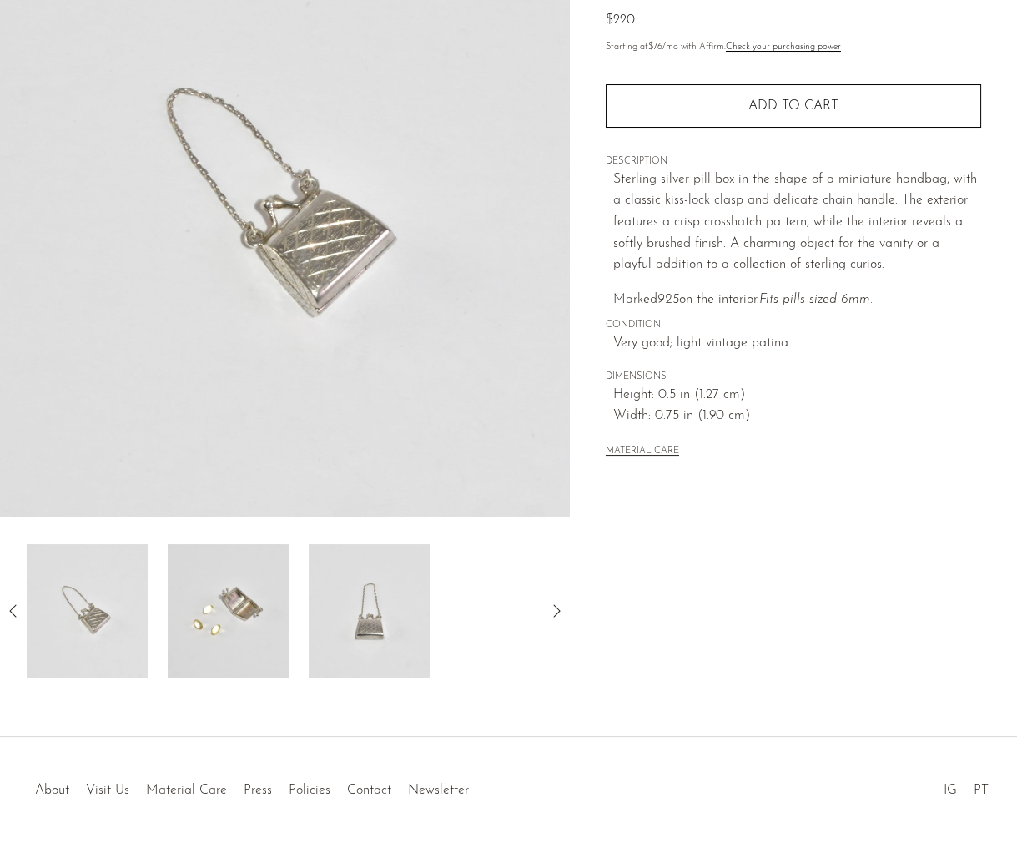
click at [382, 613] on img at bounding box center [369, 610] width 121 height 133
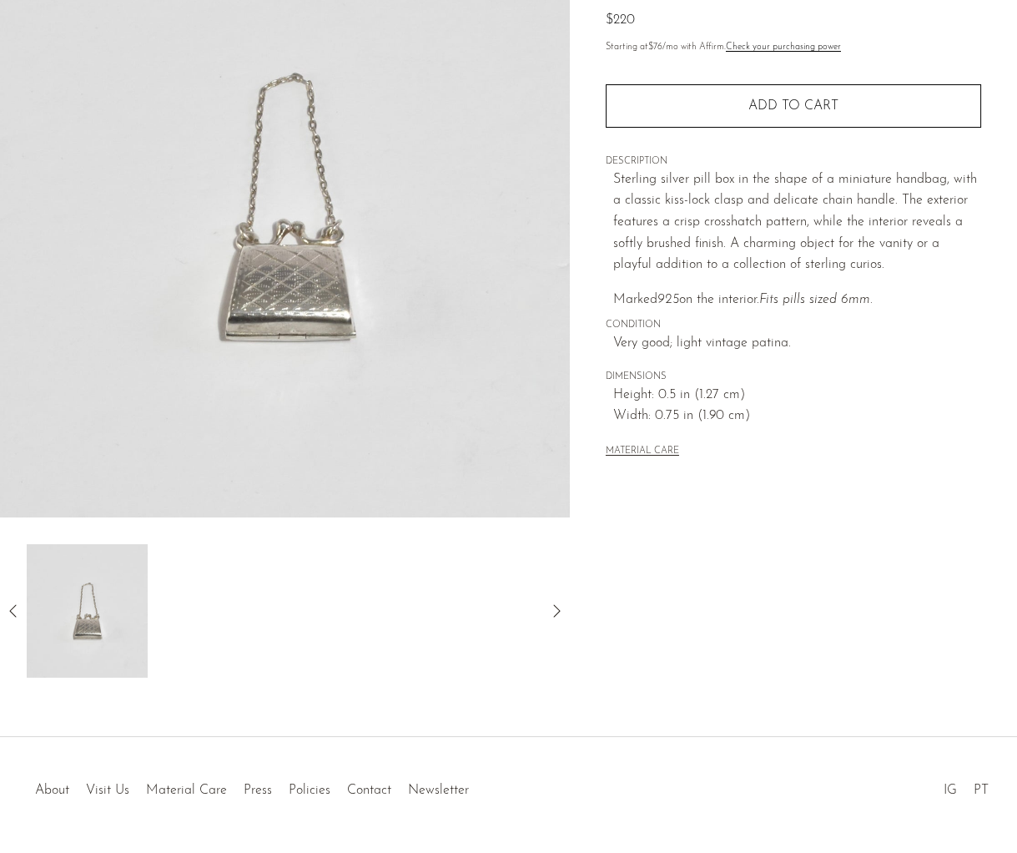
click at [4, 602] on icon at bounding box center [13, 611] width 20 height 20
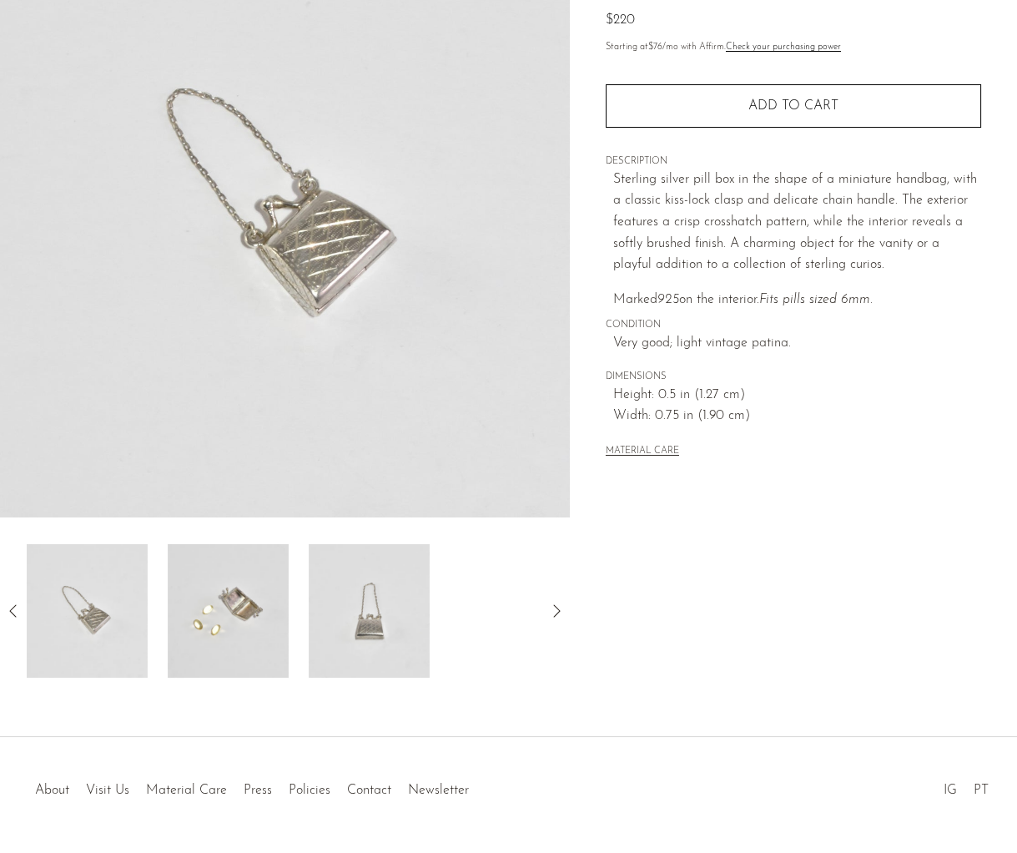
click at [759, 602] on div "Collections New Arrivals Sterling Handbag Pill Box $220 Starting at $76 /mo wit…" at bounding box center [793, 285] width 447 height 786
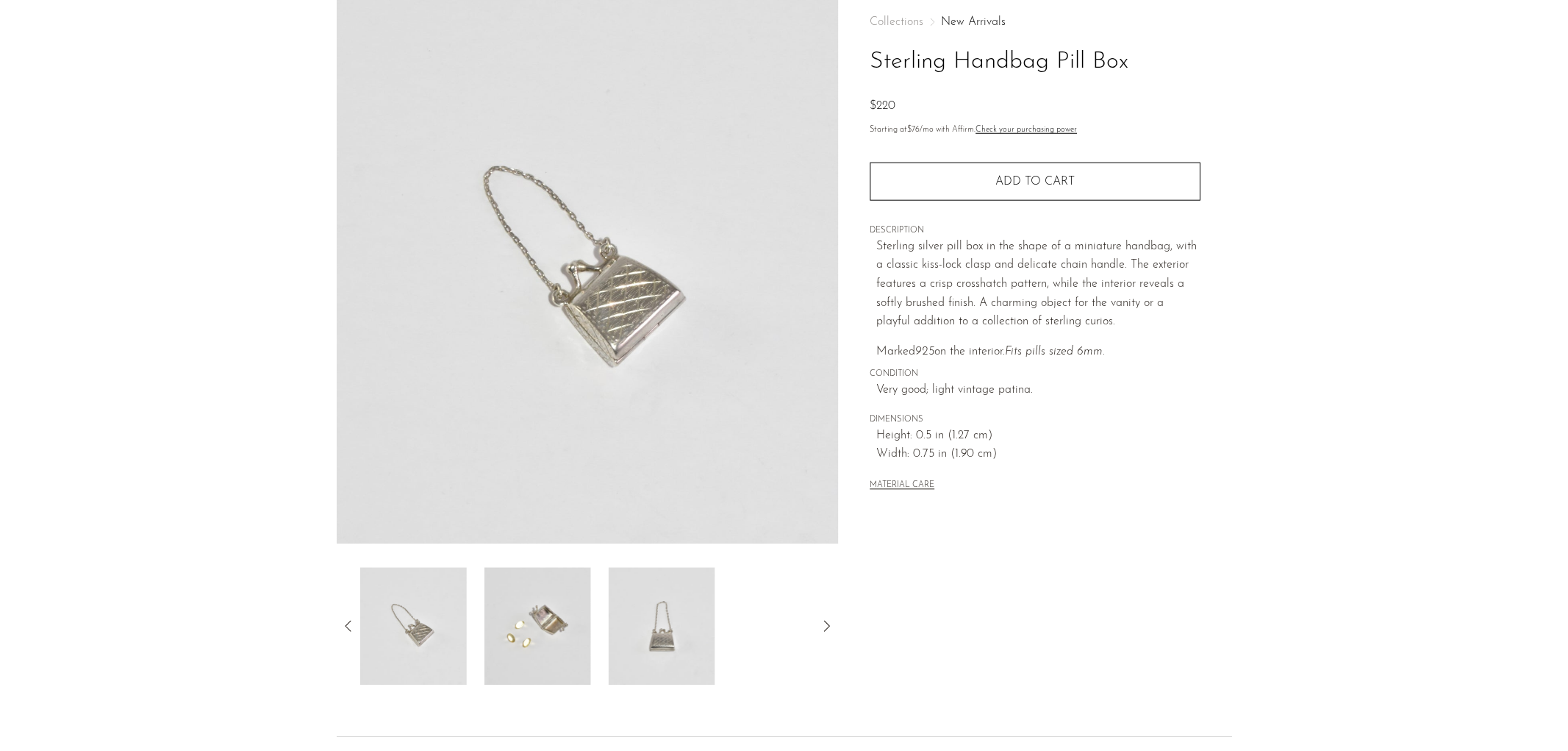
scroll to position [0, 0]
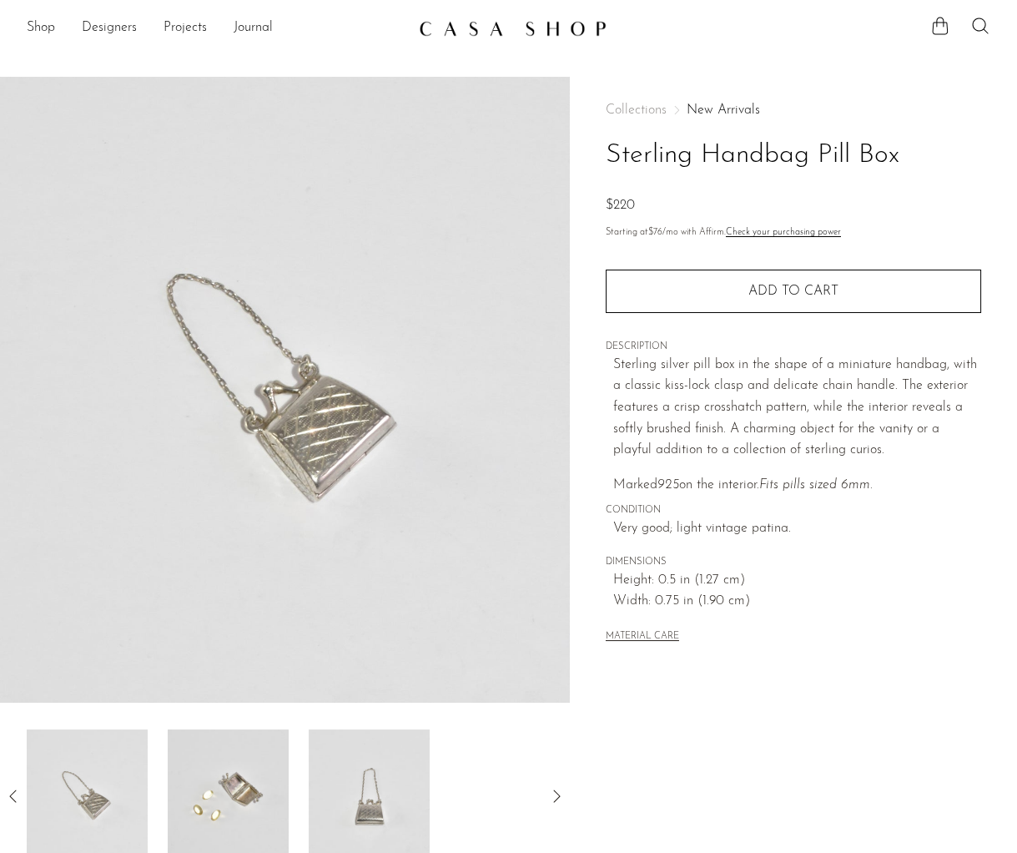
click at [241, 766] on img at bounding box center [228, 795] width 121 height 133
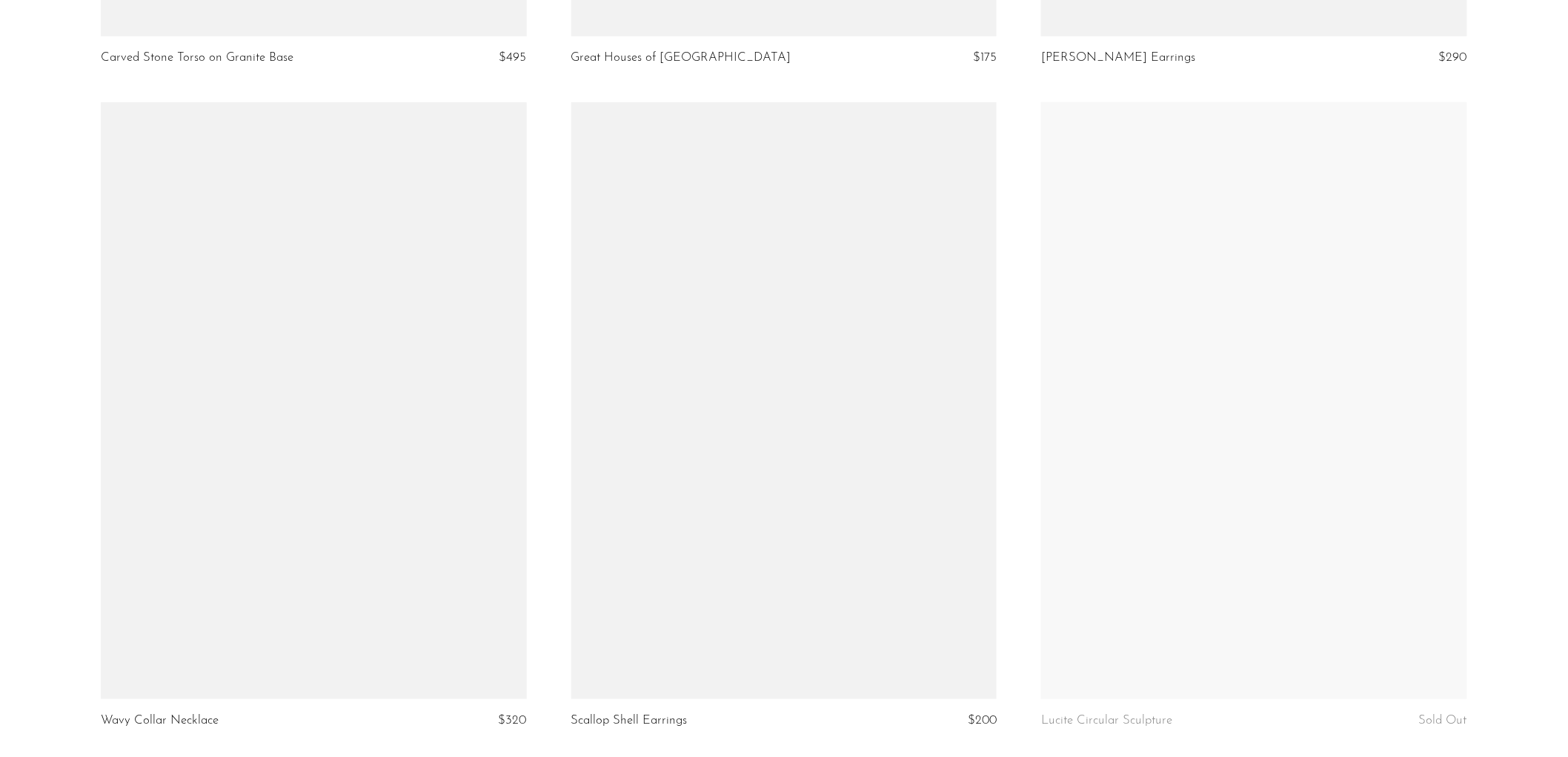
scroll to position [7671, 0]
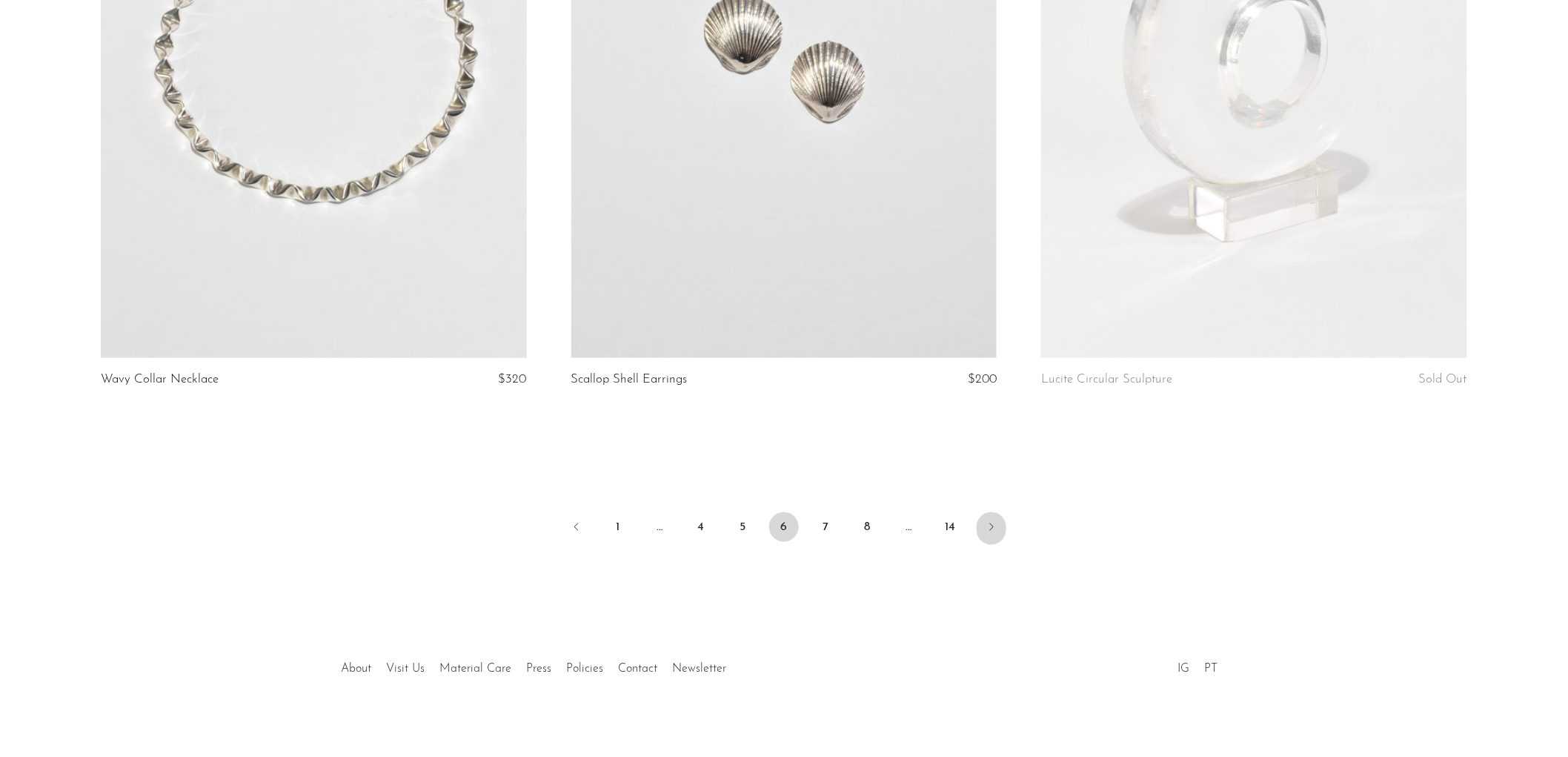
click at [984, 517] on link "Next" at bounding box center [991, 529] width 29 height 33
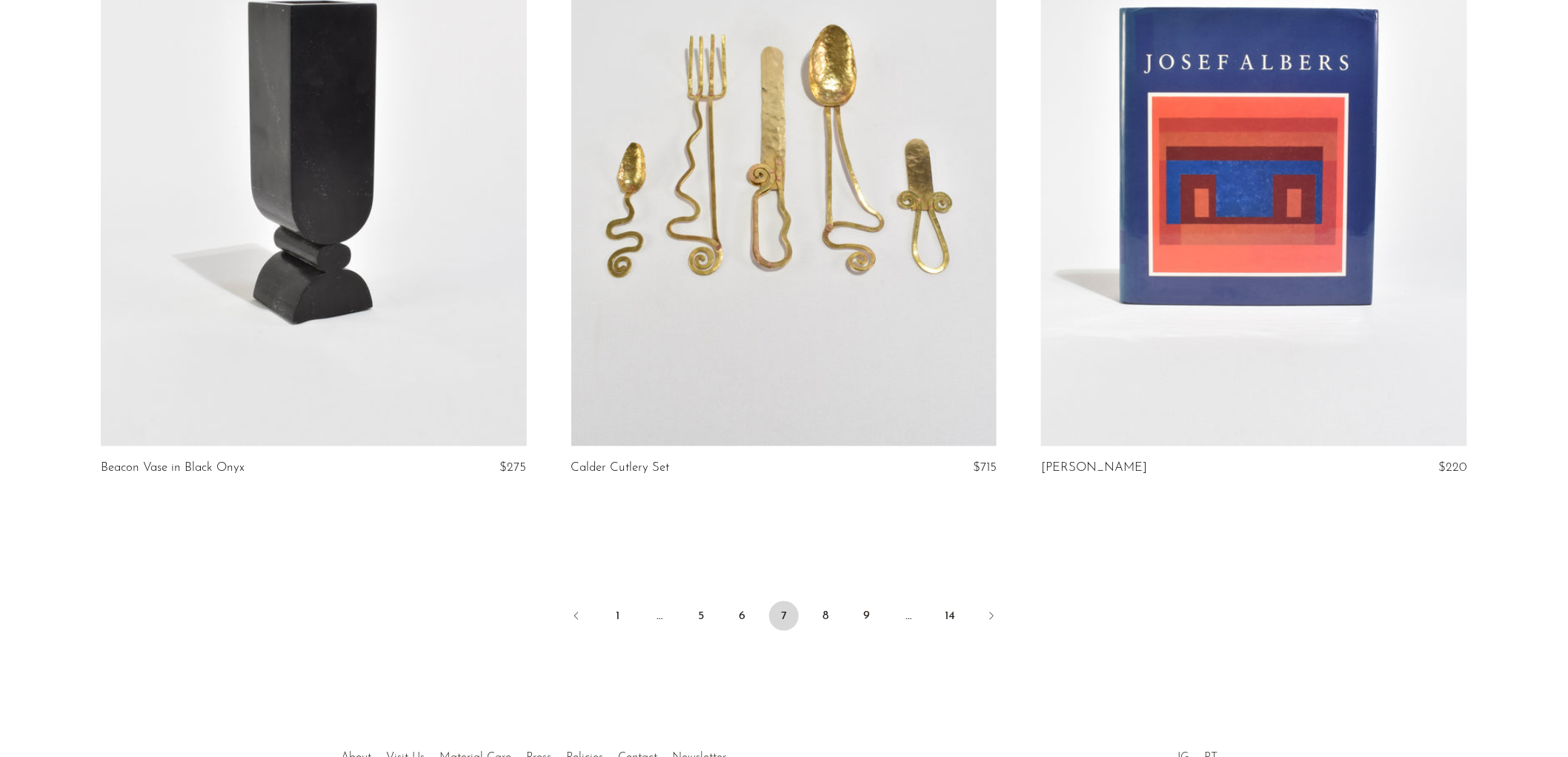
scroll to position [7671, 0]
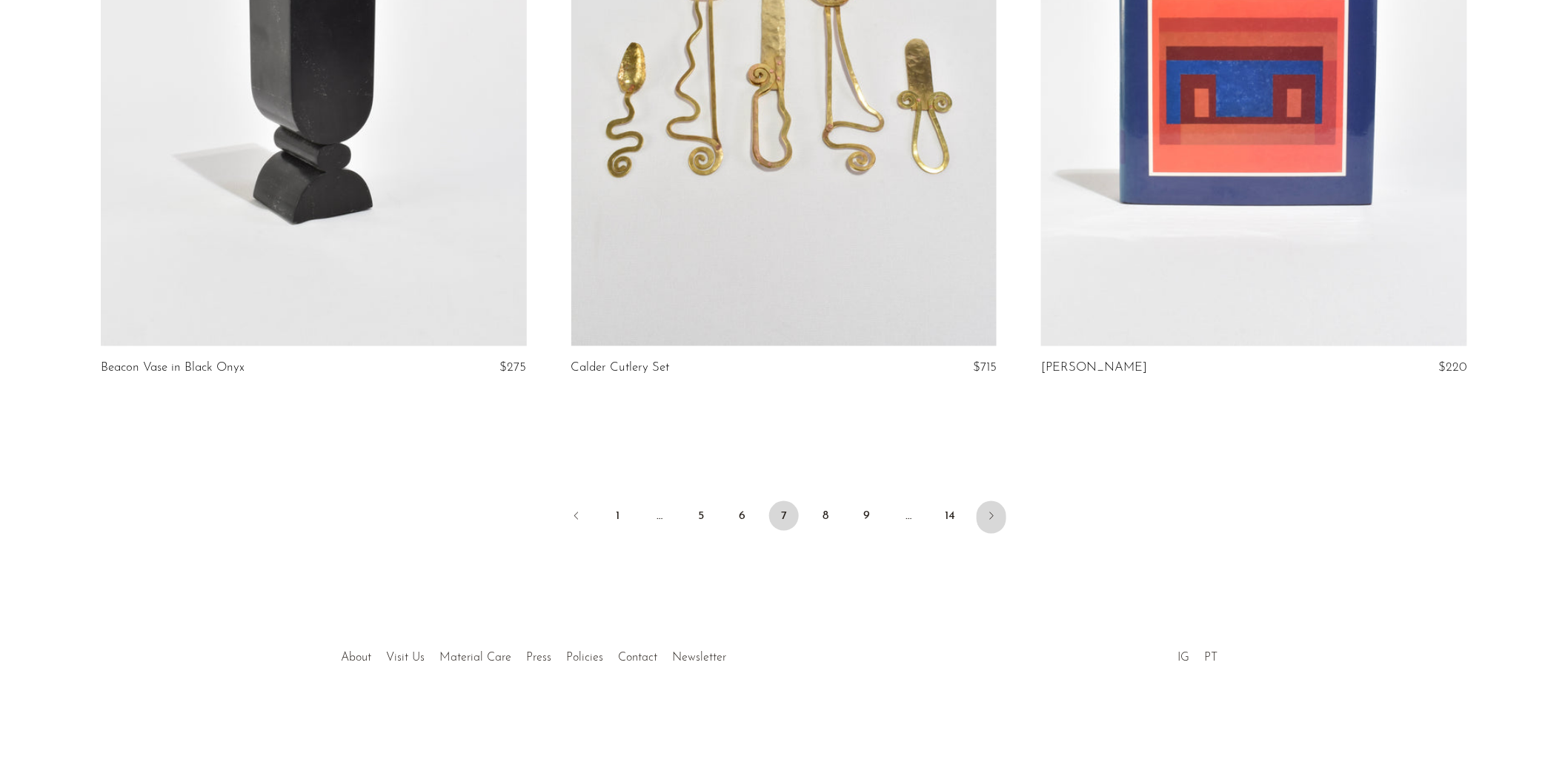
click at [996, 515] on icon "Next" at bounding box center [991, 515] width 12 height 12
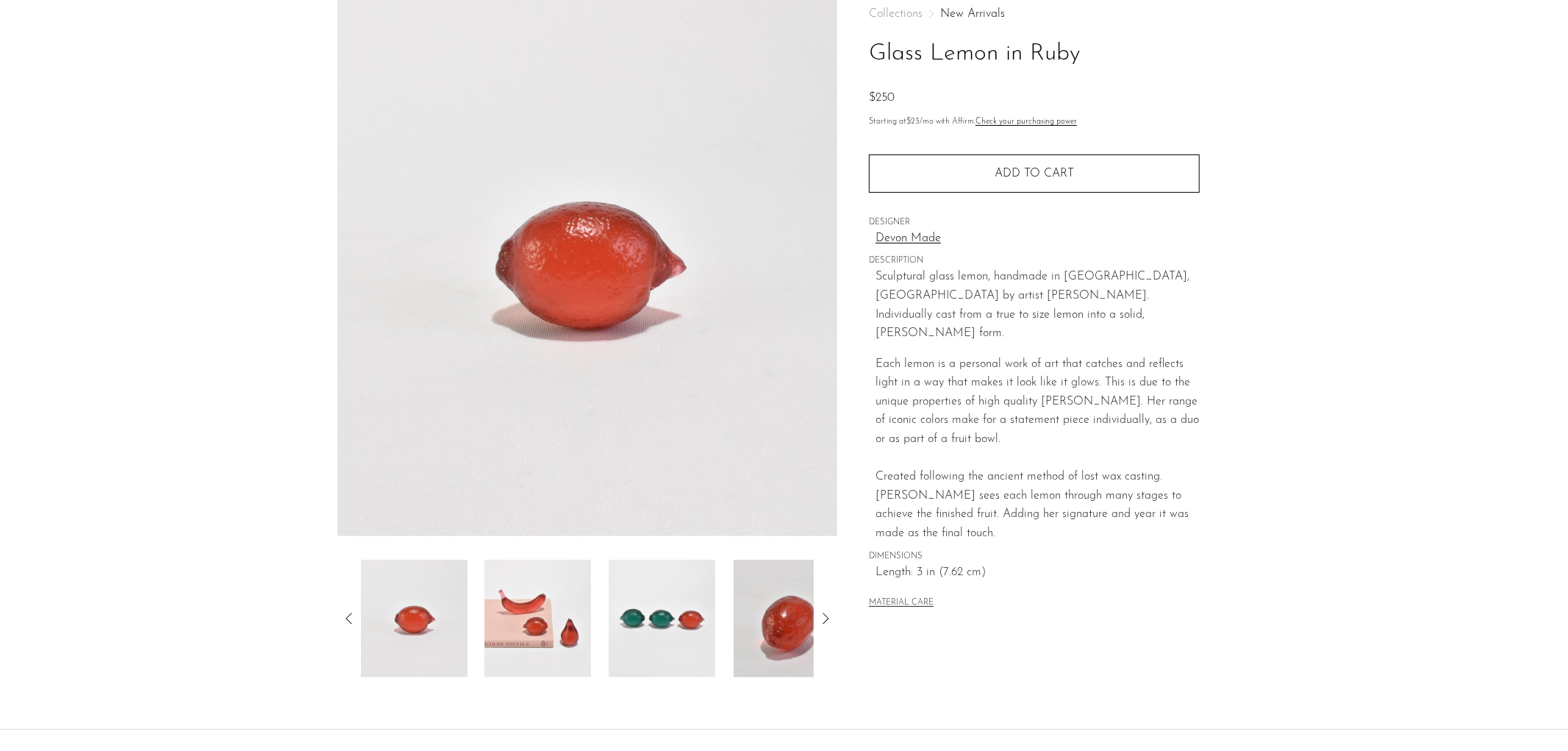
scroll to position [163, 0]
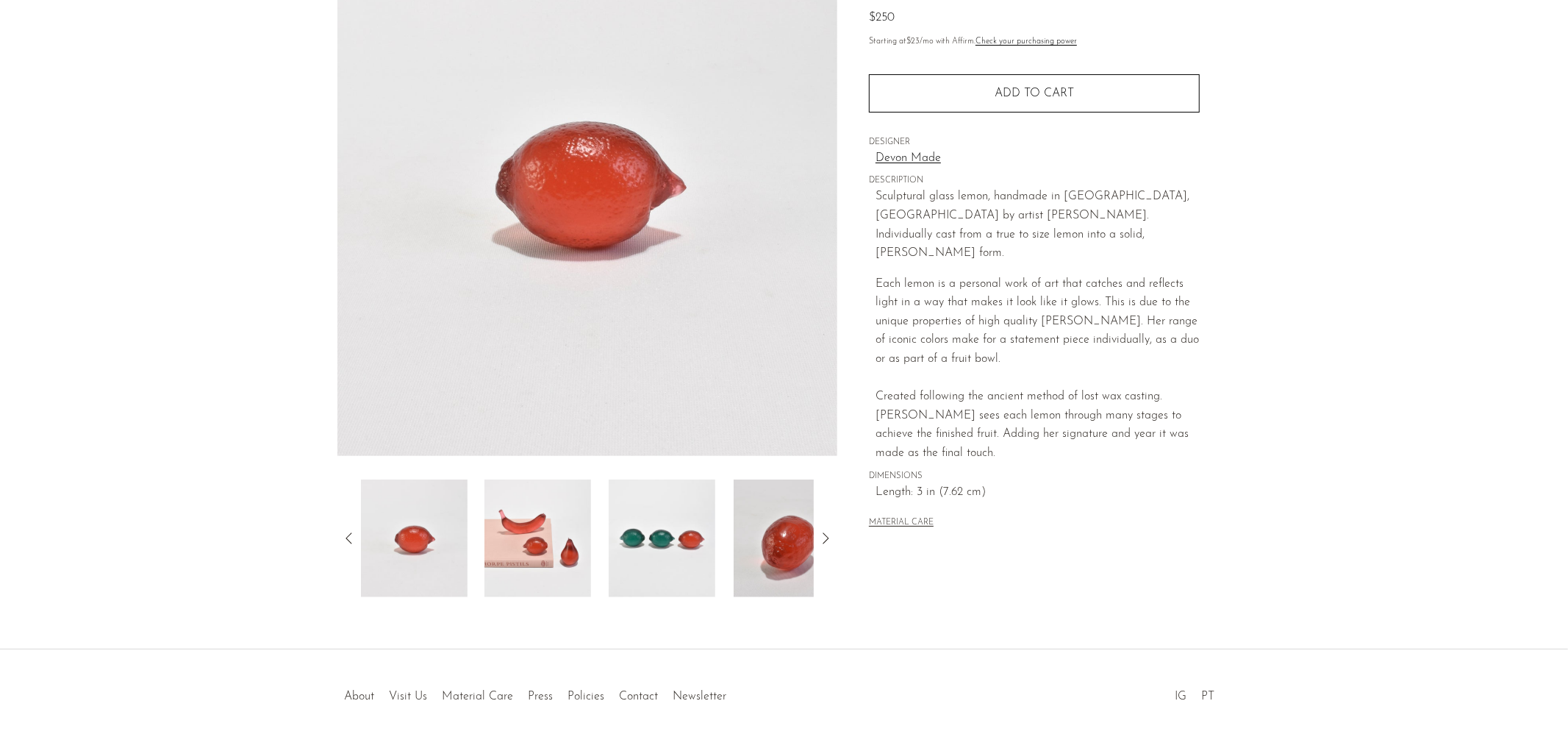
click at [829, 532] on icon at bounding box center [825, 539] width 18 height 18
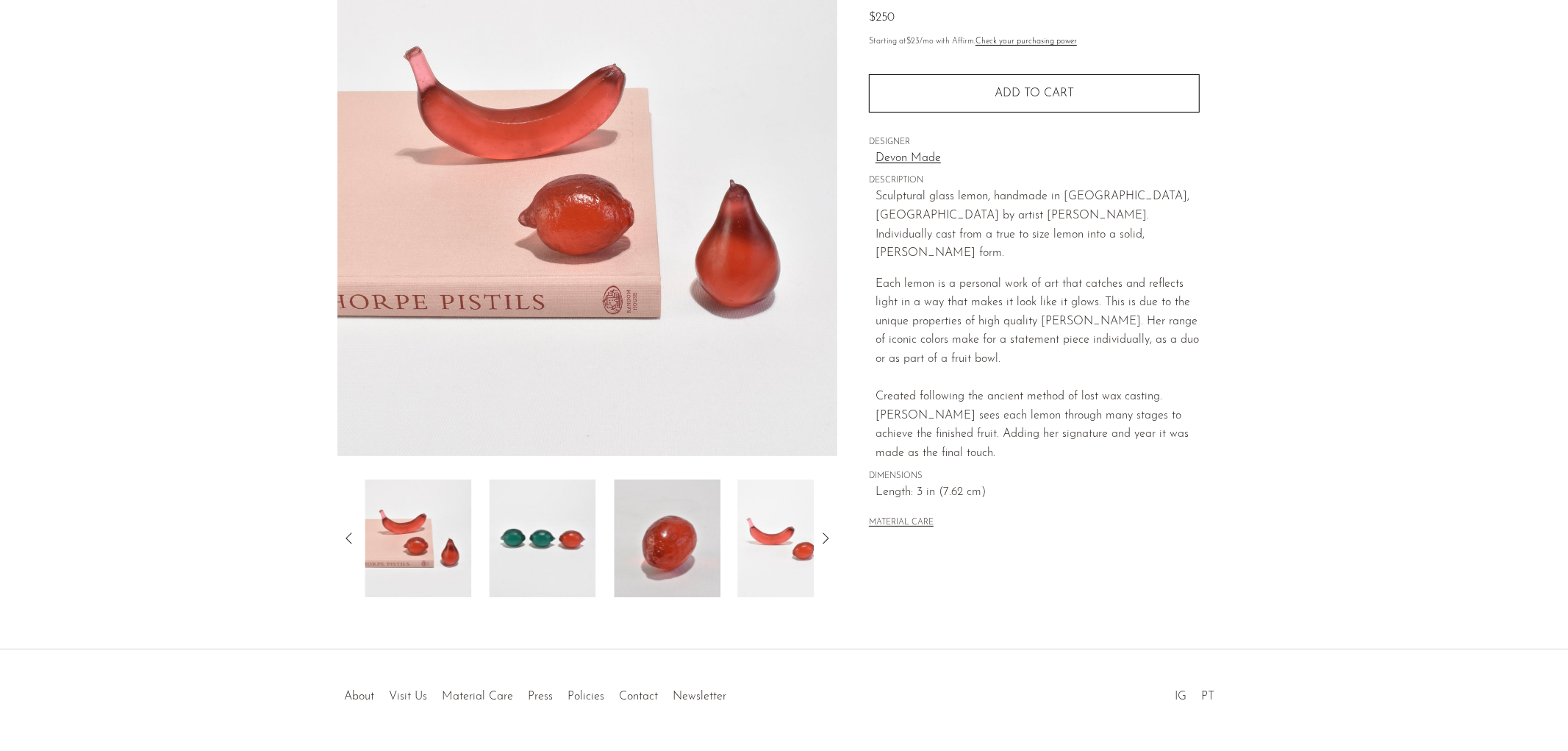
click at [829, 532] on icon at bounding box center [825, 539] width 18 height 18
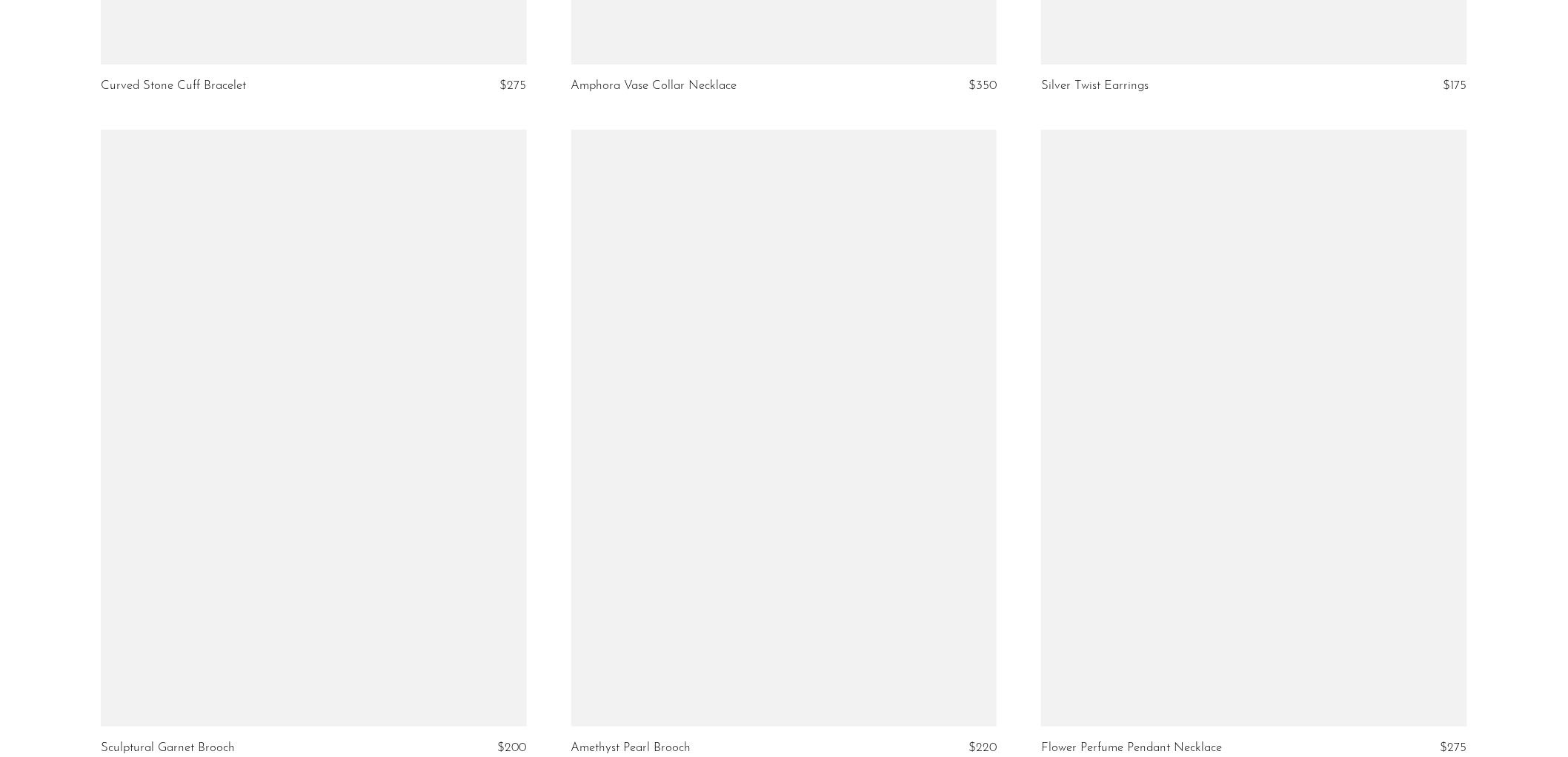
scroll to position [7578, 0]
